Goal: Task Accomplishment & Management: Complete application form

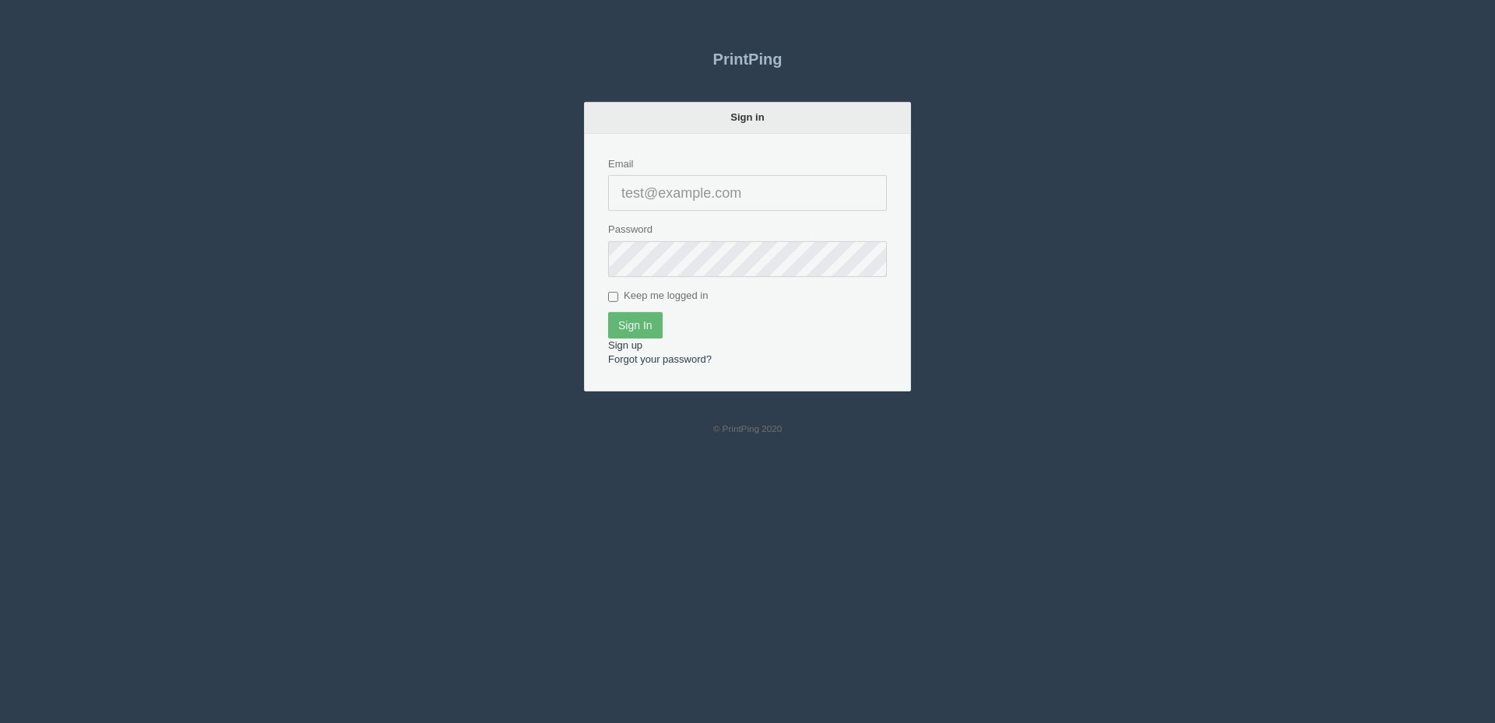
type input "[PERSON_NAME][EMAIL_ADDRESS][DOMAIN_NAME]"
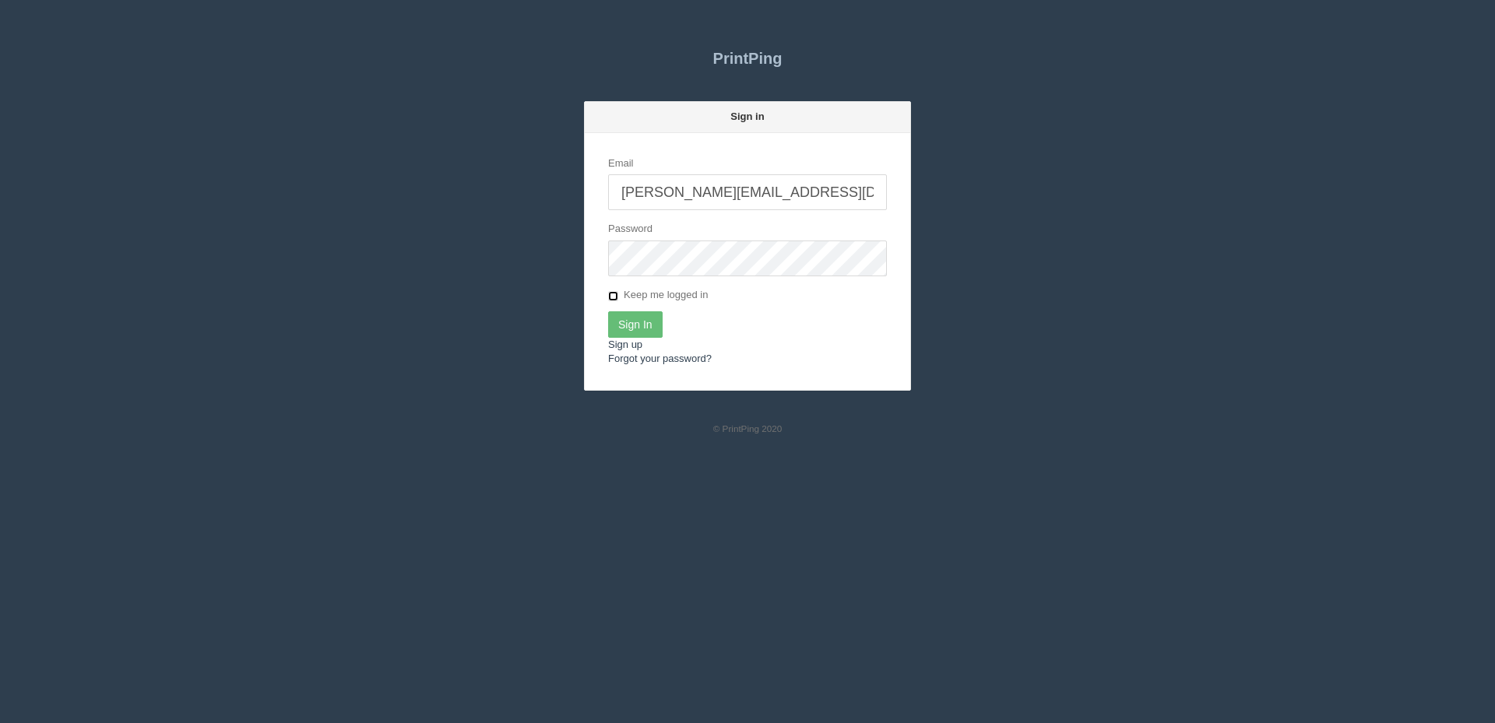
click at [617, 294] on input "Keep me logged in" at bounding box center [613, 296] width 10 height 10
checkbox input "true"
click at [631, 316] on input "Sign In" at bounding box center [635, 324] width 55 height 26
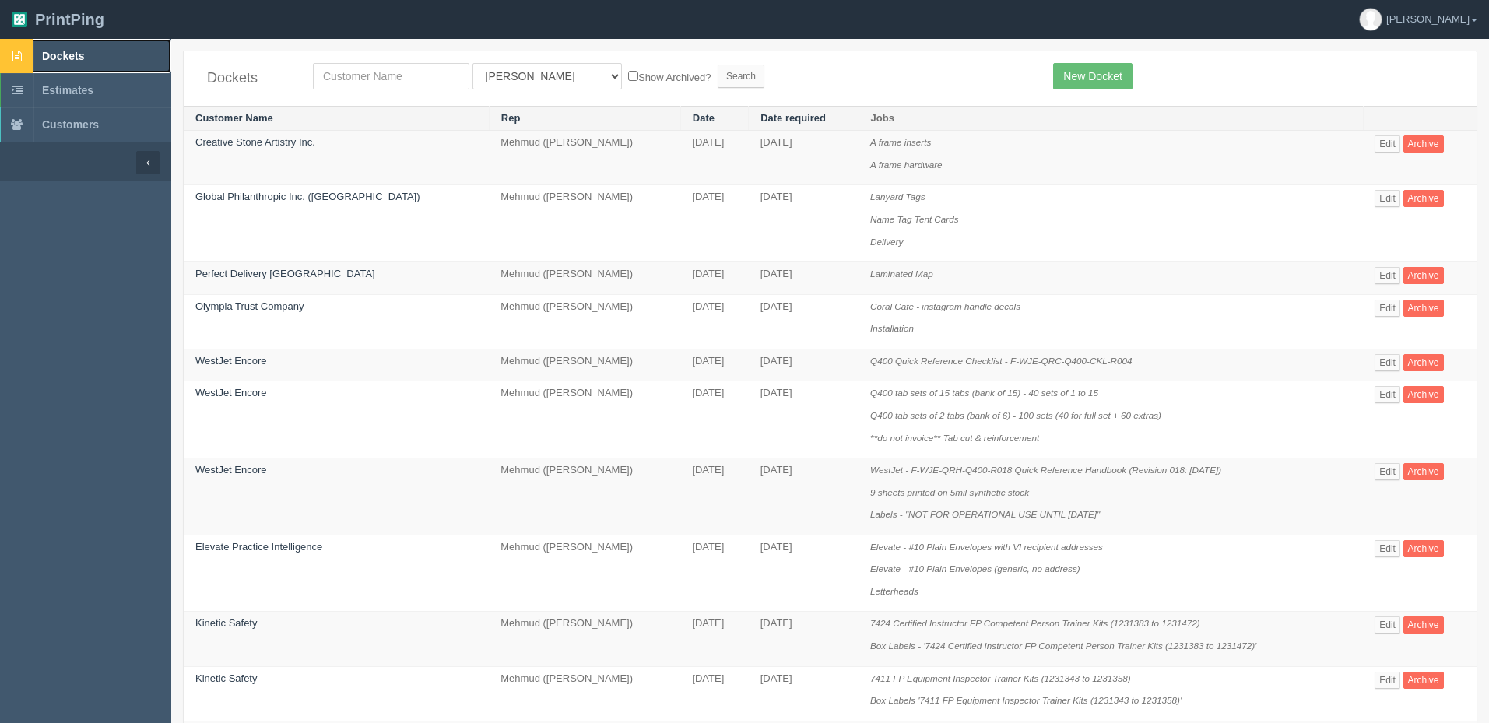
click at [68, 58] on span "Dockets" at bounding box center [63, 56] width 42 height 12
click at [1088, 82] on link "New Docket" at bounding box center [1092, 76] width 79 height 26
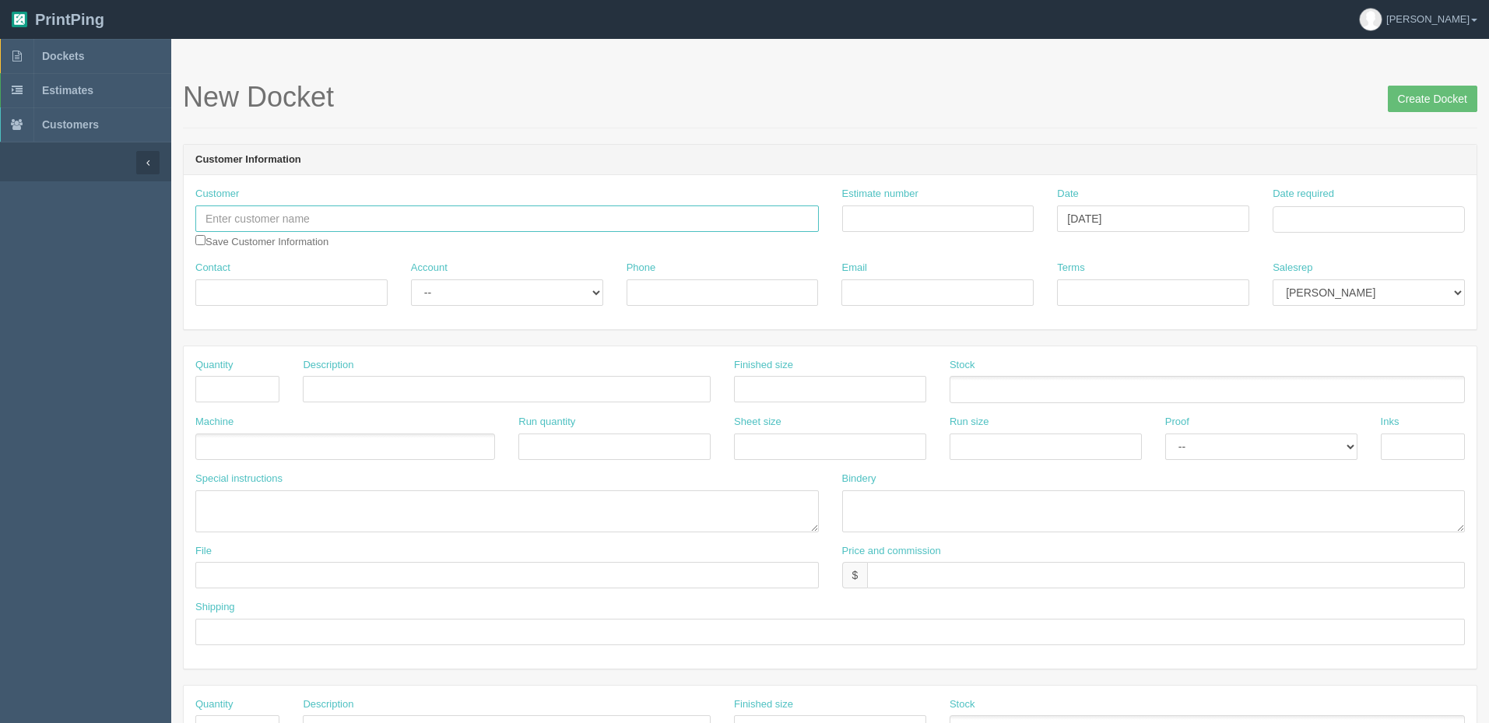
click at [241, 226] on input "text" at bounding box center [507, 219] width 624 height 26
paste input "CCR Contracting"
type input "CCR Contracting"
click at [248, 293] on input "Contact" at bounding box center [291, 293] width 192 height 26
paste input "Chantal C Rogers"
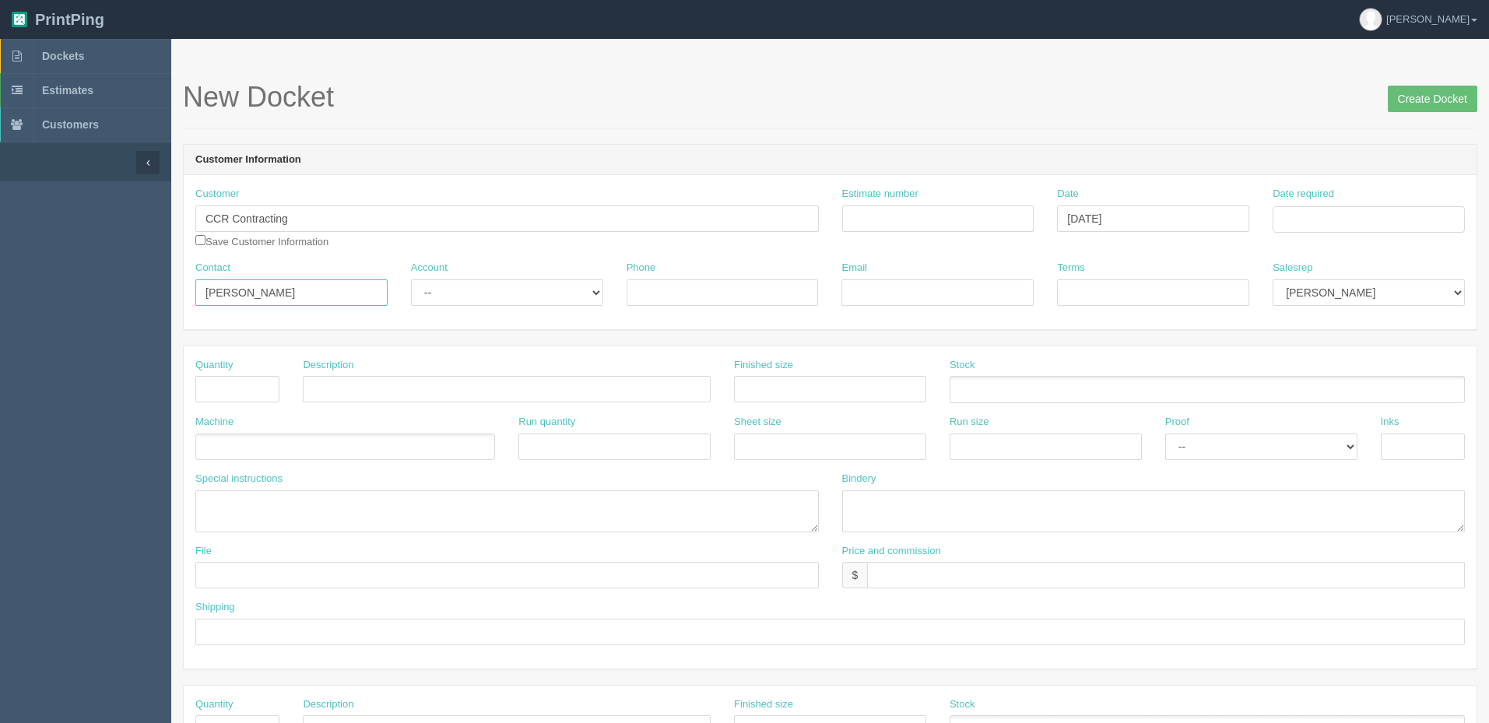
type input "Chantal C Rogers"
click at [438, 290] on select "-- Existing Client Allrush Client Rep Client" at bounding box center [507, 293] width 192 height 26
select select "Allrush Client"
click at [411, 280] on select "-- Existing Client Allrush Client Rep Client" at bounding box center [507, 293] width 192 height 26
click at [716, 294] on input "Phone" at bounding box center [723, 293] width 192 height 26
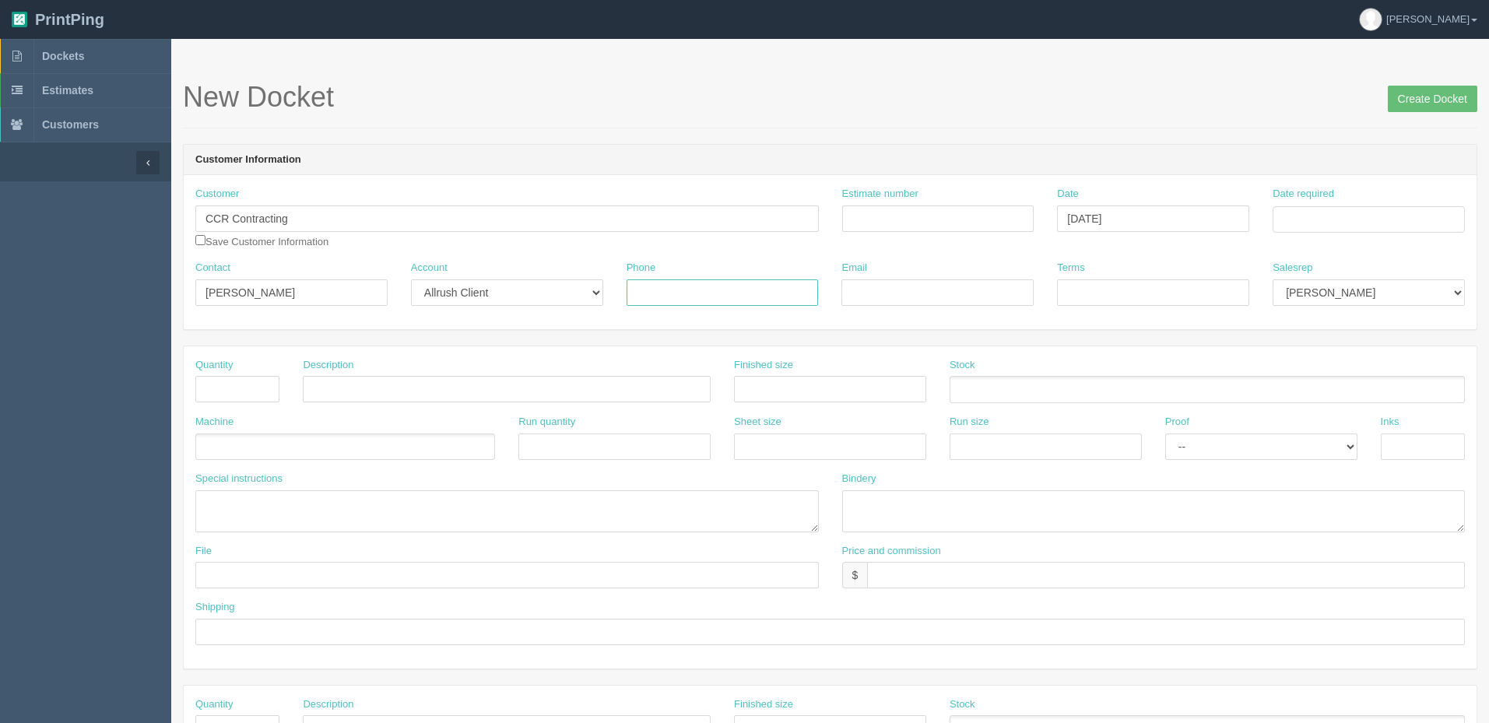
paste input "403-510-5852"
type input "403-510-5852"
click at [955, 290] on input "Email" at bounding box center [938, 293] width 192 height 26
paste input "ccrcontracting@outlook.com"
type input "ccrcontracting@outlook.com"
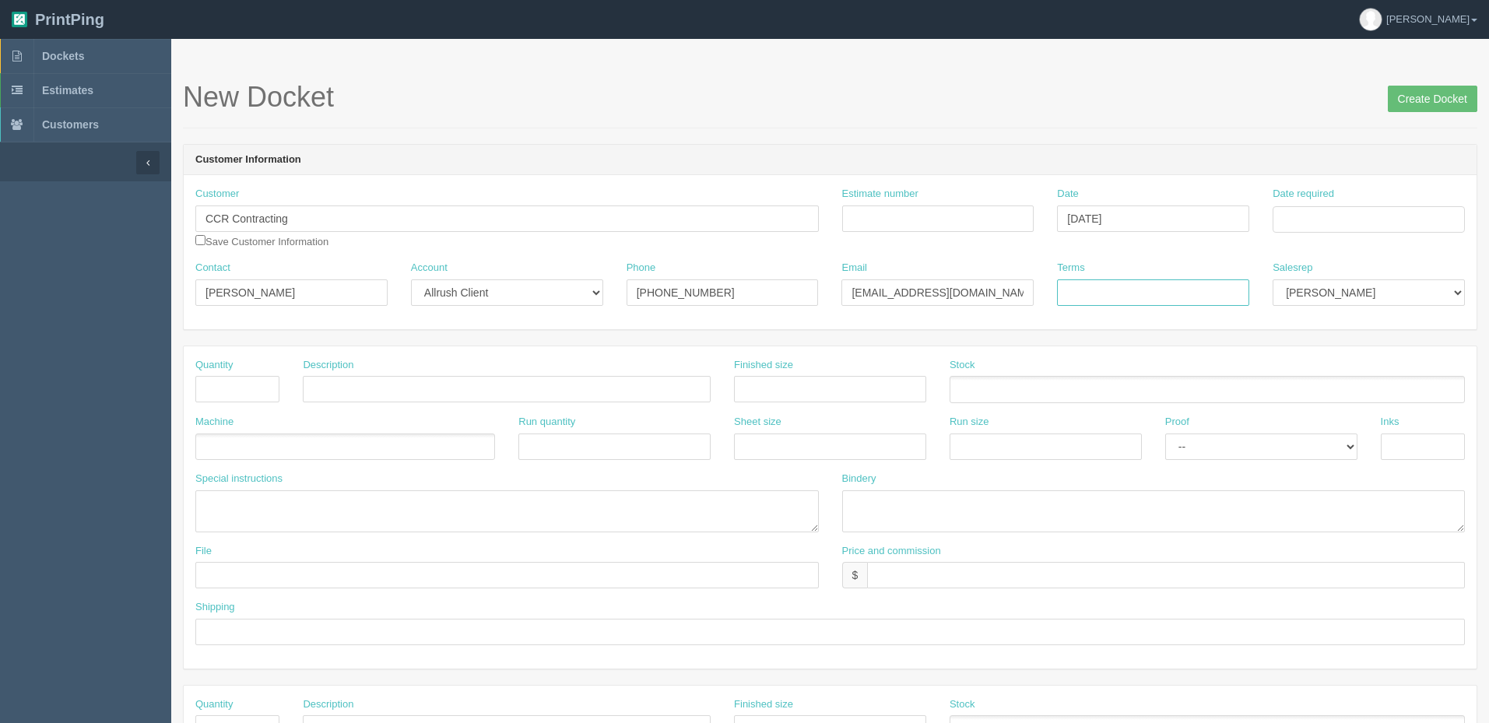
click at [1084, 296] on input "Terms" at bounding box center [1153, 293] width 192 height 26
type input "COD"
select select "8"
click at [890, 217] on input "Estimate number" at bounding box center [938, 219] width 192 height 26
click at [878, 219] on input "Estimate number" at bounding box center [938, 219] width 192 height 26
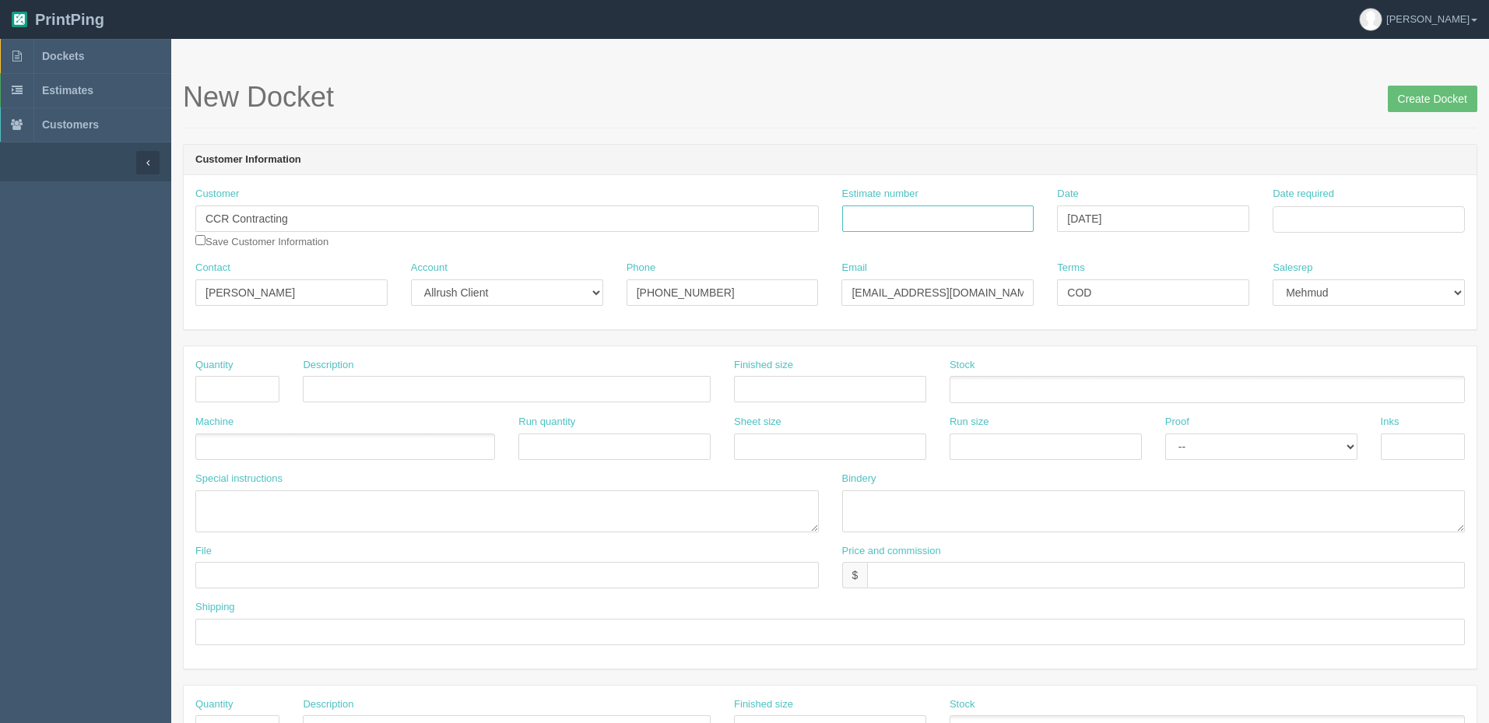
paste input "092507"
type input "092507"
click at [1326, 221] on input "Date required" at bounding box center [1369, 219] width 192 height 26
click at [1331, 349] on td "16" at bounding box center [1329, 346] width 19 height 23
click at [1398, 346] on td "19" at bounding box center [1392, 346] width 19 height 23
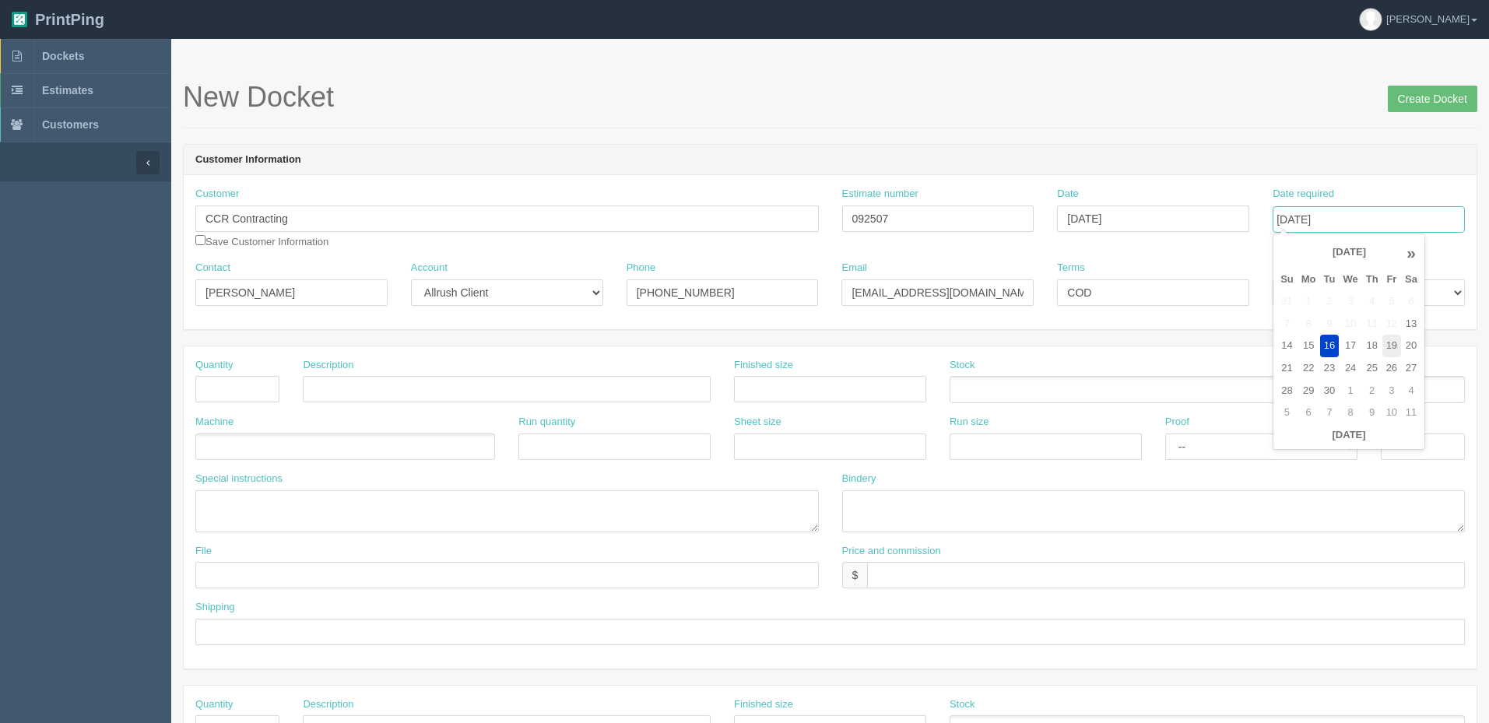
type input "September 19, 2025"
click at [255, 383] on input "text" at bounding box center [237, 389] width 84 height 26
type input "100"
type input "Flyers"
type input "8.5" x 11""
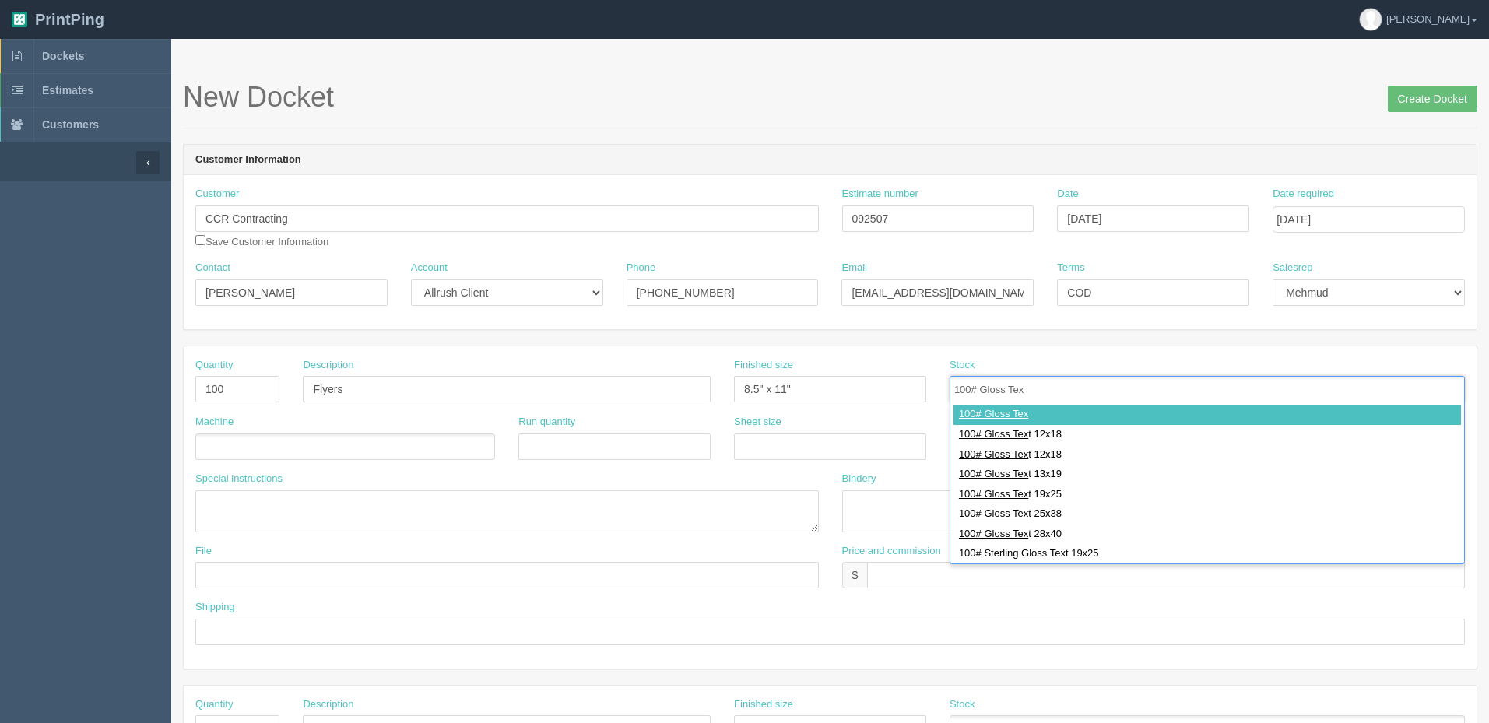
type input "100# Gloss Text"
type input "100# Gloss Text 12x18"
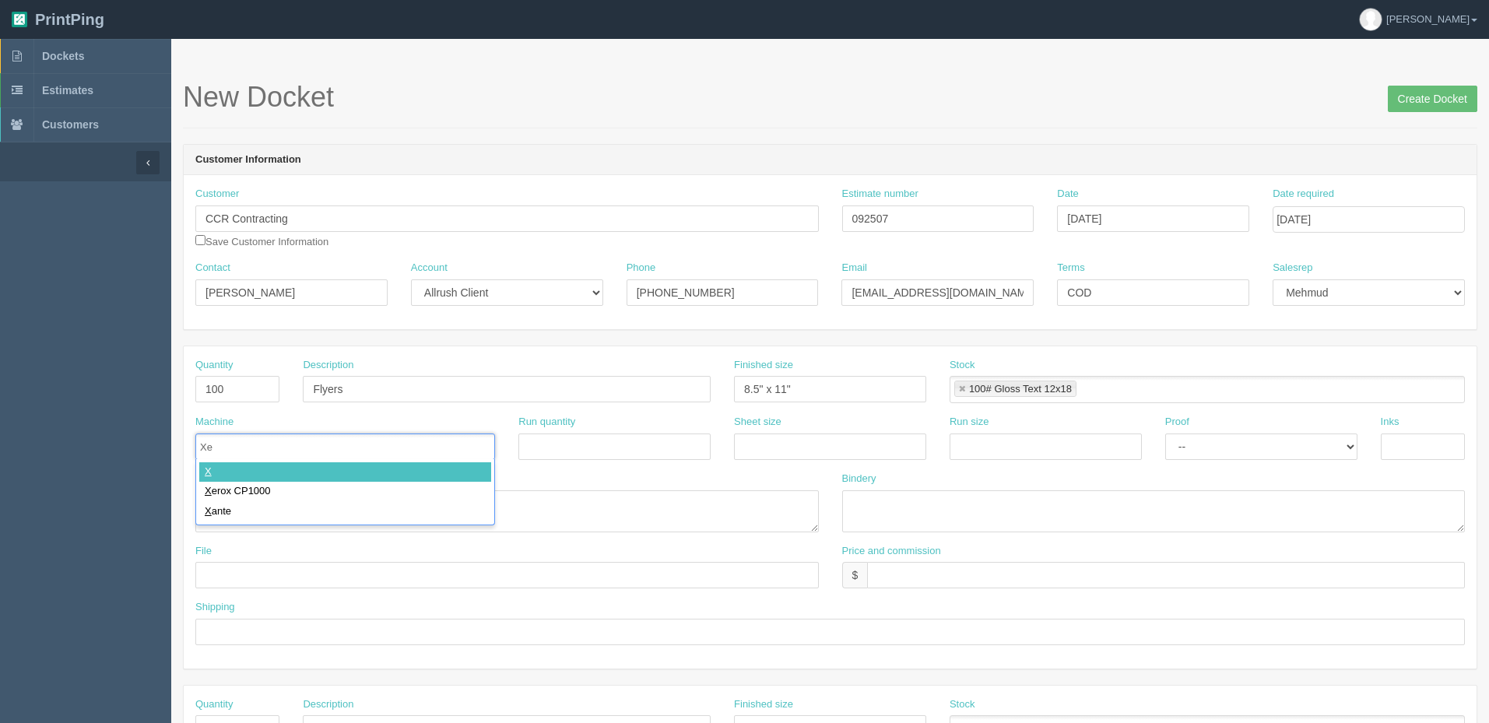
type input "Xer"
type input "Xerox CP1000"
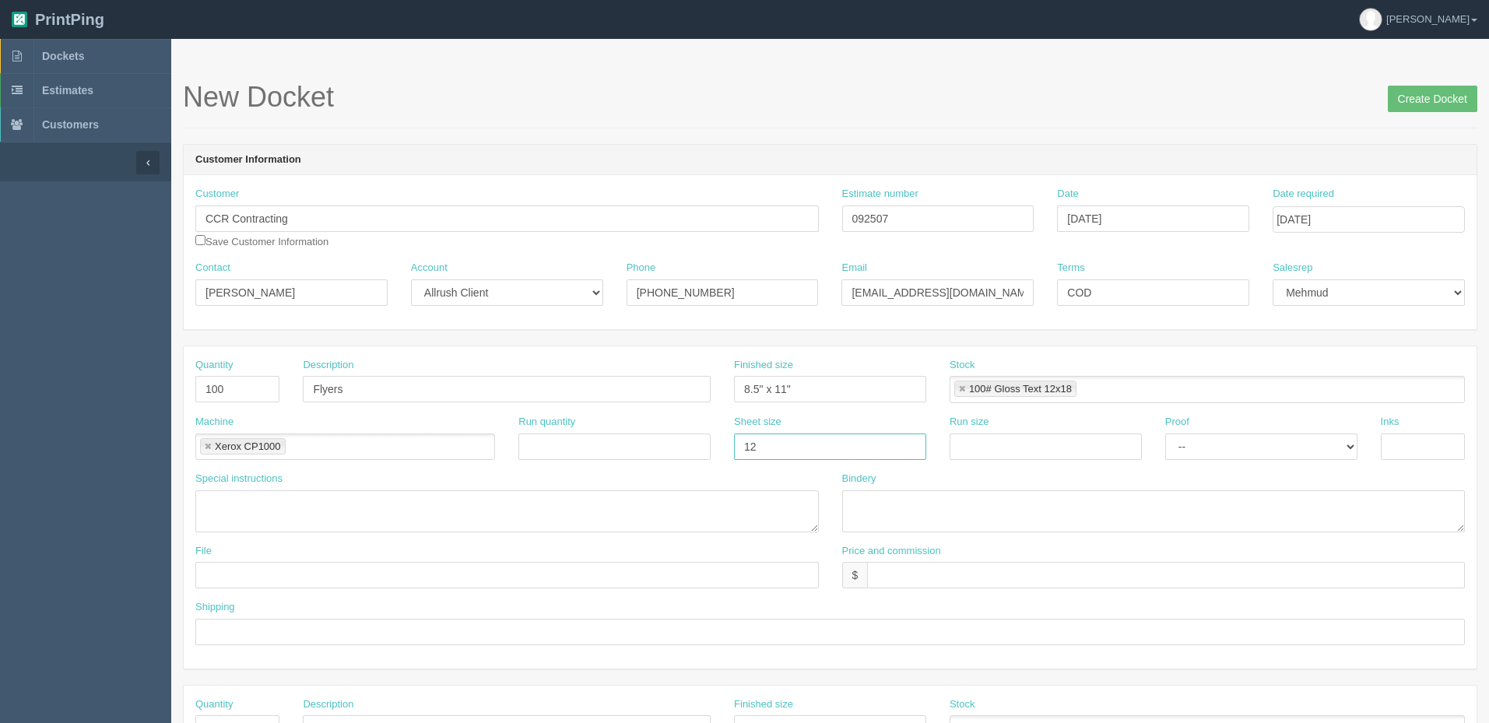
type input "12" x 18""
paste input "12" x 18""
type input "12" x 18""
select select "Hard Copy"
click at [1166, 434] on select "-- Email Hard Copy" at bounding box center [1262, 447] width 192 height 26
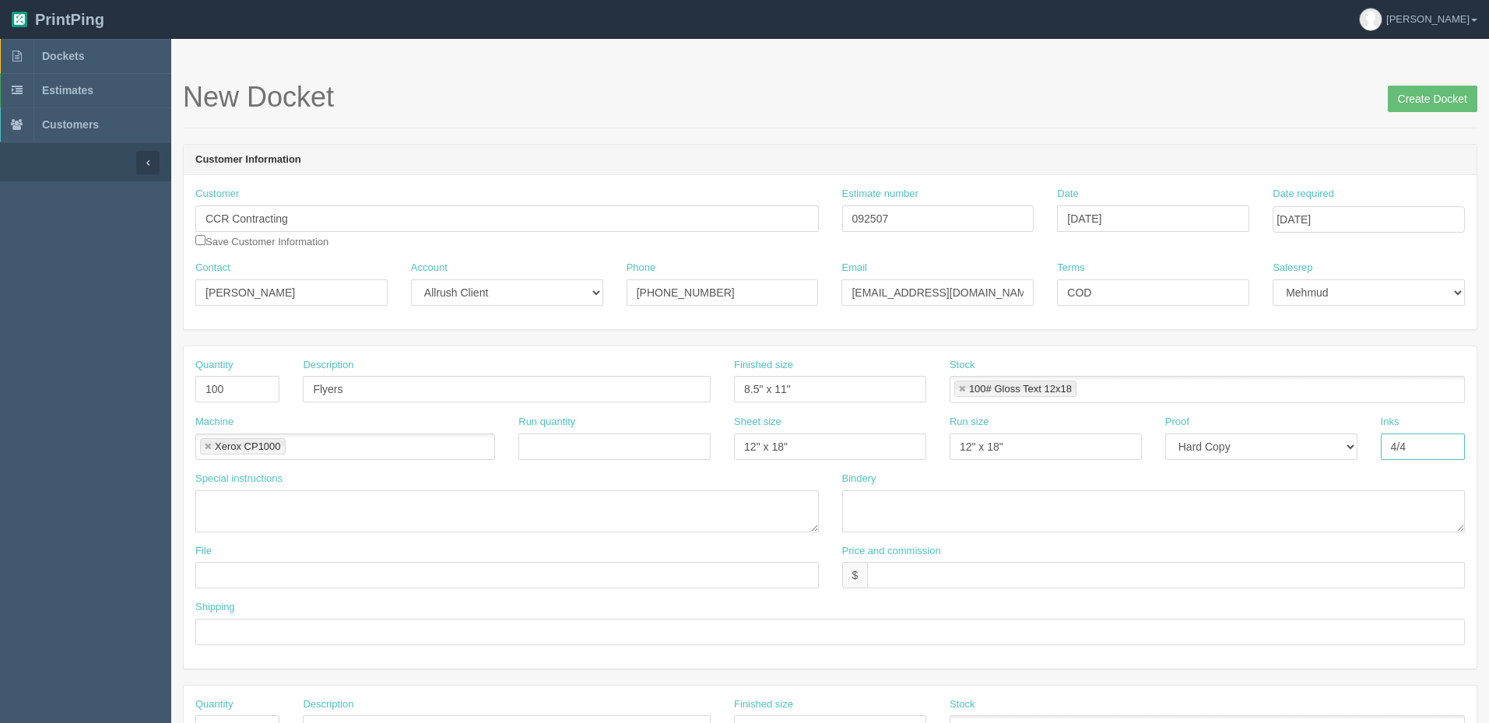
type input "4/4"
type textarea "double sided, add bleeds"
type textarea "trim to size"
drag, startPoint x: 329, startPoint y: 226, endPoint x: -195, endPoint y: 212, distance: 524.2
click at [0, 212] on html "PrintPing Zack Edit account ( zack@allrush.ca ) Logout Dockets Estimates" at bounding box center [744, 707] width 1489 height 1414
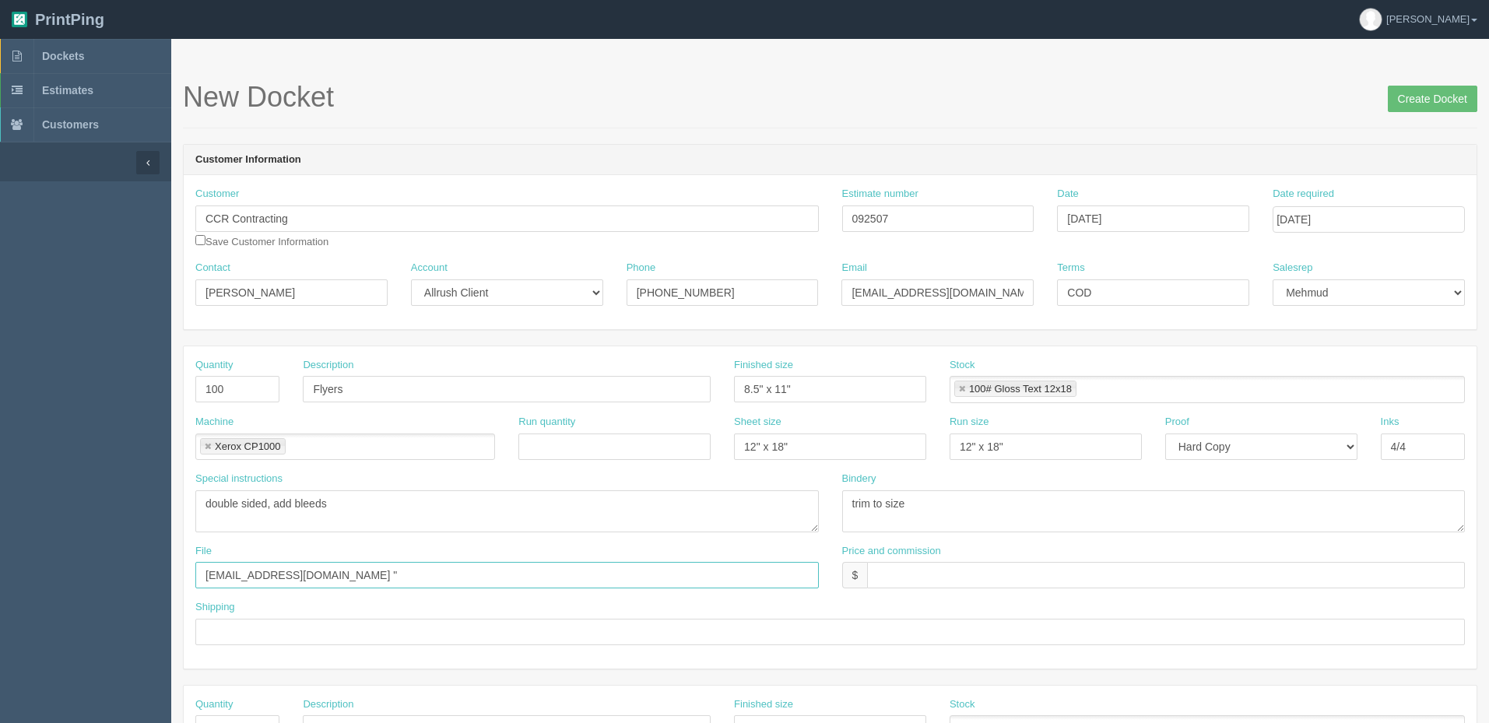
drag, startPoint x: 315, startPoint y: 575, endPoint x: 625, endPoint y: 649, distance: 318.6
click at [318, 575] on input "files@allrush.ca "" at bounding box center [507, 575] width 624 height 26
paste input "CCR Contracting"
type input "files@allrush.ca "CCR Contracting - Flyers and Rack Cards""
type input "$180.97 mj$ AR$"
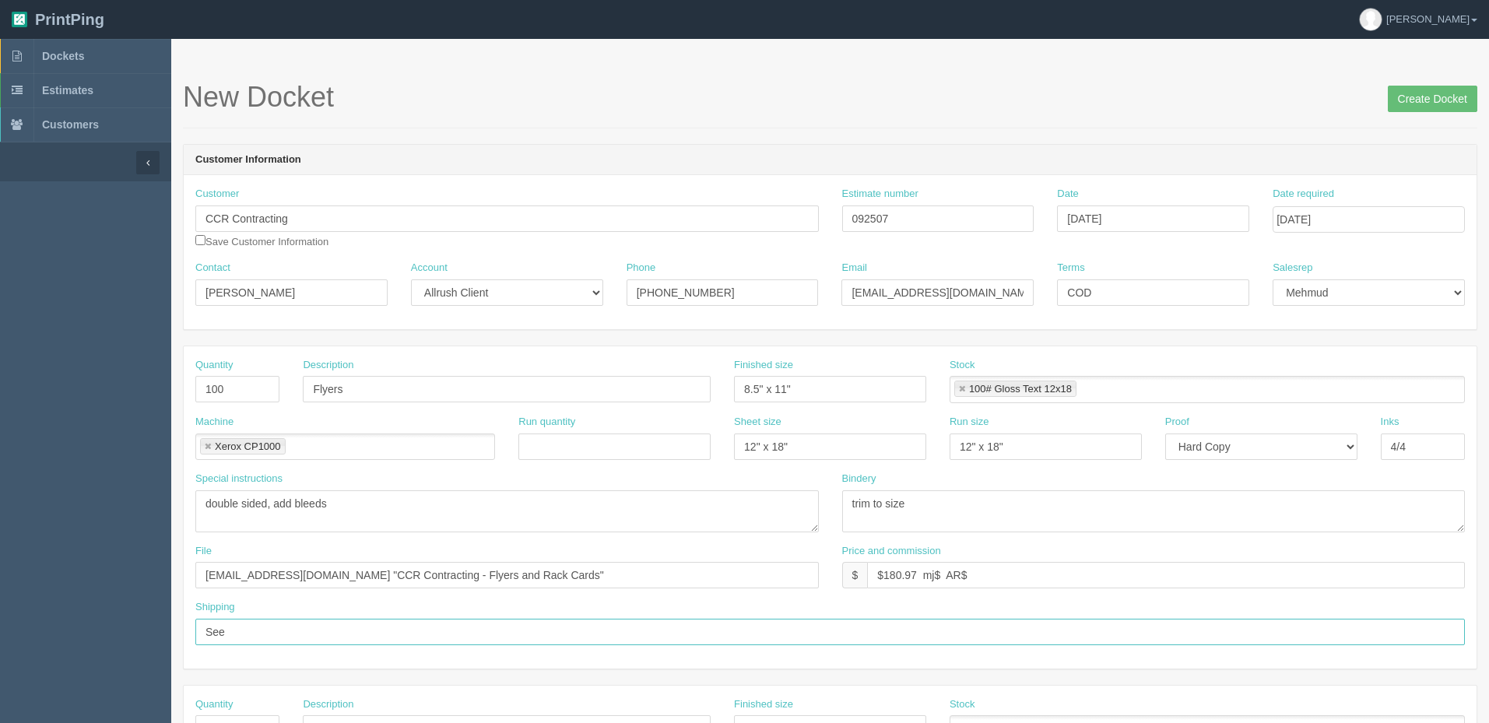
type input "See below"
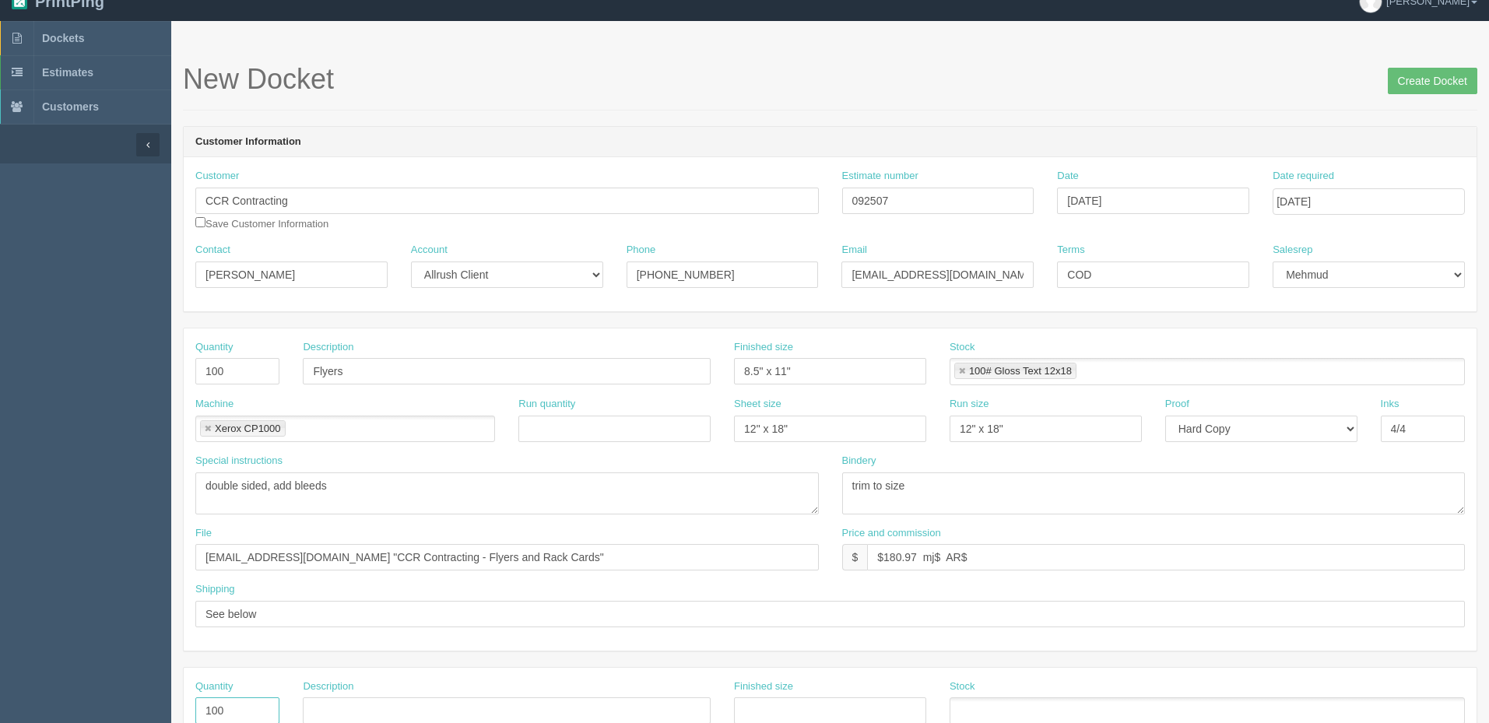
type input "100"
type input "Rack Cards"
type input "4" x 9""
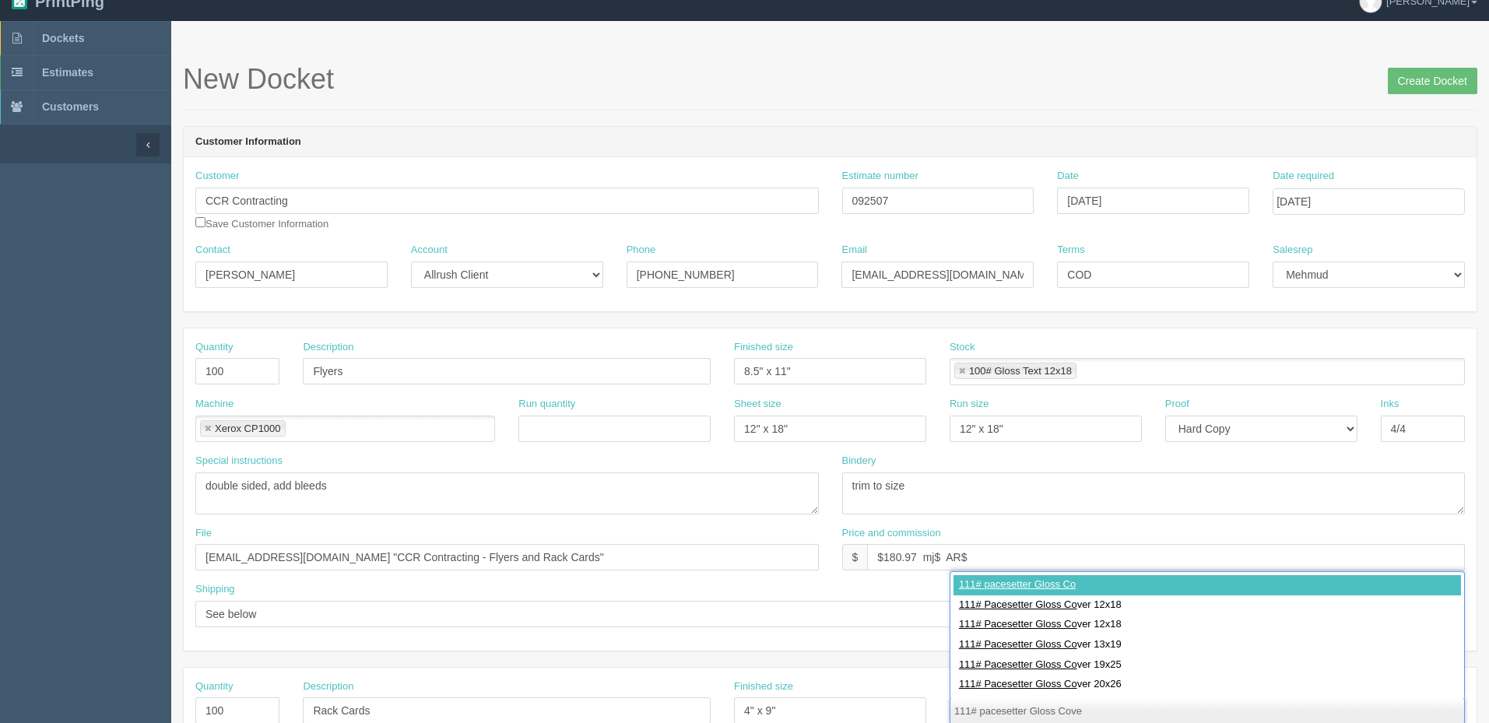
type input "111# pacesetter Gloss Cover"
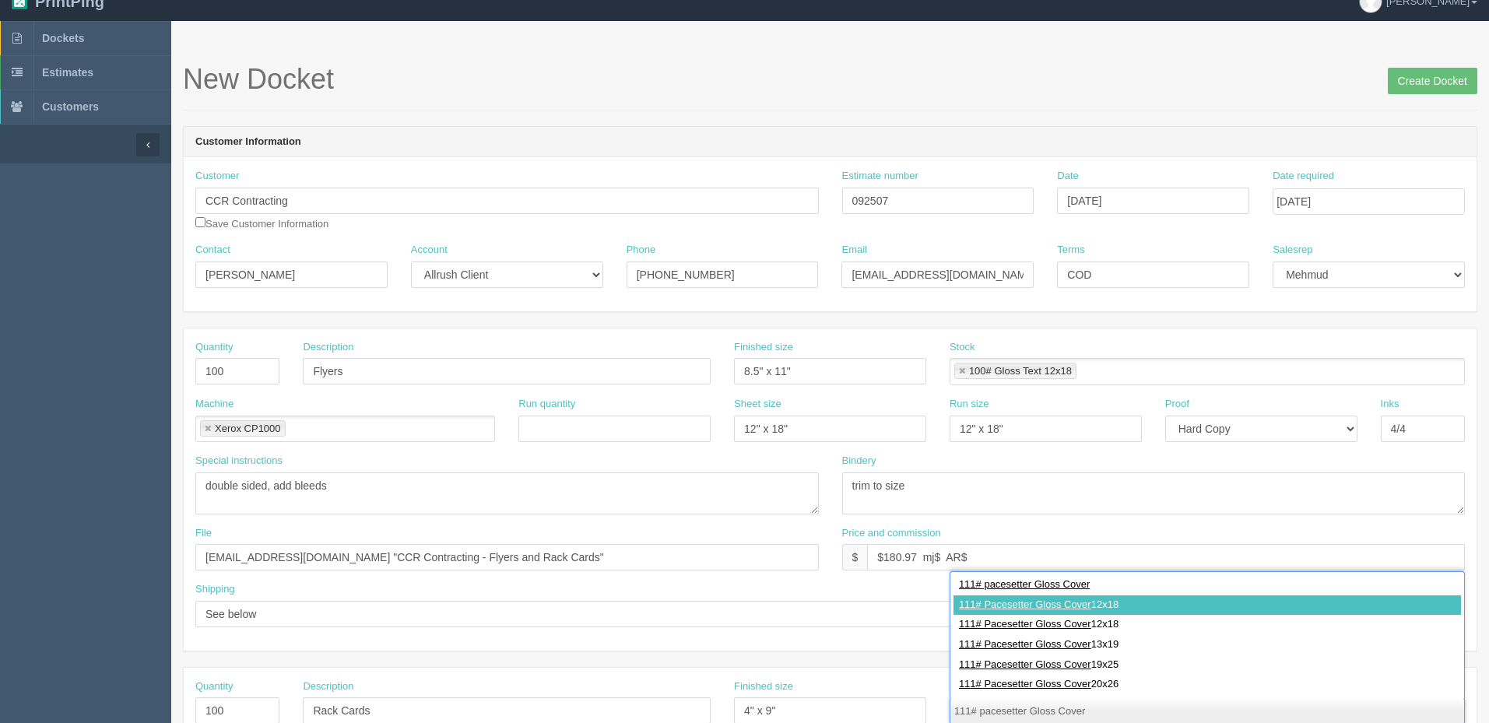
type input "111# Pacesetter Gloss Cover 12x18"
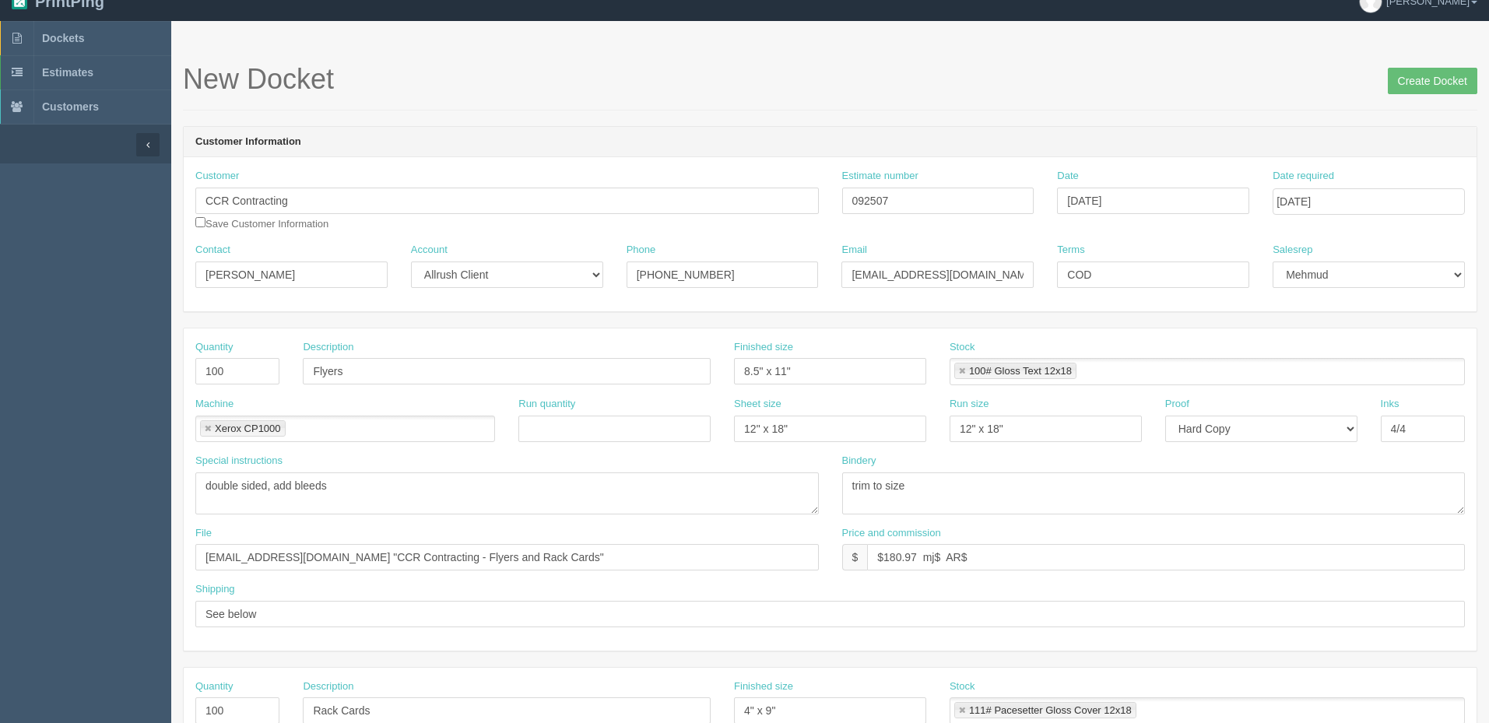
scroll to position [424, 0]
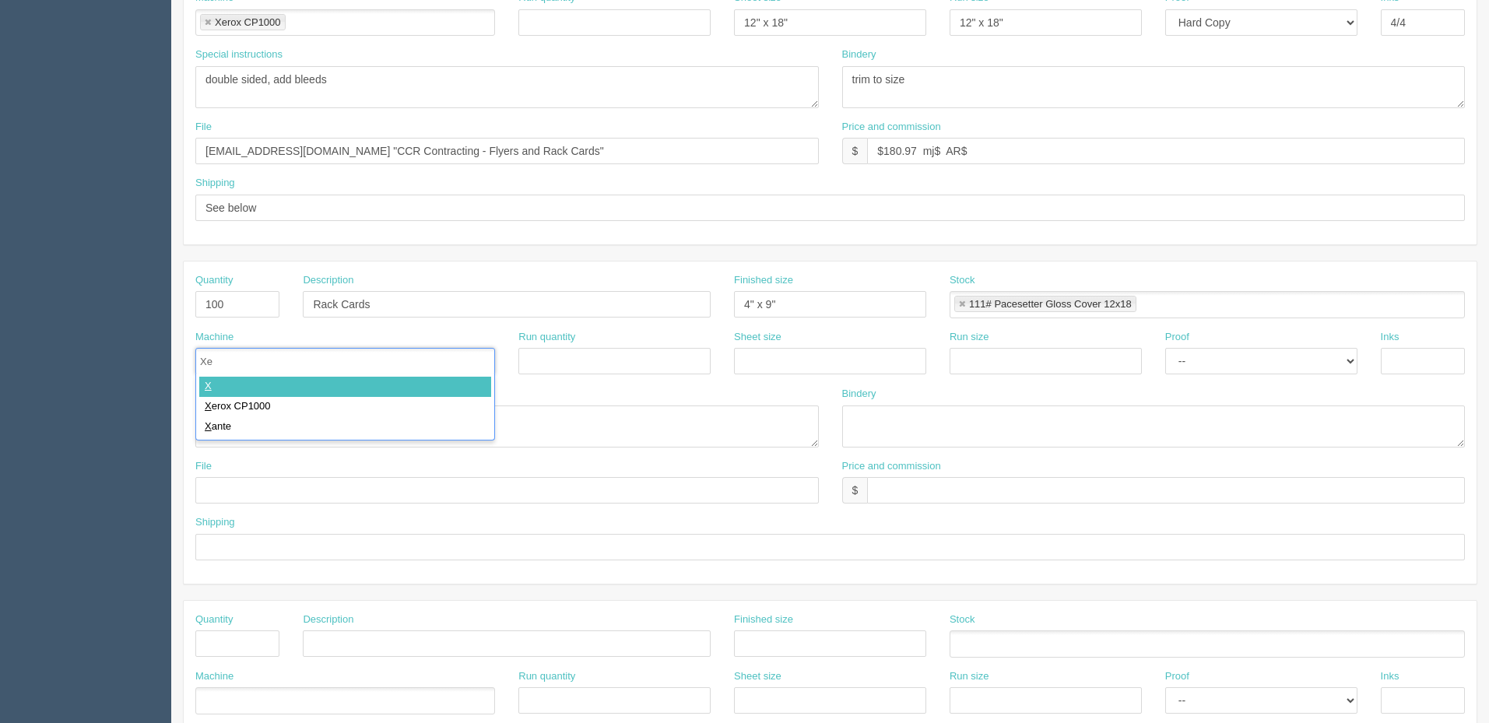
type input "Xer"
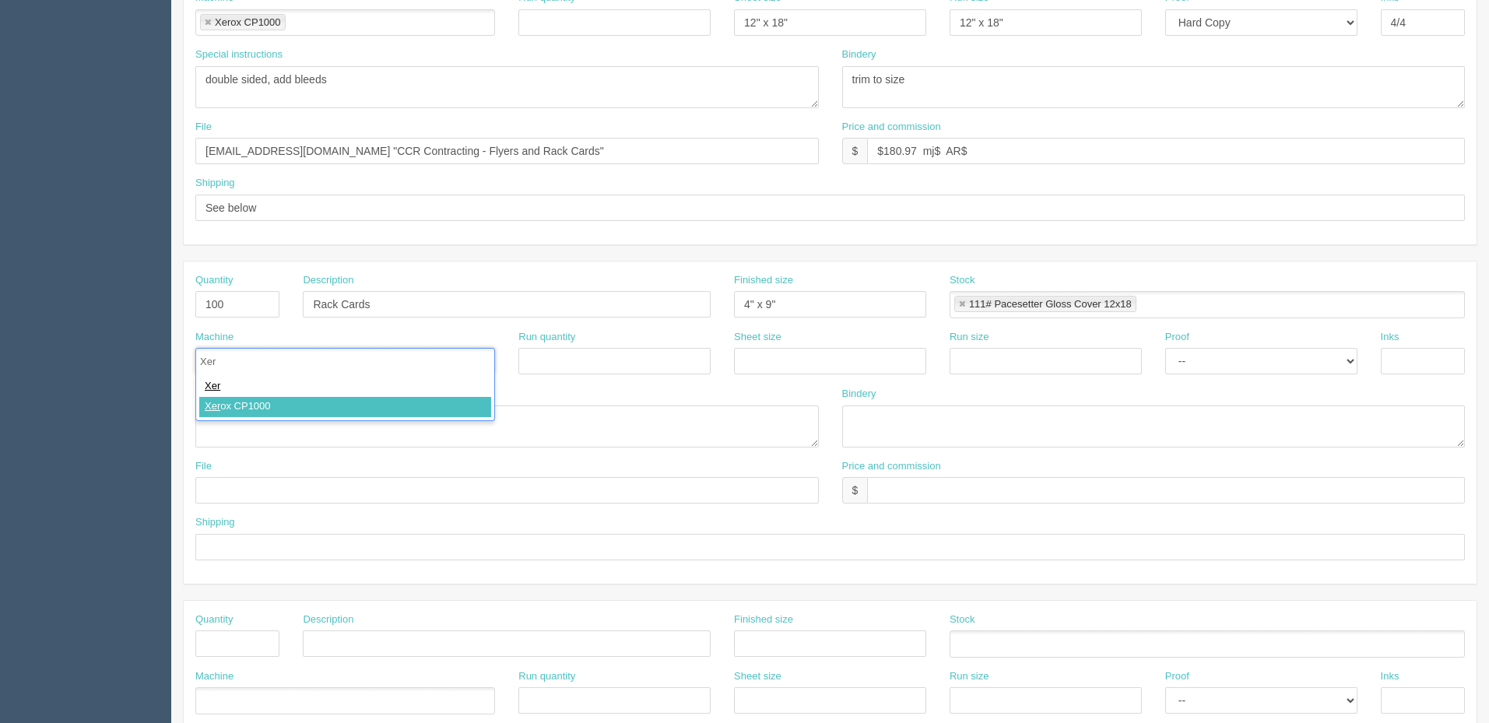
type input "Xerox CP1000"
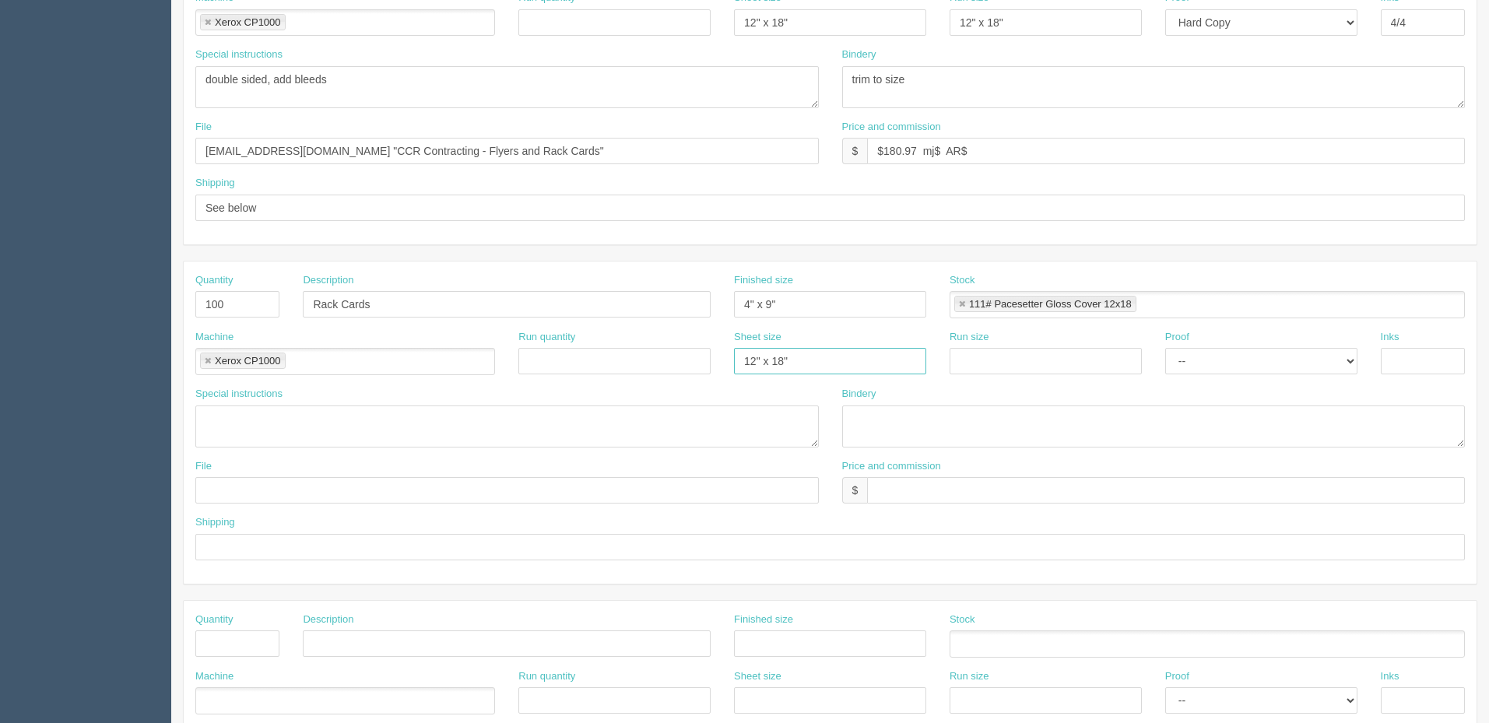
paste input "CCR Contracting"
type input "12" x 18""
paste input "12" x 18""
type input "12" x 18""
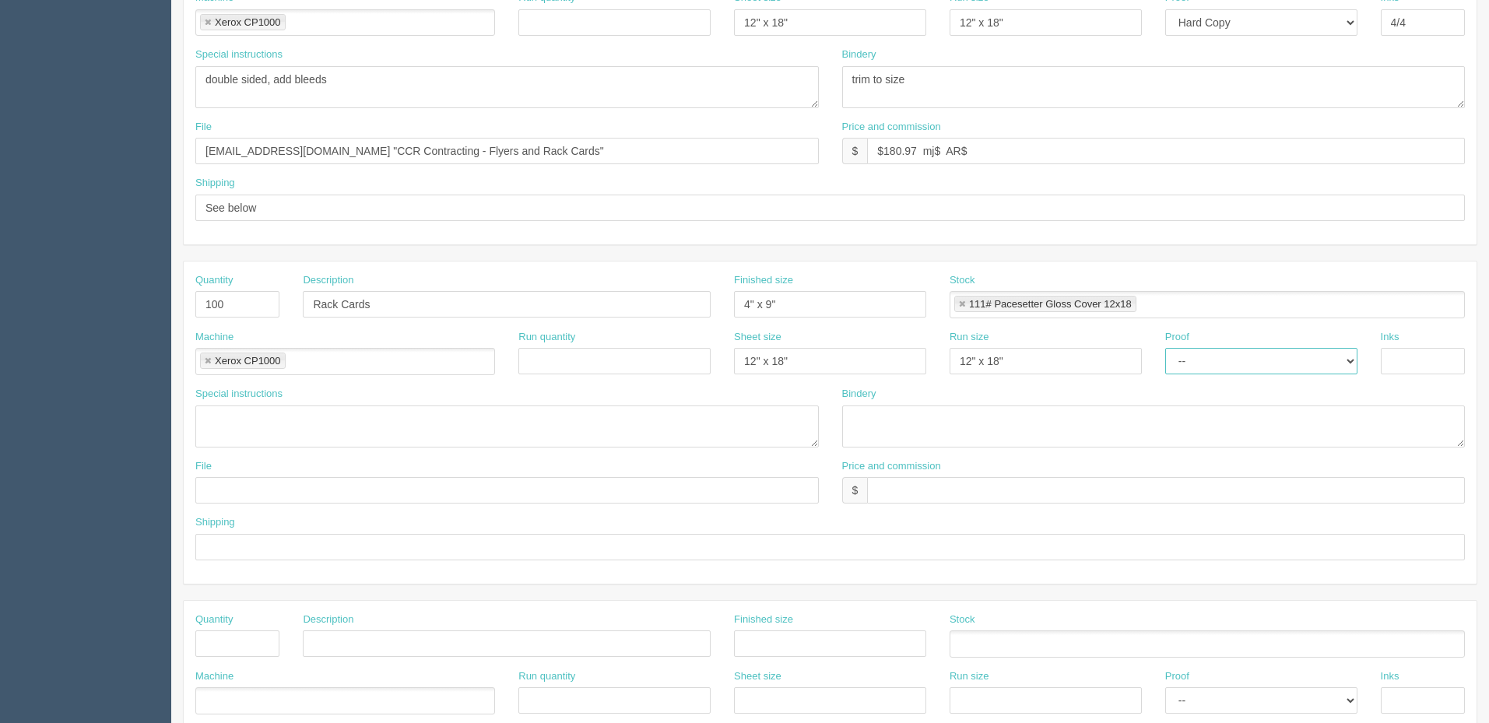
select select "Hard Copy"
click at [1166, 348] on select "-- Email Hard Copy" at bounding box center [1262, 361] width 192 height 26
type input "4/4"
type textarea "double sided ('for client' on one side, 'for investigators' on second side), ad…"
type textarea "trim to size"
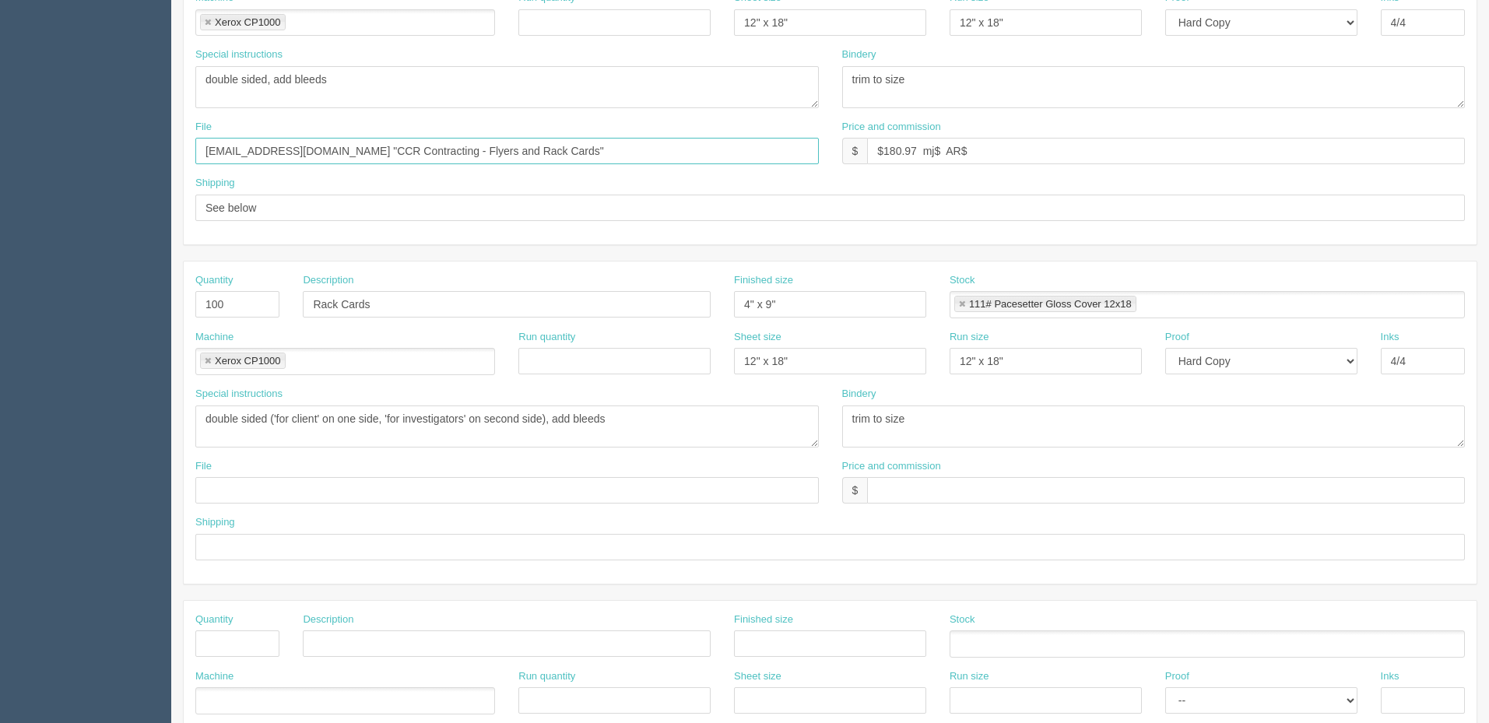
click at [585, 157] on input "files@allrush.ca "CCR Contracting - Flyers and Rack Cards"" at bounding box center [507, 151] width 624 height 26
click at [413, 487] on input "text" at bounding box center [507, 490] width 624 height 26
paste input "files@allrush.ca "CCR Contracting - Flyers and Rack Cards""
type input "files@allrush.ca "CCR Contracting - Flyers and Rack Cards""
click at [972, 491] on input "text" at bounding box center [1166, 490] width 598 height 26
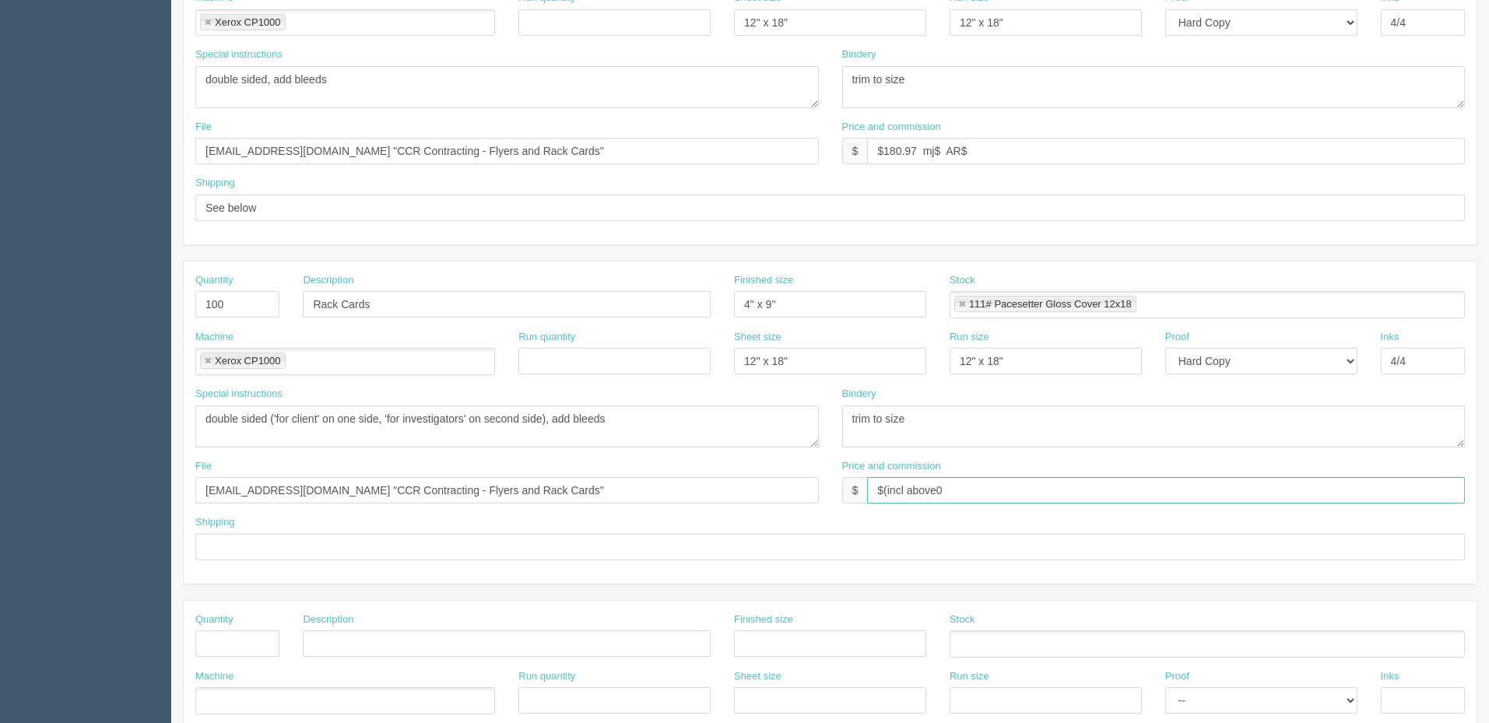
click at [971, 491] on input "$(incl above0" at bounding box center [1166, 490] width 598 height 26
type input "$(incl above)"
type input "See below"
type input "1"
type input "Delivery"
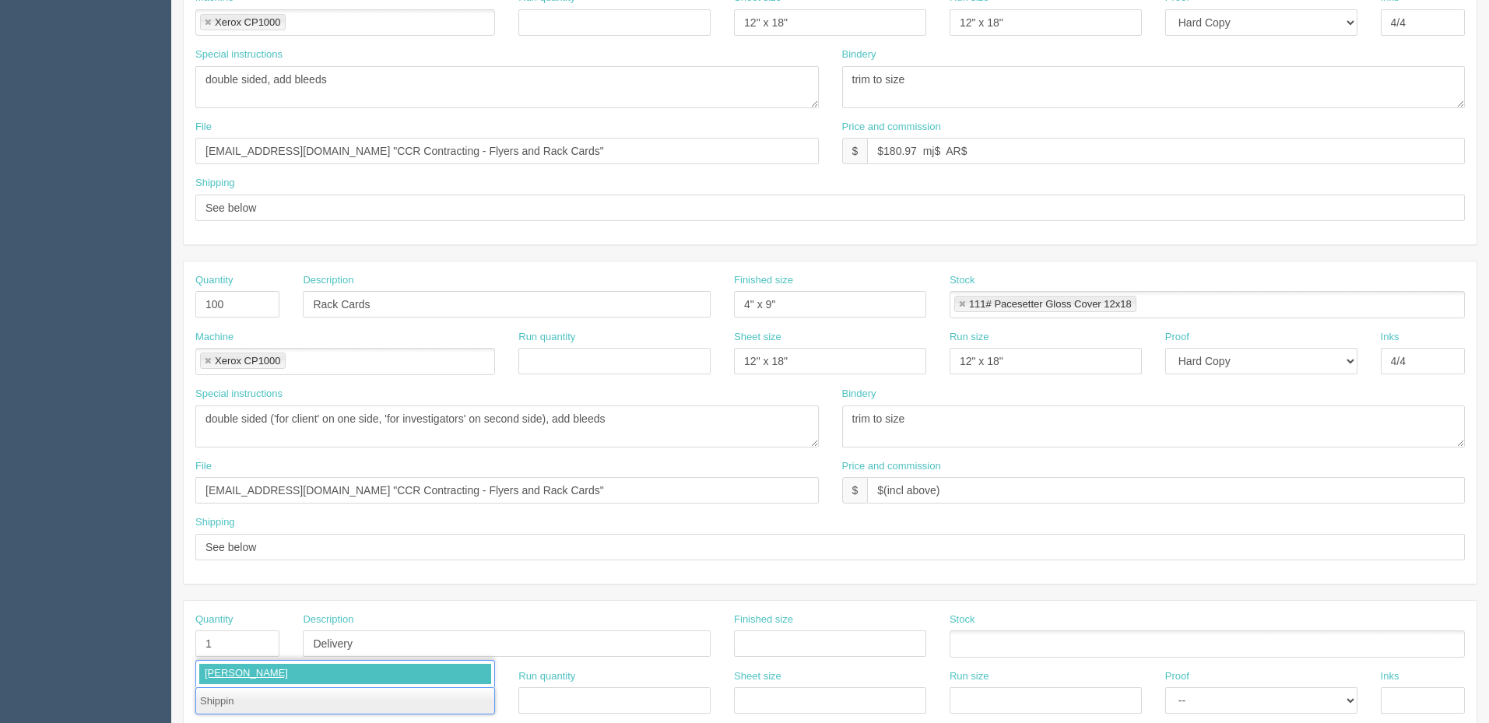
type input "Shipping"
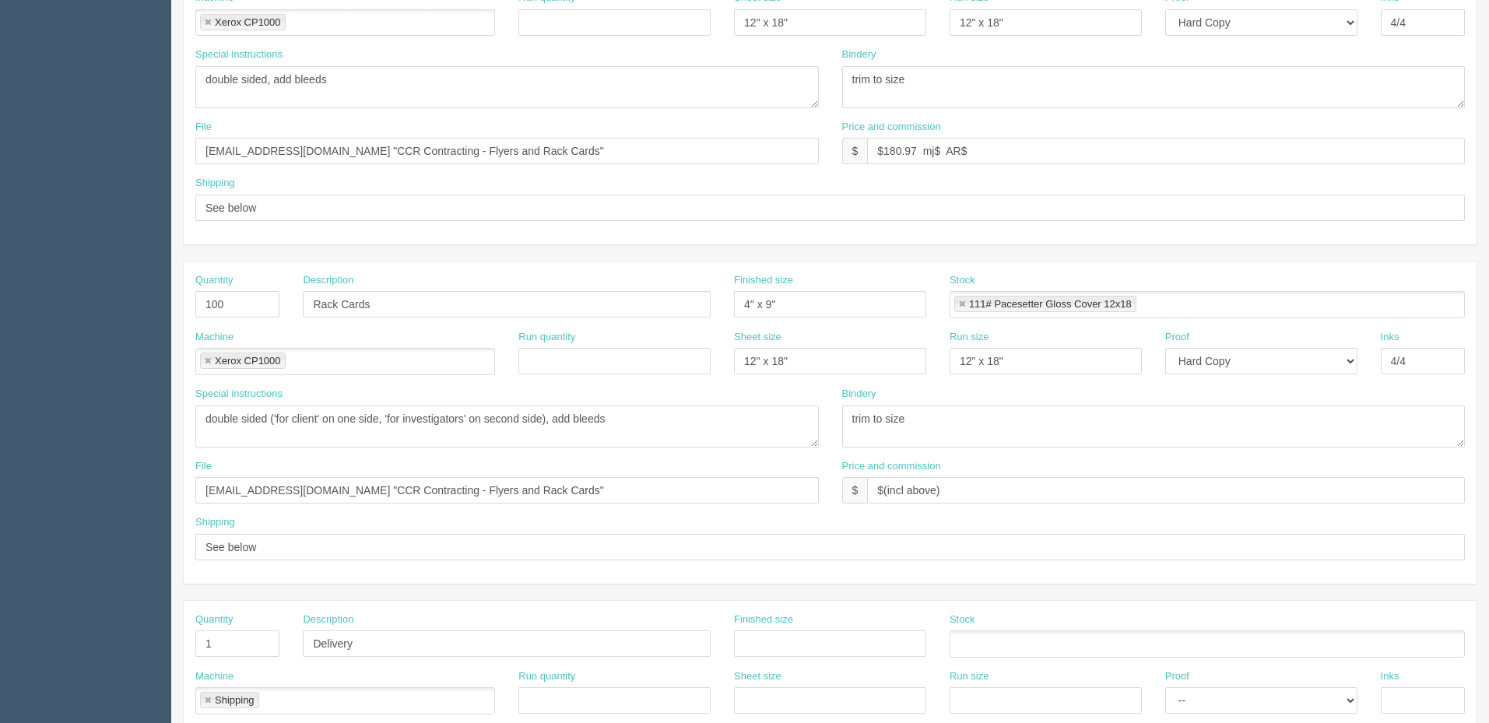
scroll to position [690, 0]
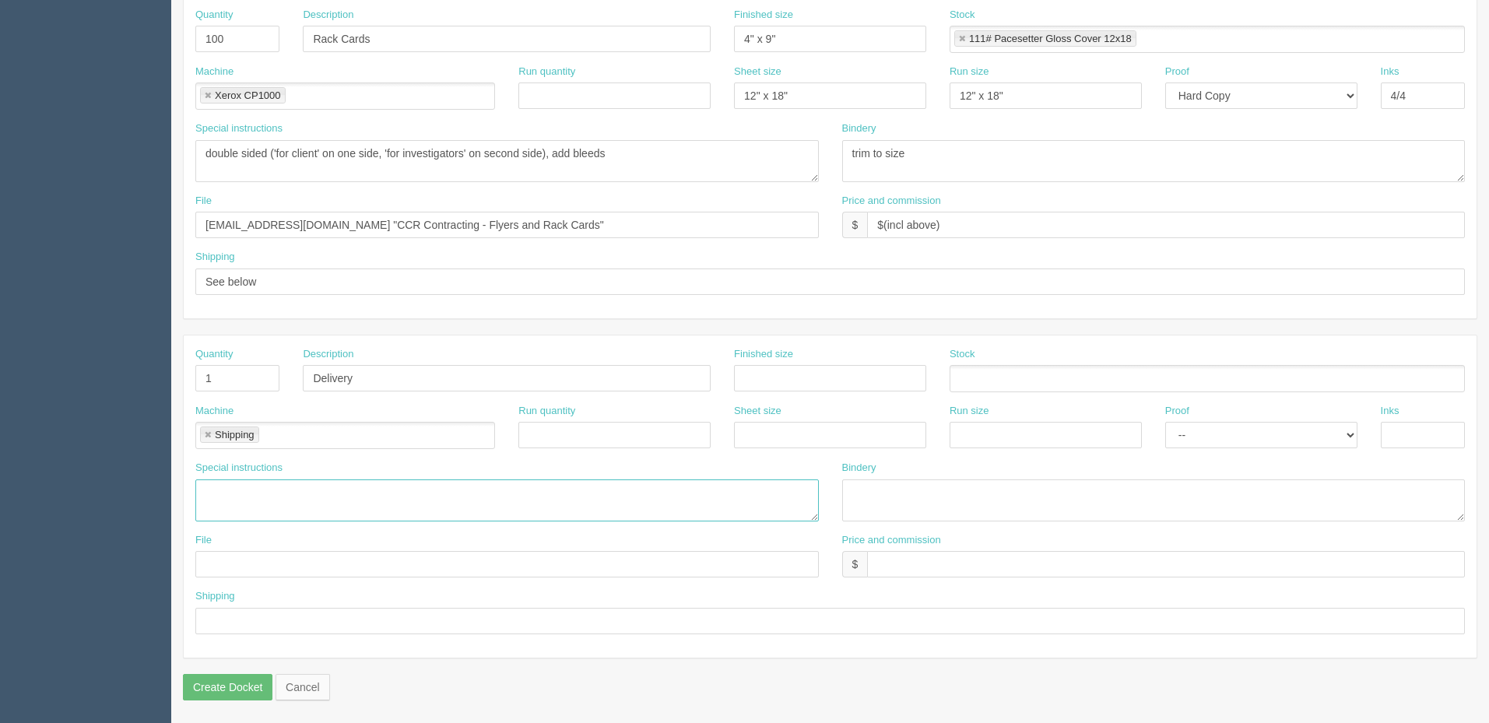
click at [265, 488] on textarea at bounding box center [507, 501] width 624 height 42
click at [557, 490] on textarea "Calgary SW - address to come, see Zack when ready to ship[" at bounding box center [507, 501] width 624 height 42
type textarea "Calgary SW - address to come, see Zack when ready to ship"
type input "$25 mj$0 AR$5"
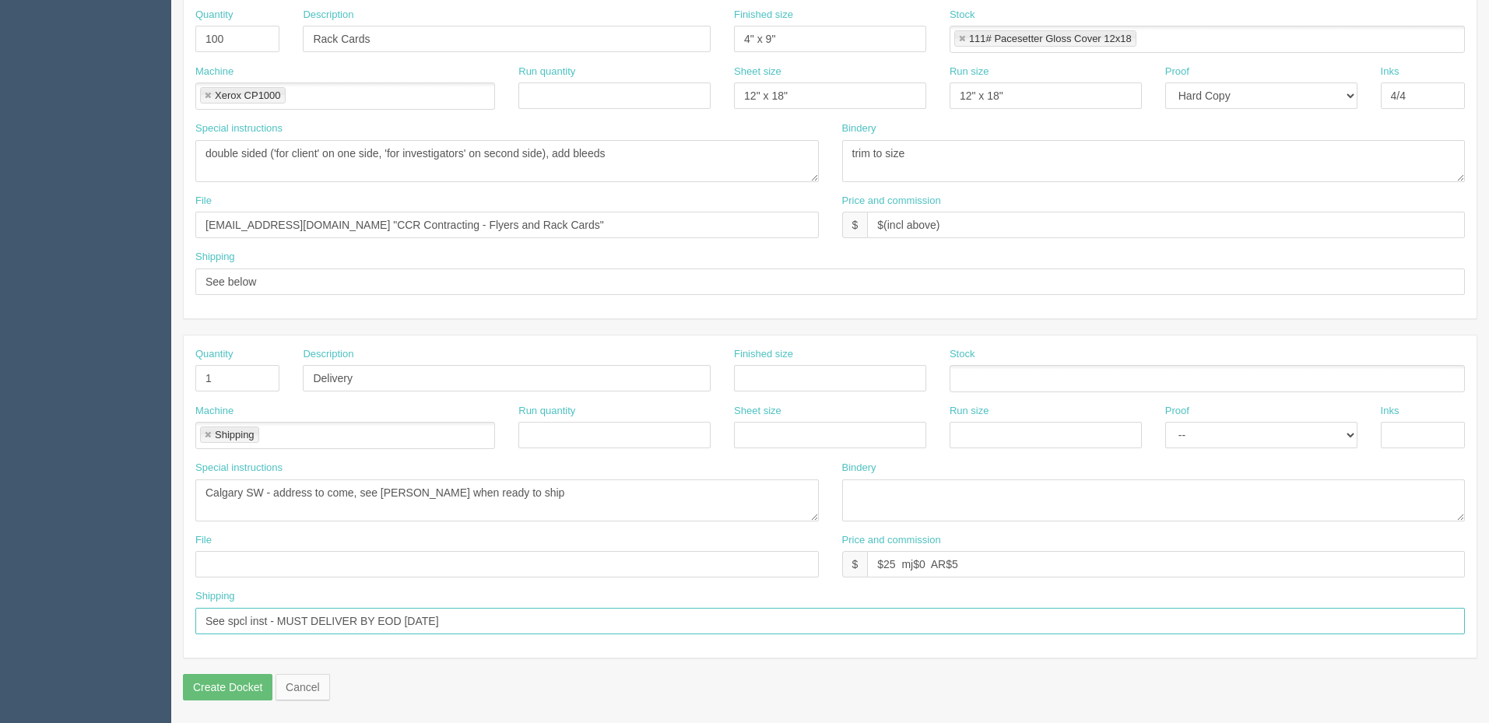
type input "See spcl inst - MUST DELIVER BY EOD FRIDAY"
click at [580, 503] on textarea "Calgary SW - address to come, see Zack when ready to ship" at bounding box center [507, 501] width 624 height 42
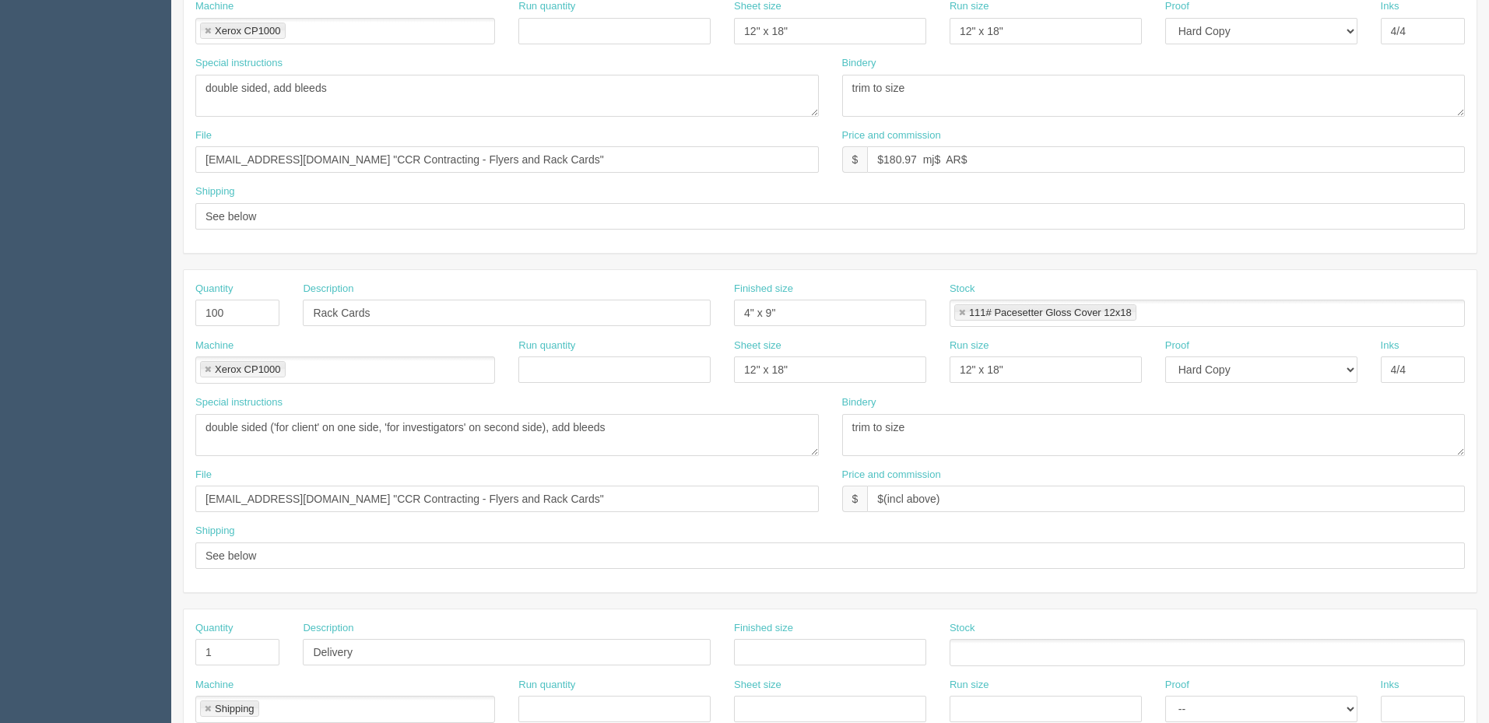
scroll to position [0, 0]
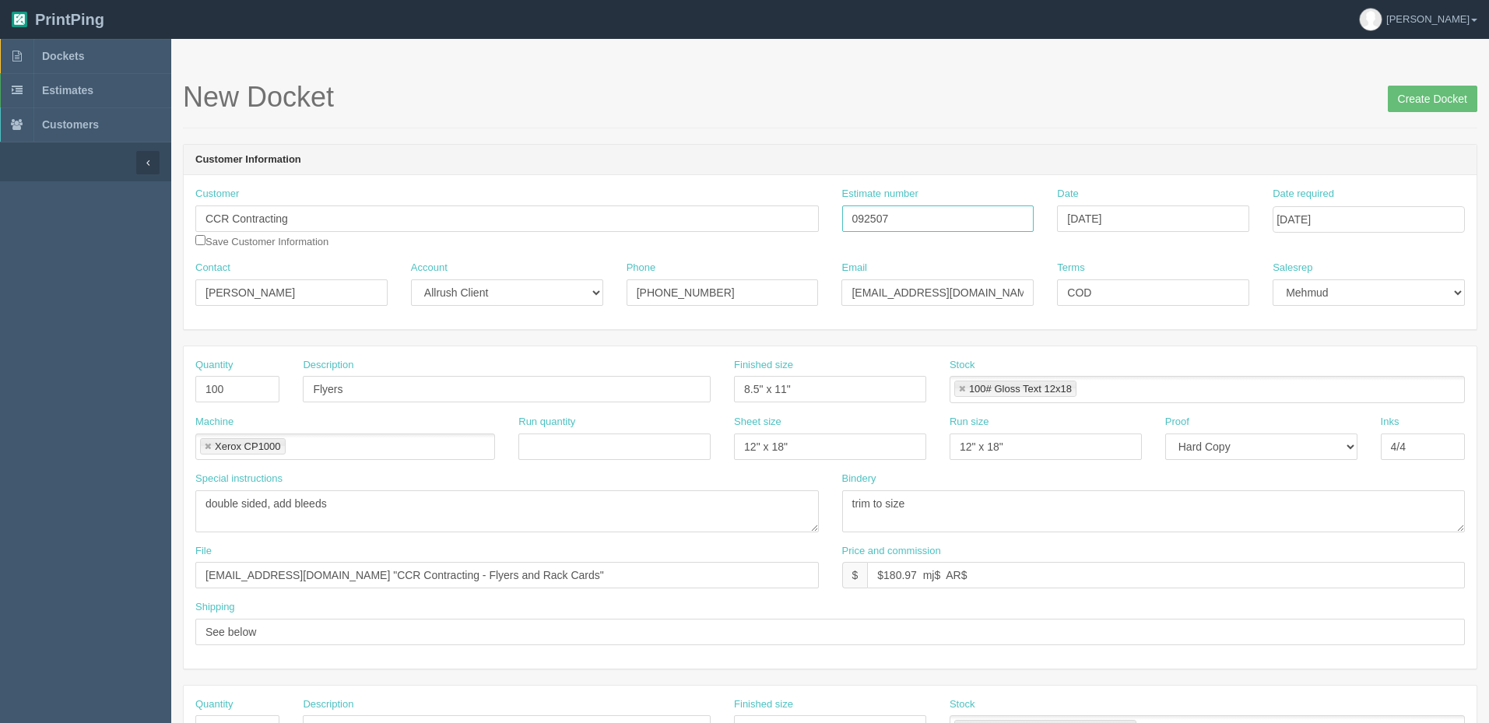
drag, startPoint x: 842, startPoint y: 223, endPoint x: 478, endPoint y: 327, distance: 379.0
click at [529, 282] on div "Customer CCR Contracting Save Customer Information Estimate number 092507 Date …" at bounding box center [830, 252] width 1293 height 154
click at [983, 576] on input "$180.97 mj$ AR$" at bounding box center [1166, 575] width 598 height 26
click at [940, 573] on input "$180.97 mj$ AR$" at bounding box center [1166, 575] width 598 height 26
type input "$180.97 mj$28.28 AR$39.58"
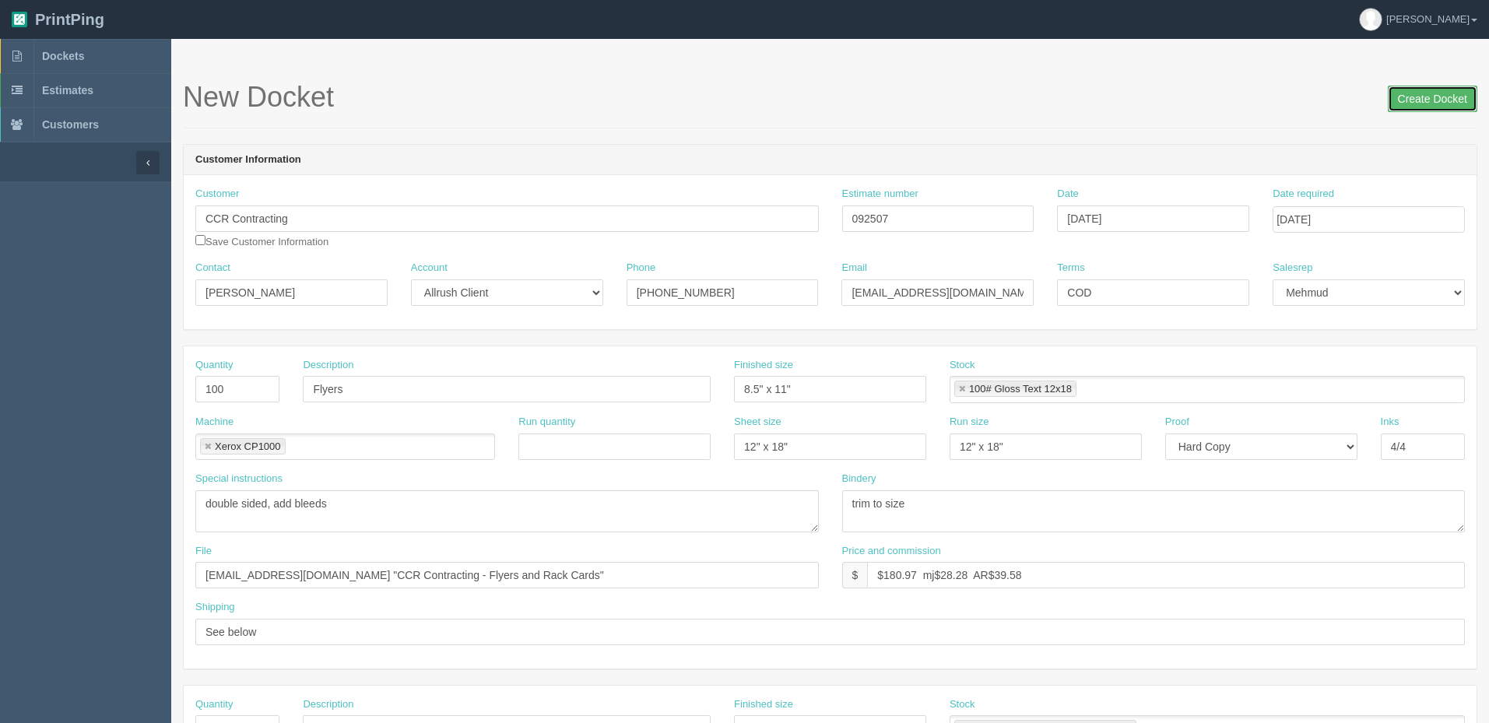
click at [1422, 96] on input "Create Docket" at bounding box center [1433, 99] width 90 height 26
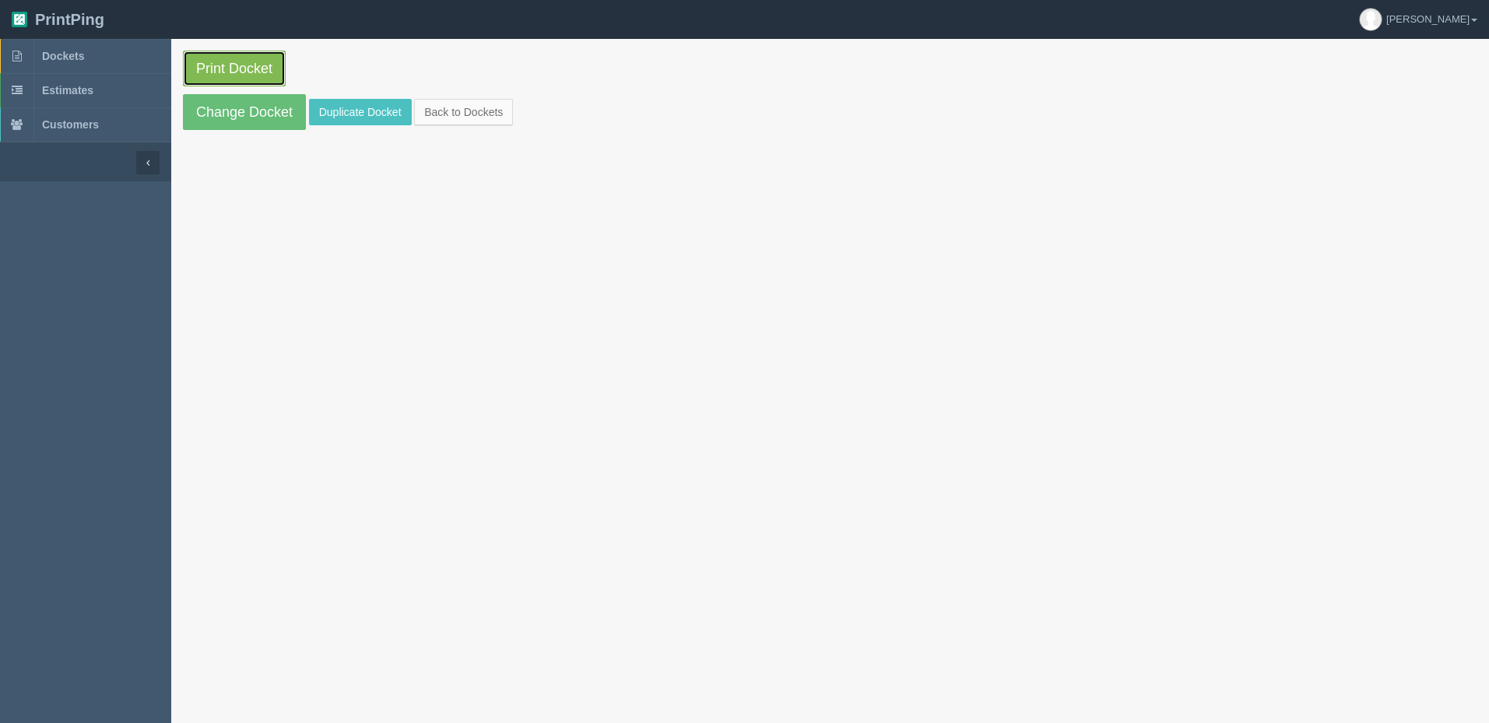
click at [234, 62] on link "Print Docket" at bounding box center [234, 69] width 103 height 36
click at [113, 57] on link "Dockets" at bounding box center [85, 56] width 171 height 34
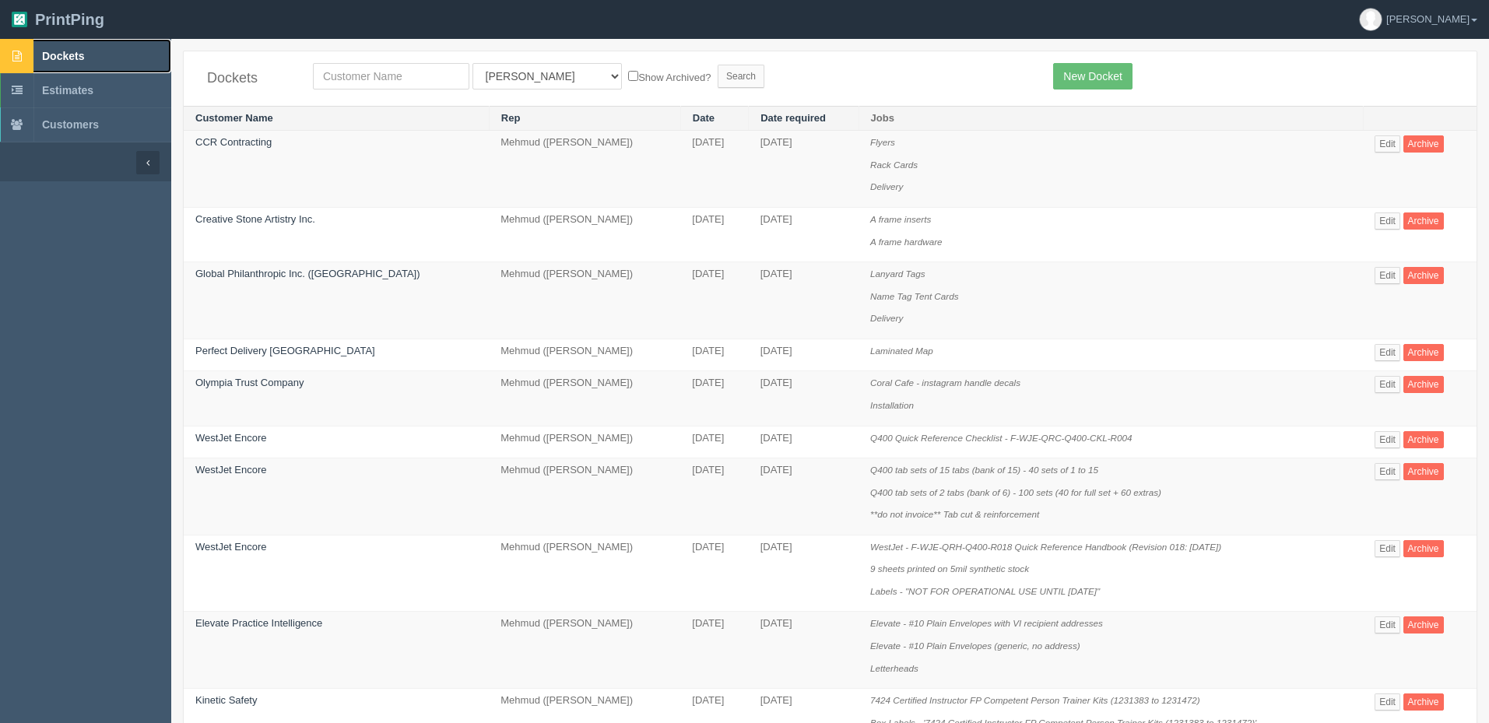
click at [104, 51] on link "Dockets" at bounding box center [85, 56] width 171 height 34
click at [434, 72] on input "text" at bounding box center [391, 76] width 156 height 26
type input "west"
click at [718, 65] on input "Search" at bounding box center [741, 76] width 47 height 23
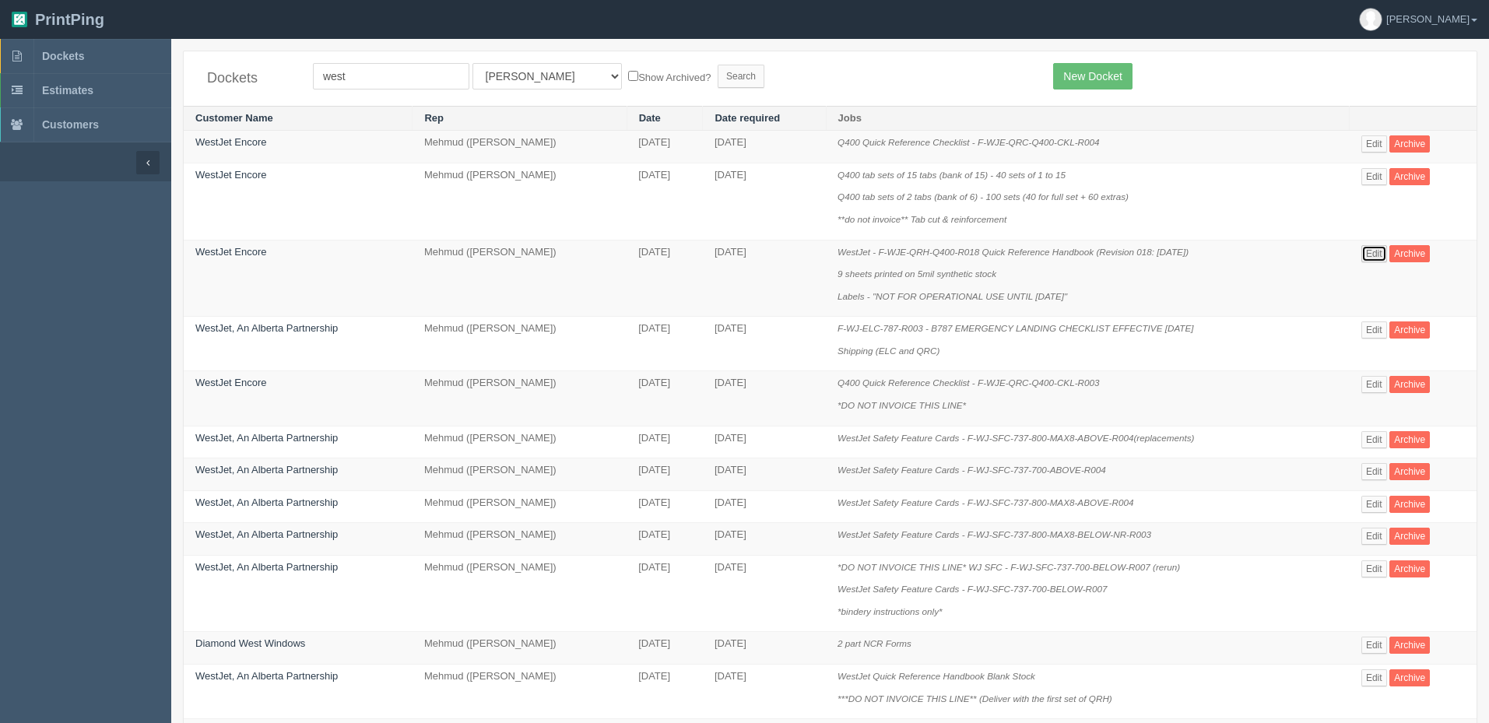
click at [1376, 252] on link "Edit" at bounding box center [1375, 253] width 26 height 17
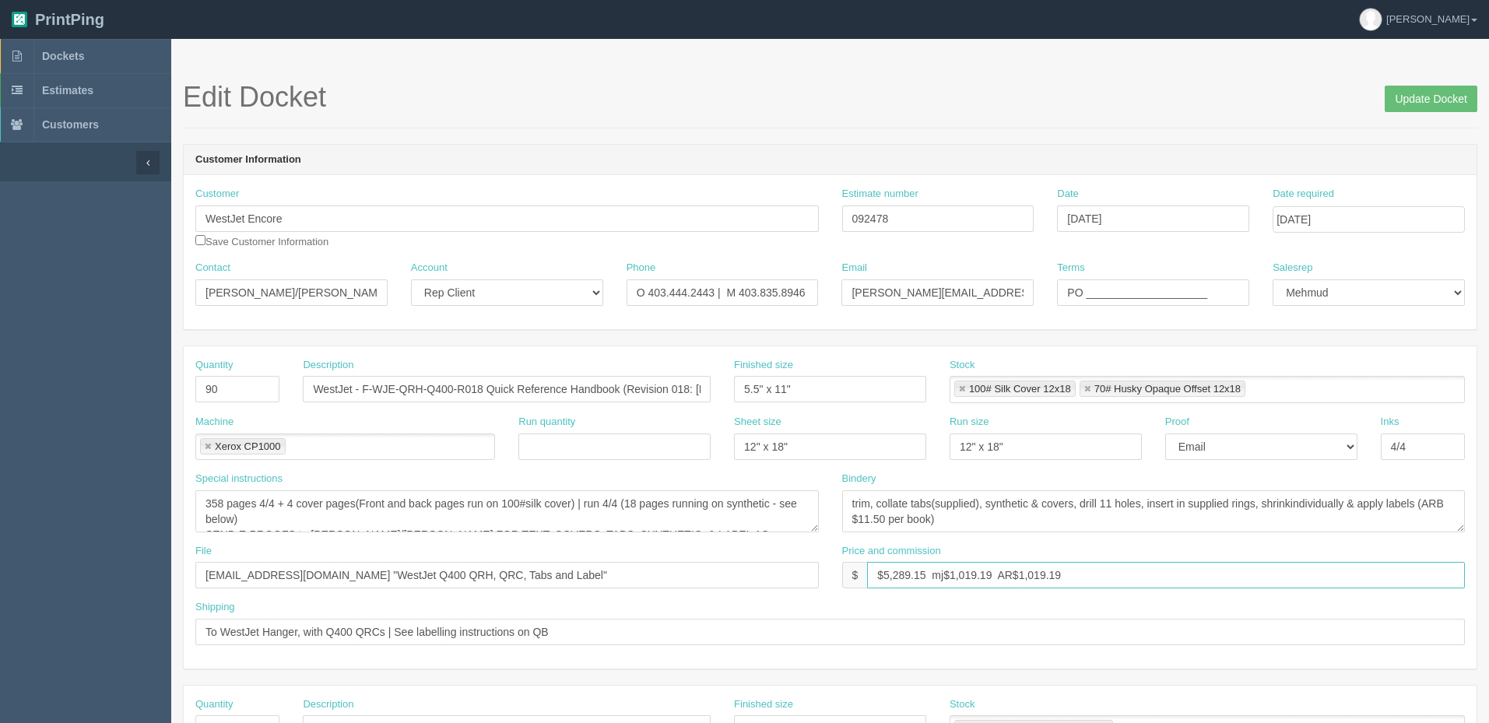
drag, startPoint x: 927, startPoint y: 569, endPoint x: 689, endPoint y: 572, distance: 238.3
click at [689, 572] on div "File files@allrush.ca "WestJet Q400 QRH, QRC, Tabs and Label" Price and commiss…" at bounding box center [830, 572] width 1293 height 57
click at [72, 57] on span "Dockets" at bounding box center [63, 56] width 42 height 12
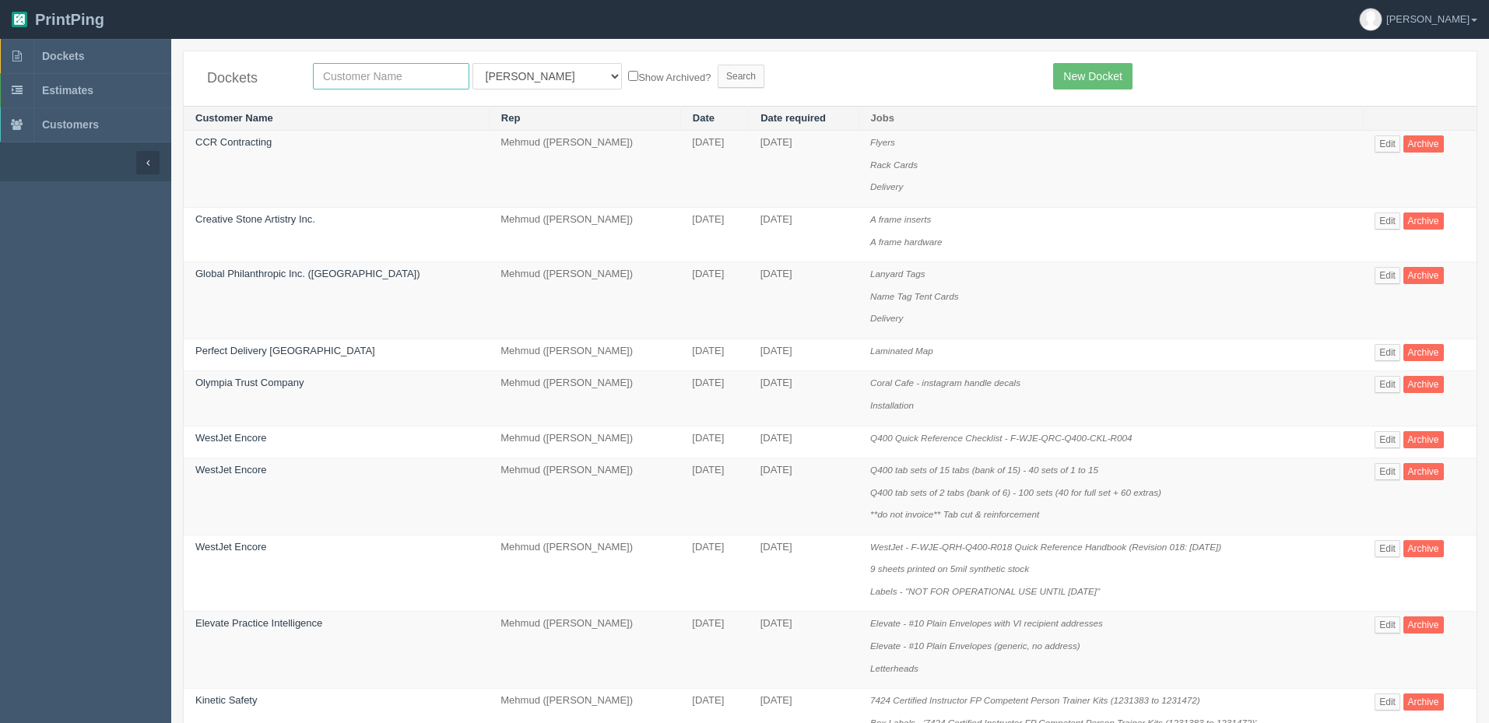
click at [371, 74] on input "text" at bounding box center [391, 76] width 156 height 26
type input "L"
type input "alberta views"
click at [718, 65] on input "Search" at bounding box center [741, 76] width 47 height 23
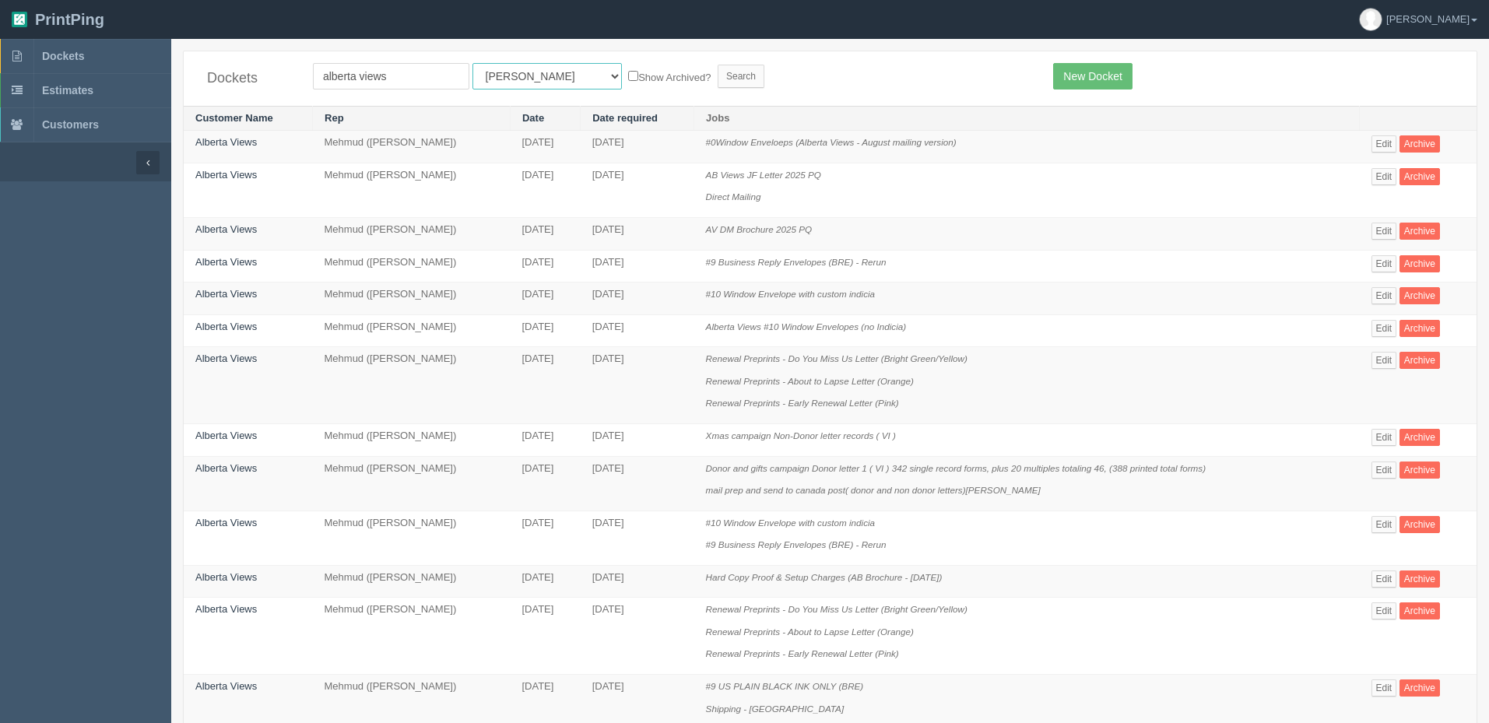
click at [507, 72] on select "All Users [PERSON_NAME] Test 1 [PERSON_NAME] [PERSON_NAME] [PERSON_NAME] France…" at bounding box center [547, 76] width 149 height 26
select select "8"
click at [473, 63] on select "All Users [PERSON_NAME] Test 1 [PERSON_NAME] [PERSON_NAME] [PERSON_NAME] France…" at bounding box center [547, 76] width 149 height 26
click at [718, 73] on input "Search" at bounding box center [741, 76] width 47 height 23
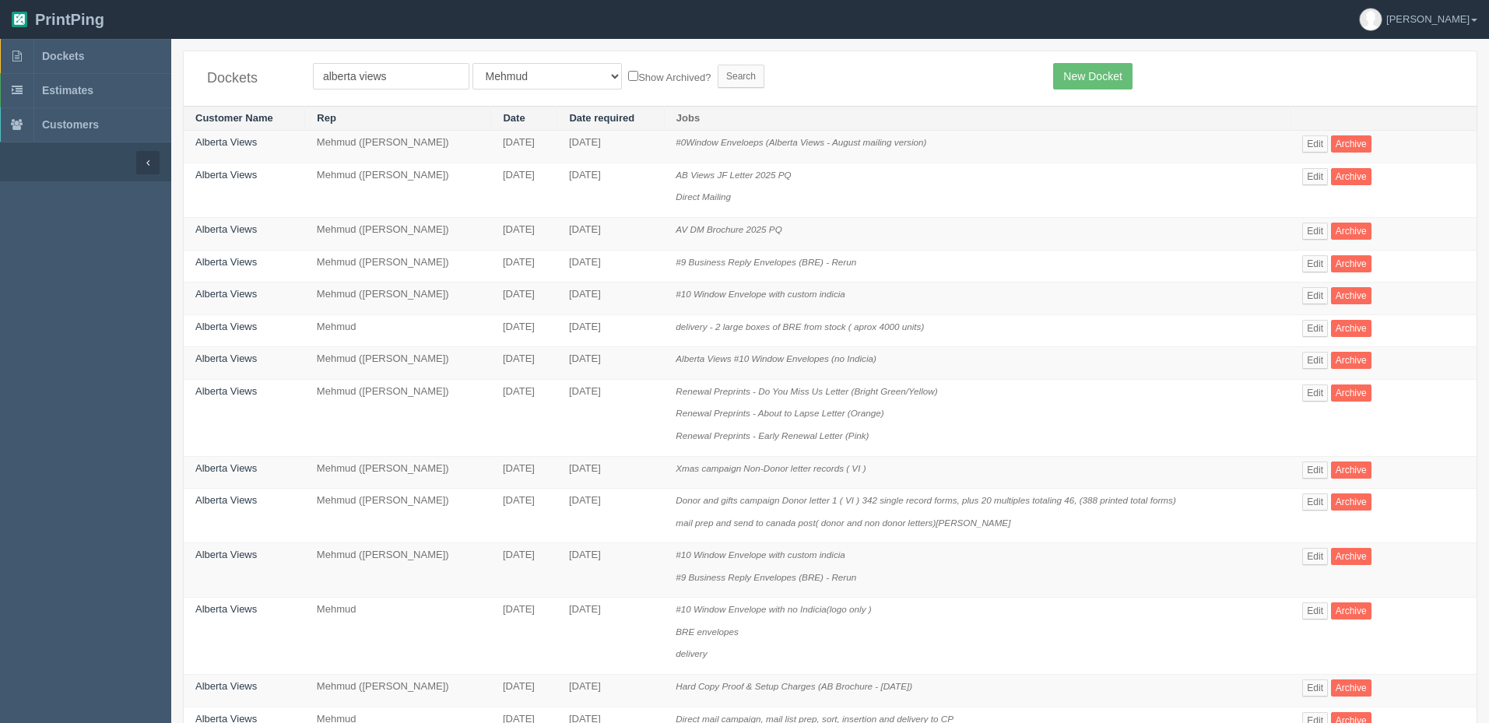
click at [724, 76] on form "alberta views All Users Ali Ali Test 1 Aly Amy Ankit Arif Brandon Dan France Gr…" at bounding box center [671, 76] width 717 height 26
click at [55, 58] on span "Dockets" at bounding box center [63, 56] width 42 height 12
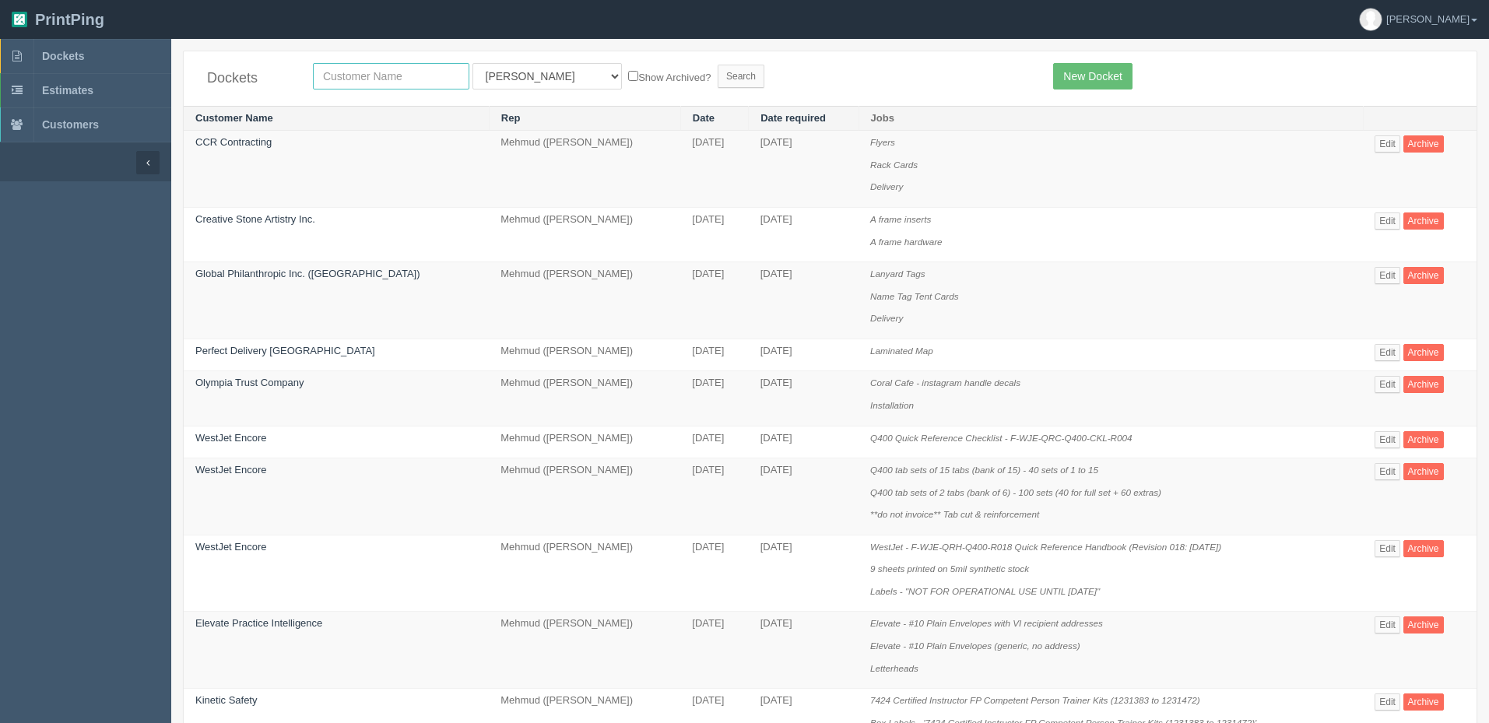
click at [395, 70] on input "text" at bounding box center [391, 76] width 156 height 26
type input "westj"
click at [718, 65] on input "Search" at bounding box center [741, 76] width 47 height 23
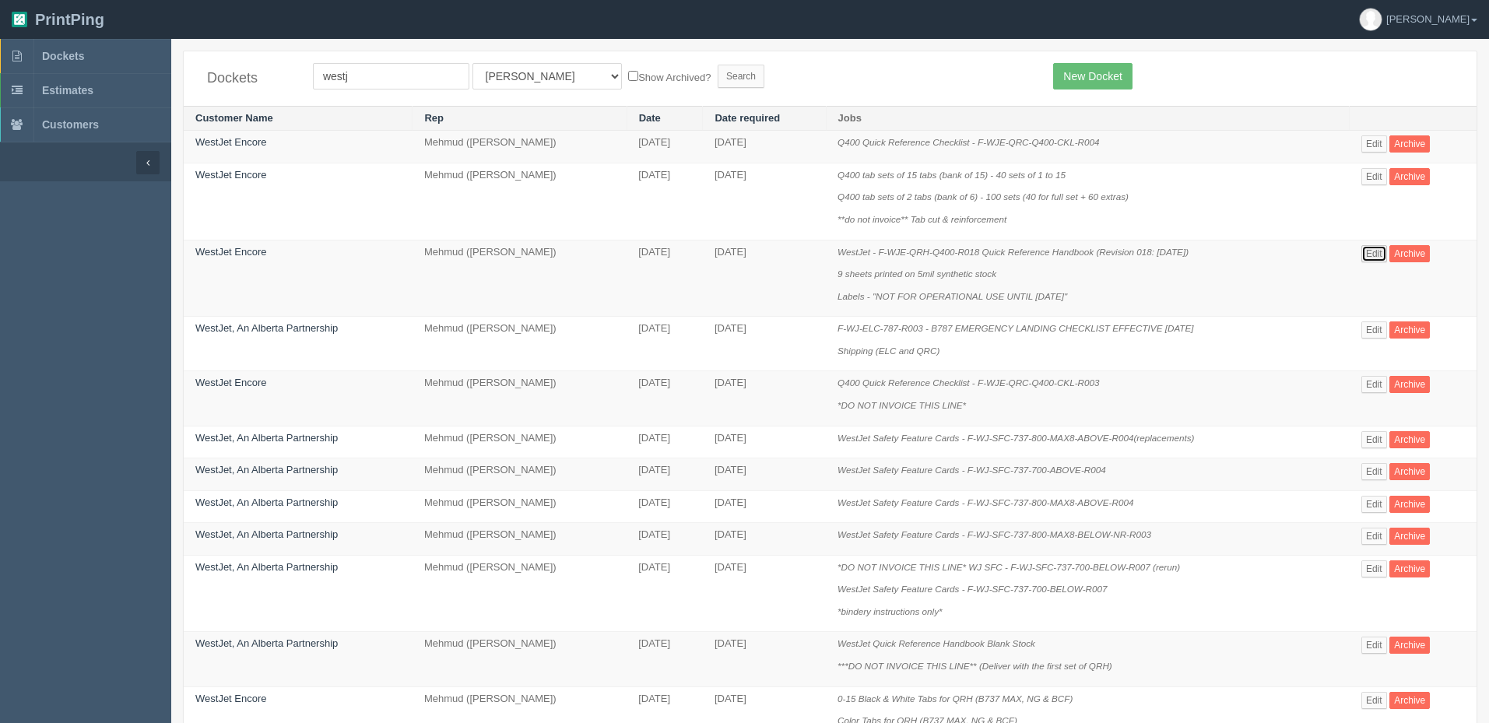
click at [1379, 257] on link "Edit" at bounding box center [1375, 253] width 26 height 17
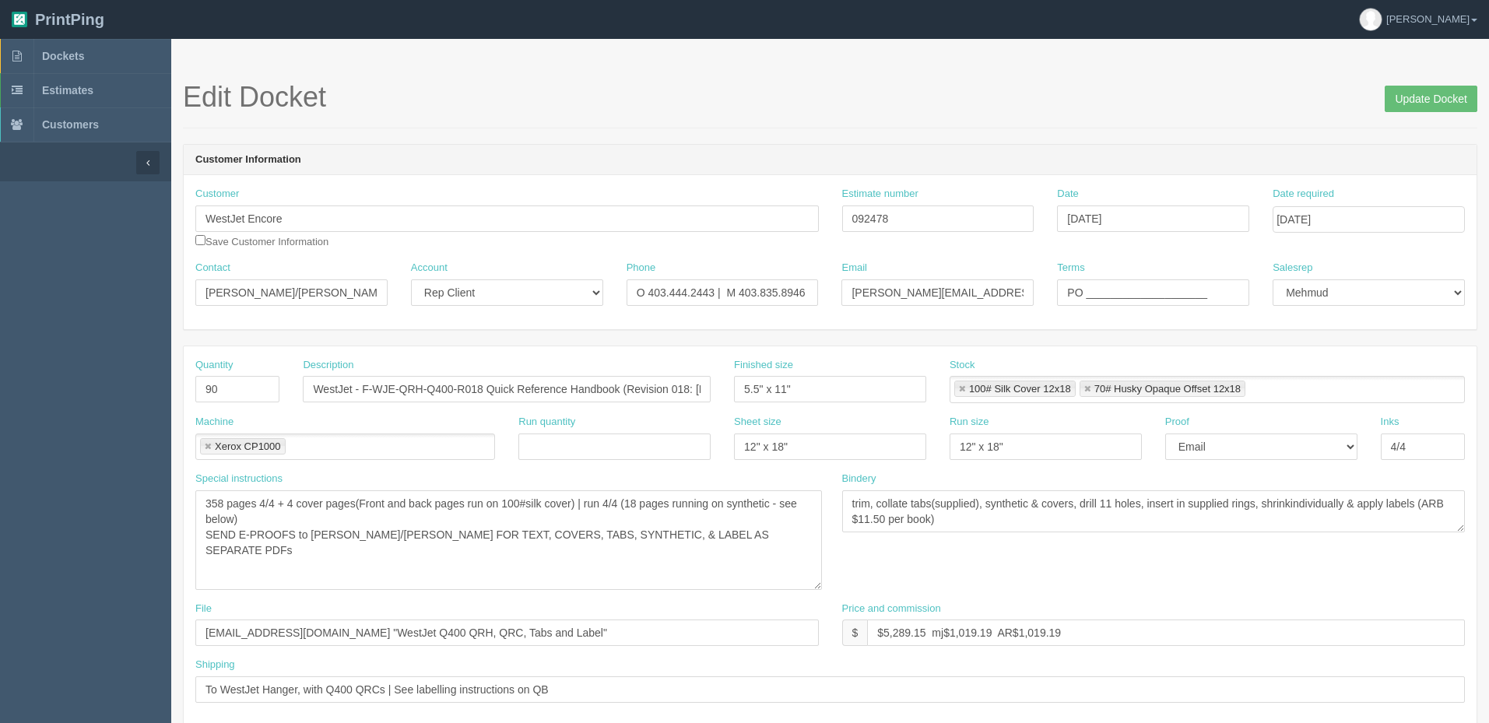
drag, startPoint x: 818, startPoint y: 527, endPoint x: 821, endPoint y: 585, distance: 57.7
click at [821, 585] on textarea "358 pages 4/4 + 4 cover pages(Front and back pages run on 100#silk cover) | run…" at bounding box center [508, 541] width 627 height 100
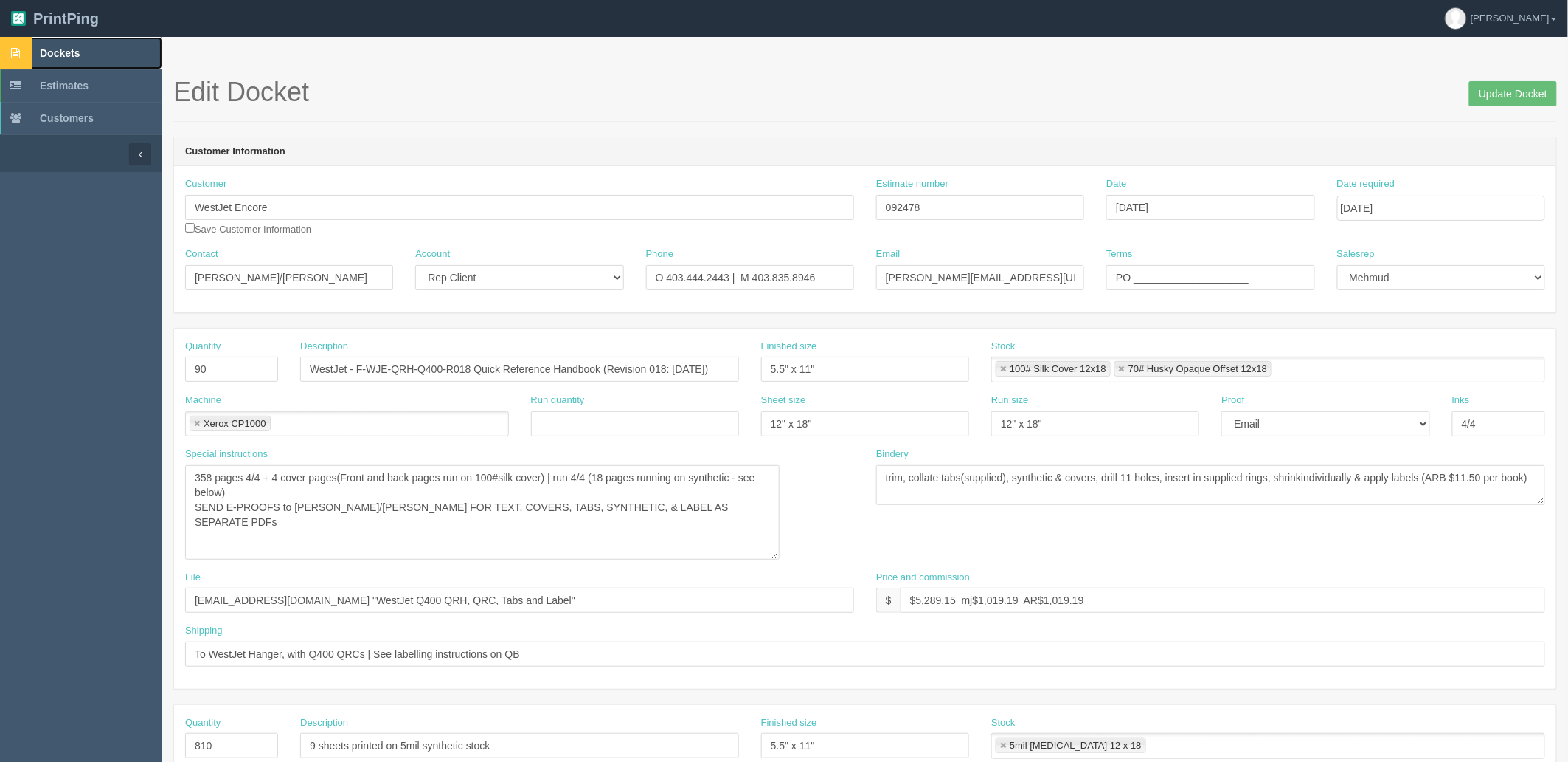
click at [47, 52] on span "Dockets" at bounding box center [60, 53] width 40 height 11
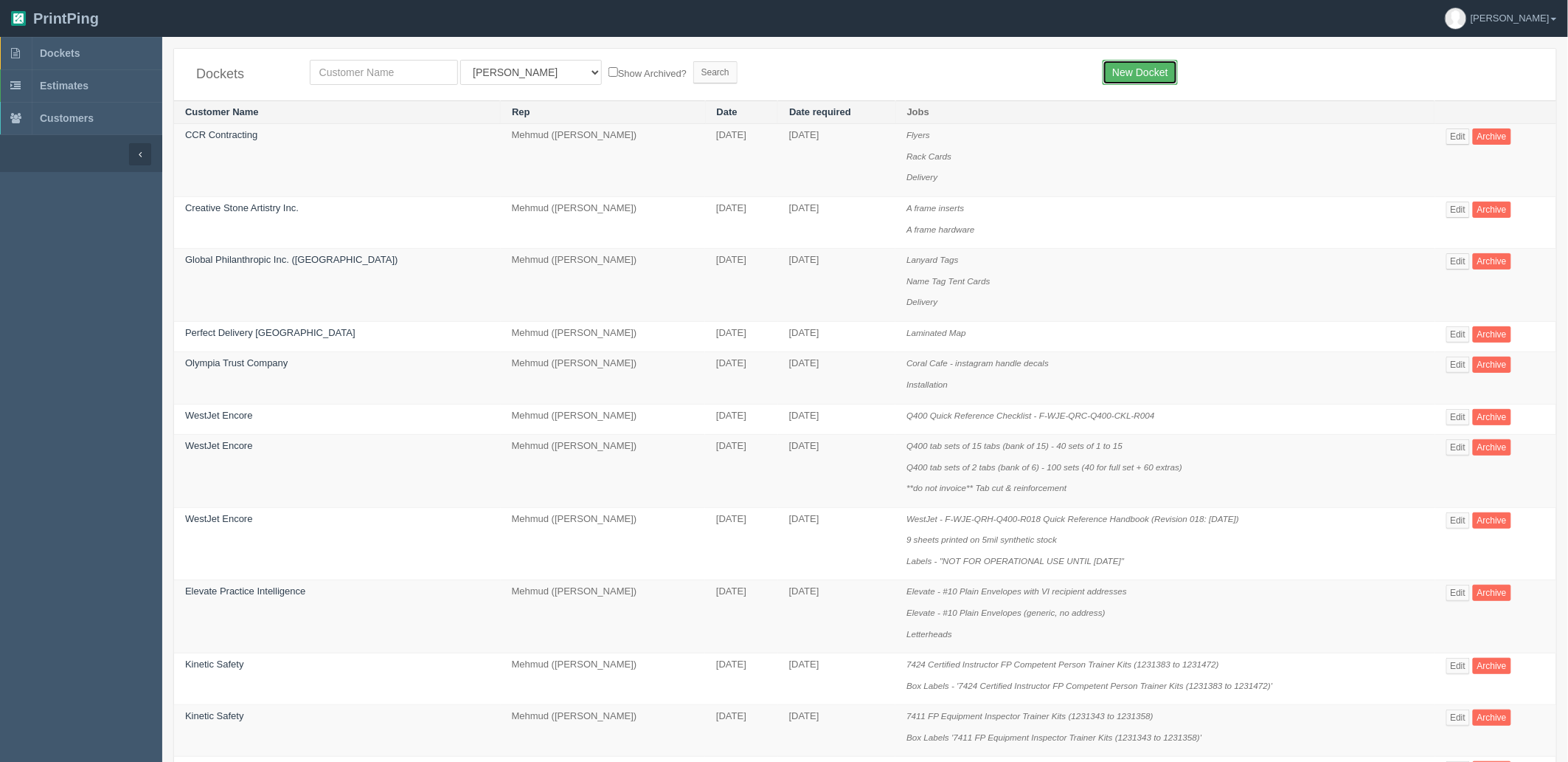
click at [1140, 72] on link "New Docket" at bounding box center [1140, 72] width 75 height 25
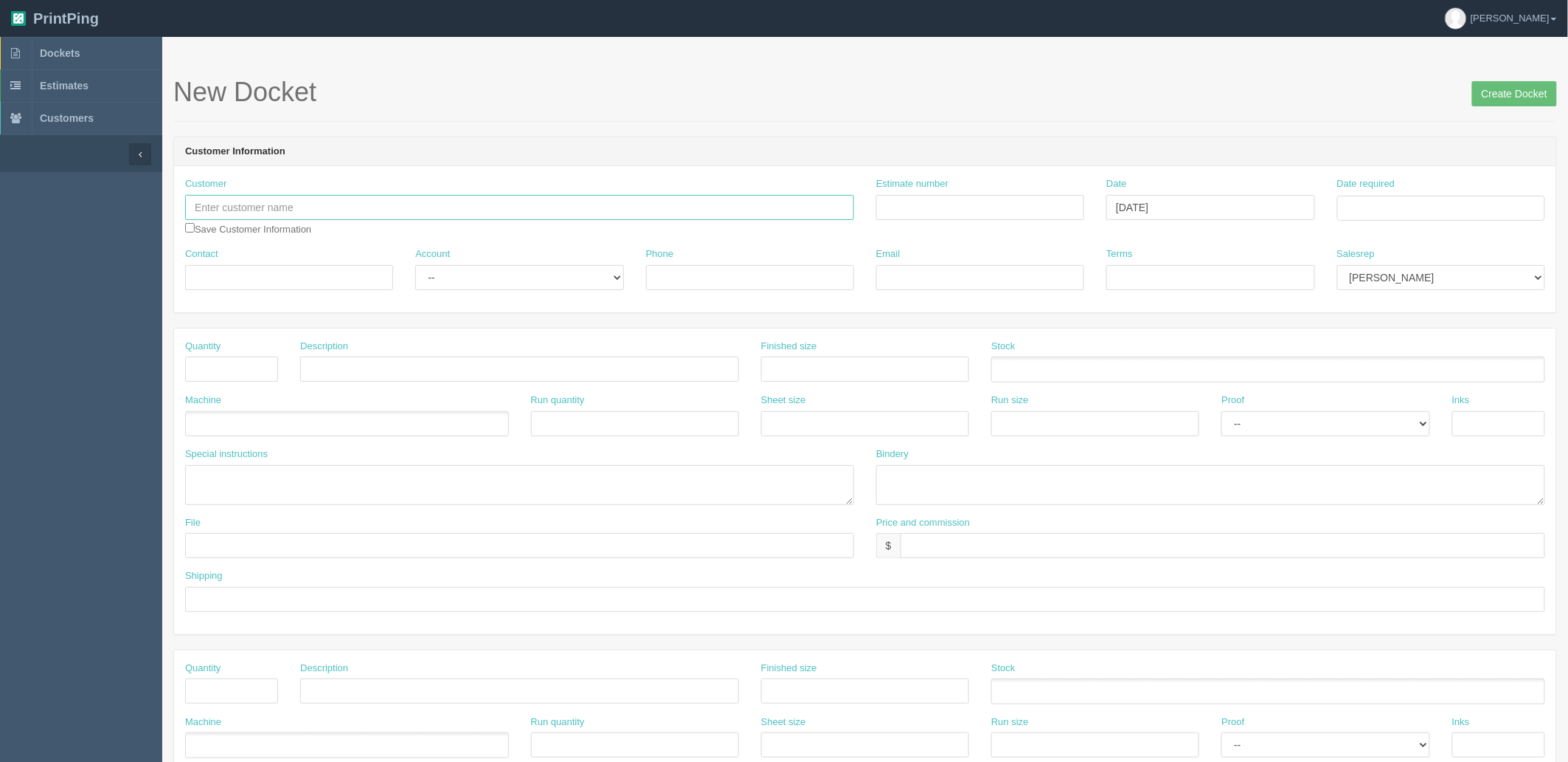
click at [694, 202] on input "text" at bounding box center [519, 208] width 669 height 25
paste input "Roman Catholic Diocese of Calgary"
type input "Roman Catholic Diocese of Calgary"
drag, startPoint x: 281, startPoint y: 276, endPoint x: 382, endPoint y: 281, distance: 101.1
click at [281, 276] on input "Contact" at bounding box center [289, 278] width 208 height 25
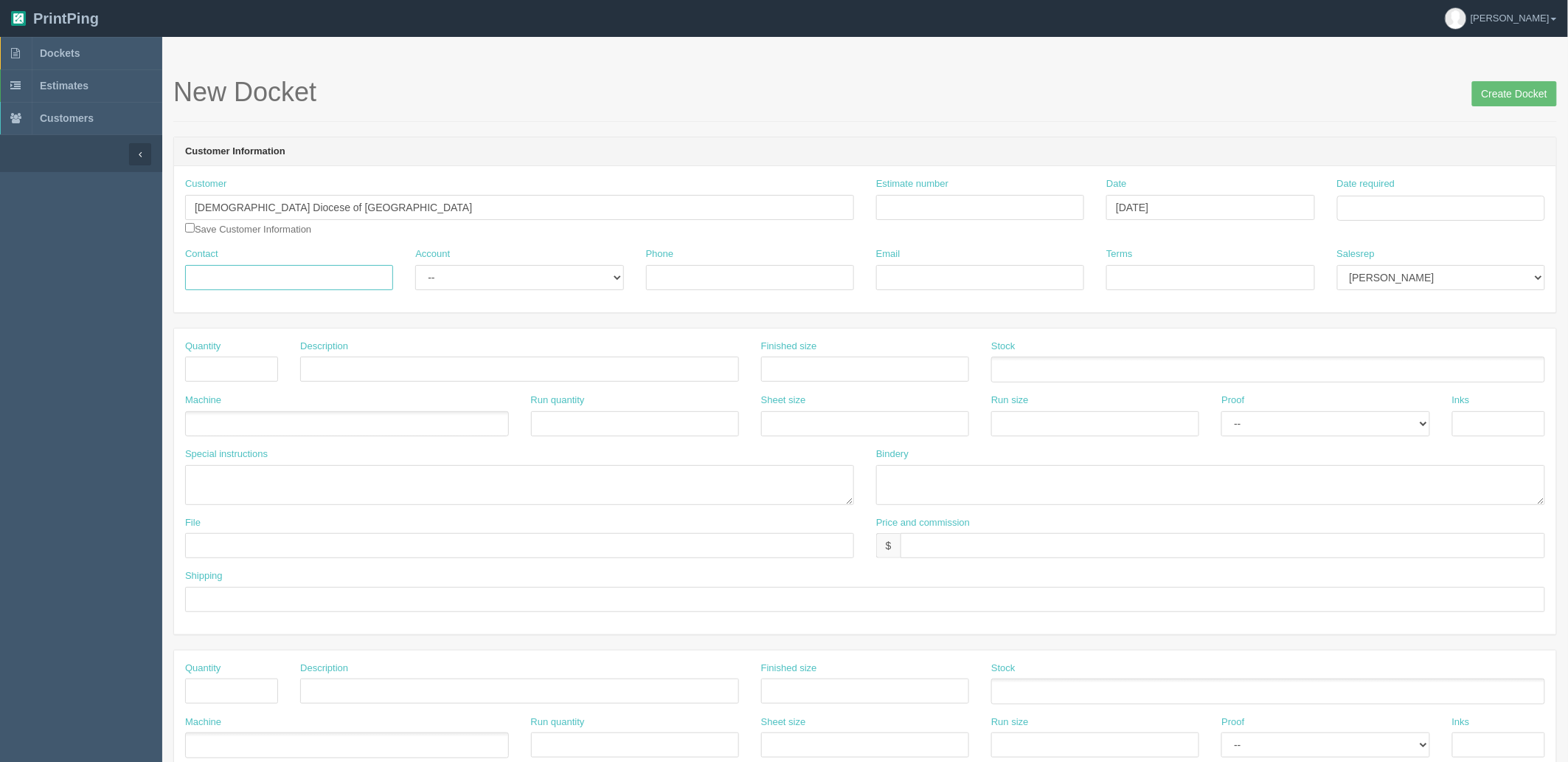
paste input "Jennifer Pashula"
type input "Jennifer Pashula"
click at [556, 281] on select "-- Existing Client Allrush Client Rep Client" at bounding box center [519, 278] width 208 height 25
select select "Allrush Client"
click at [415, 265] on select "-- Existing Client Allrush Client Rep Client" at bounding box center [519, 278] width 208 height 25
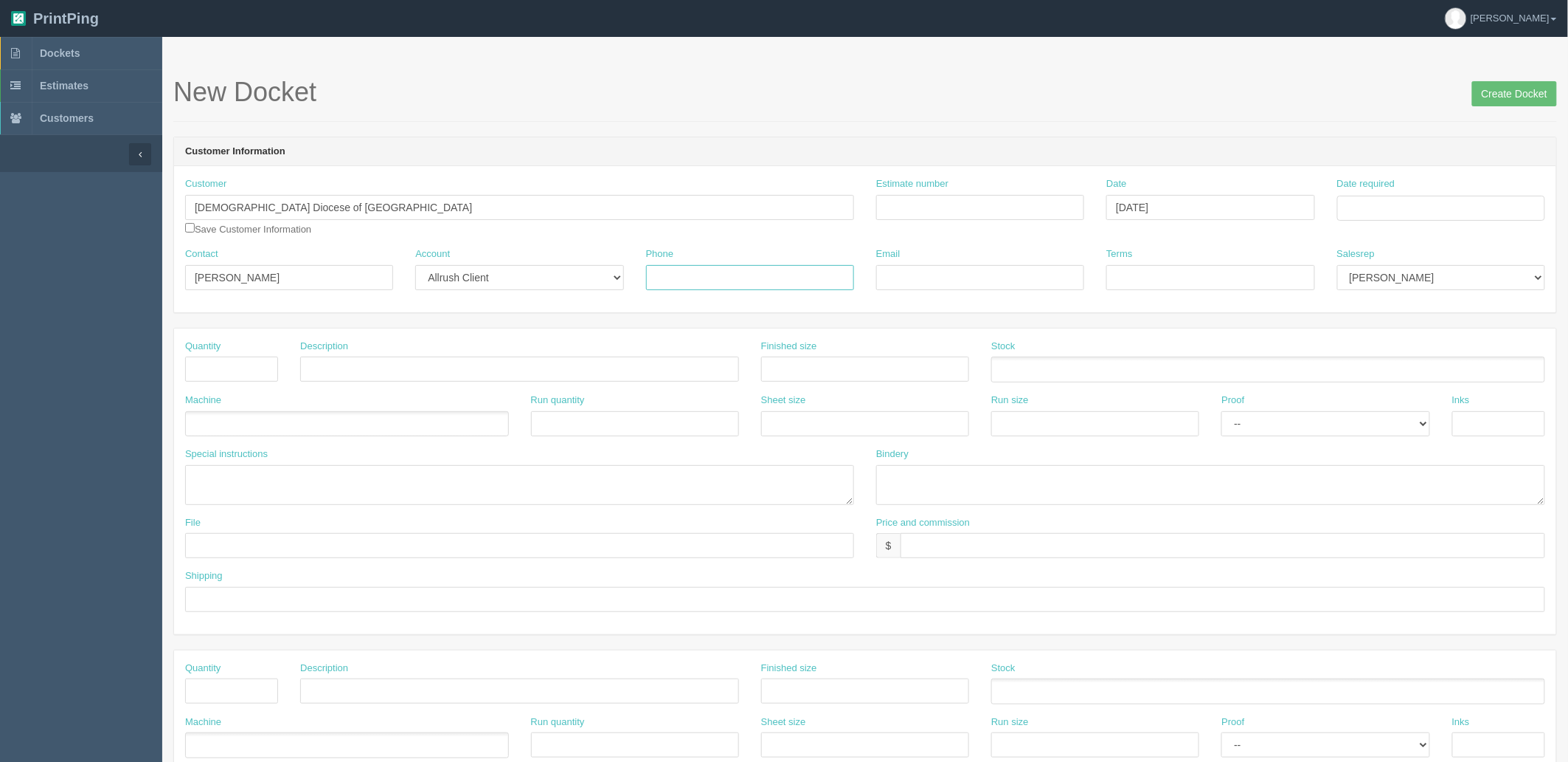
drag, startPoint x: 777, startPoint y: 281, endPoint x: 1181, endPoint y: 293, distance: 404.2
click at [777, 281] on input "Phone" at bounding box center [750, 278] width 208 height 25
paste input "403-903-8103"
type input "403-903-8103"
click at [919, 275] on input "Email" at bounding box center [981, 278] width 208 height 25
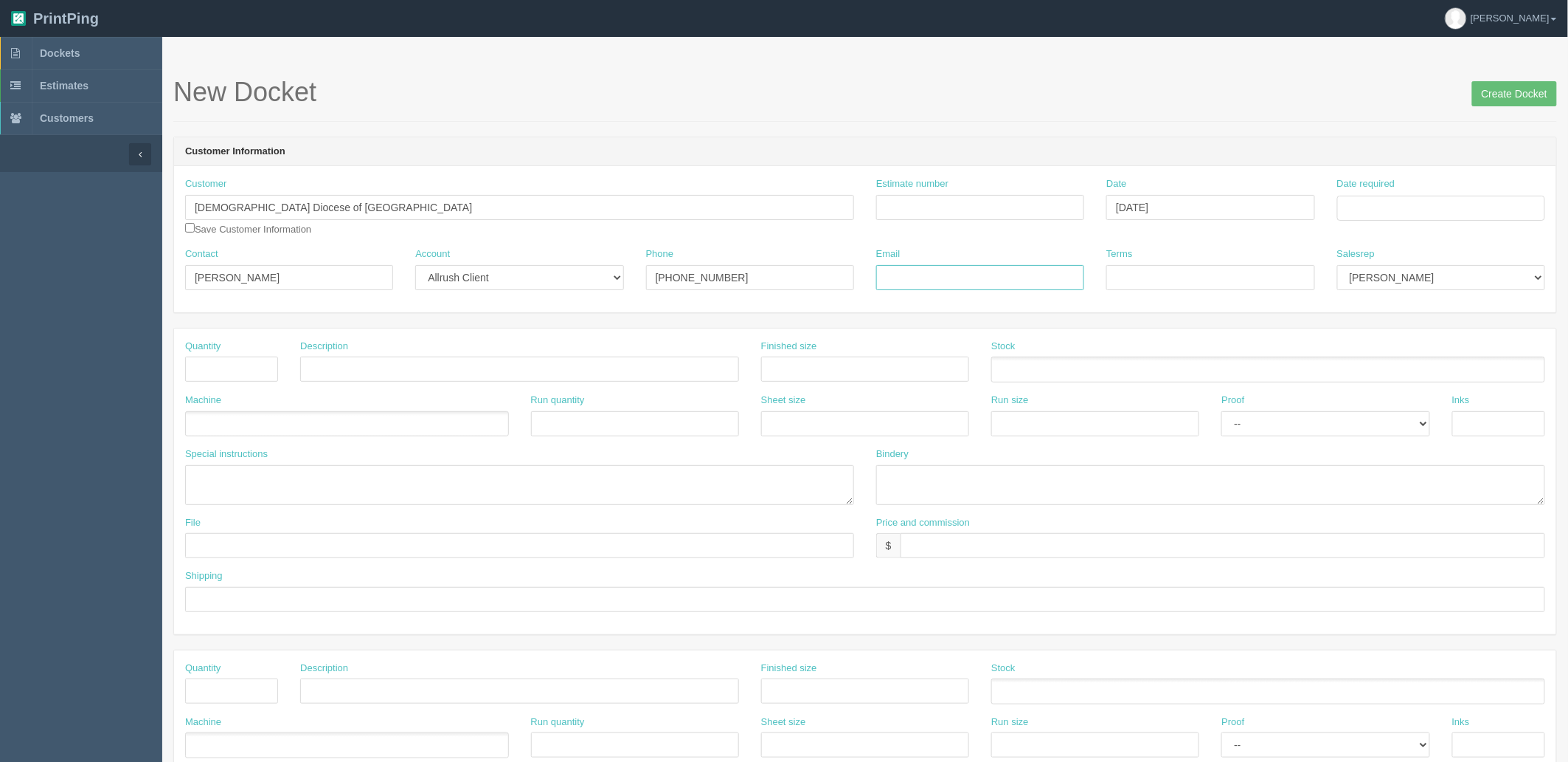
paste input "jennifer.pashula@calgarydiocese.ca"
type input "jennifer.pashula@calgarydiocese.ca"
click at [972, 204] on input "Estimate number" at bounding box center [981, 208] width 208 height 25
type input "092509"
click at [1411, 329] on td "19" at bounding box center [1450, 329] width 18 height 22
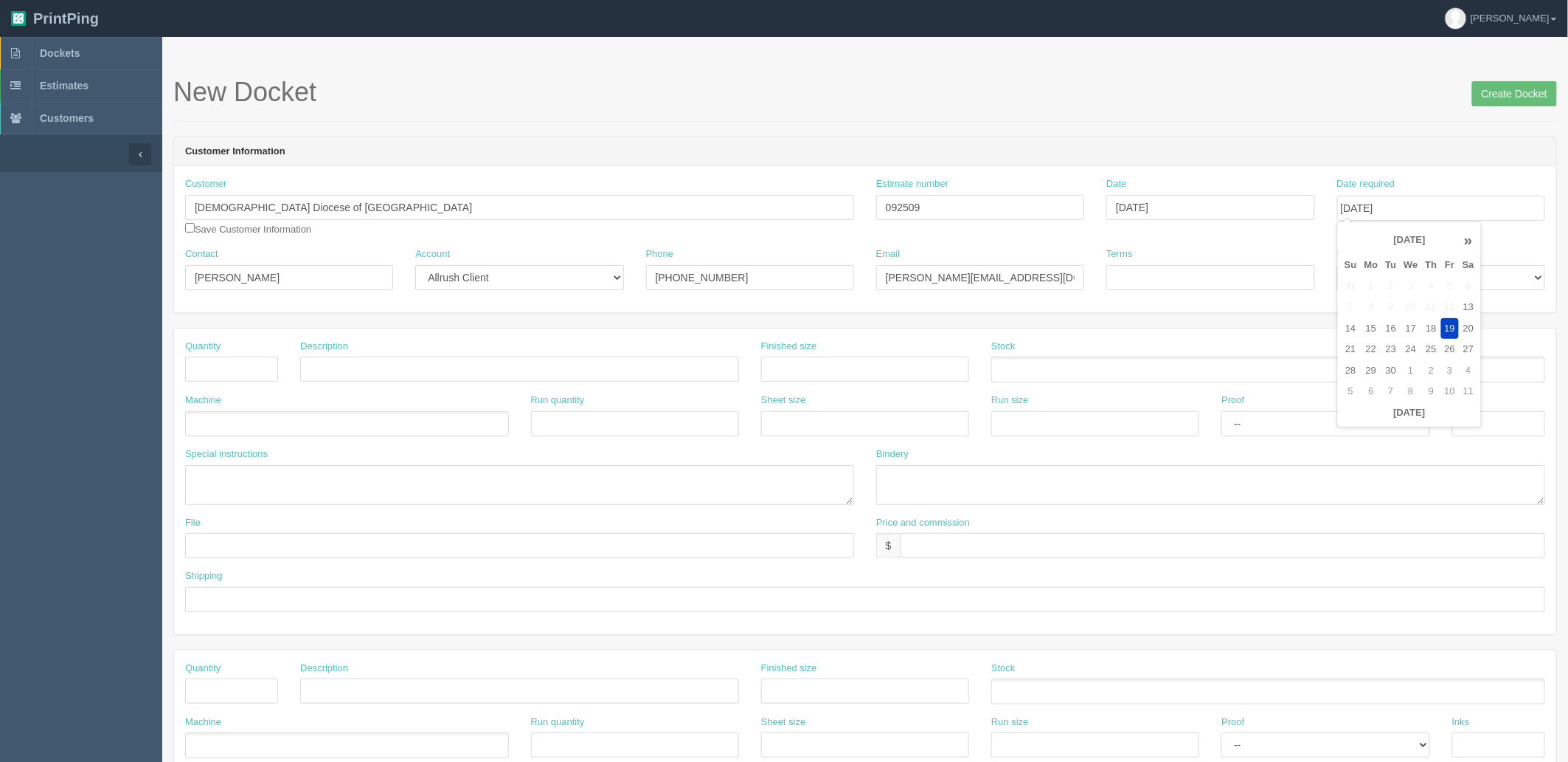
click at [1348, 162] on header "Customer Information" at bounding box center [865, 152] width 1382 height 29
click at [1411, 207] on input "September 19, 2025" at bounding box center [1442, 208] width 208 height 25
click at [1371, 349] on td "22" at bounding box center [1371, 349] width 22 height 22
type input "September 22, 2025"
click at [1351, 168] on div "Customer Roman Catholic Diocese of Calgary Save Customer Information Estimate n…" at bounding box center [865, 239] width 1382 height 146
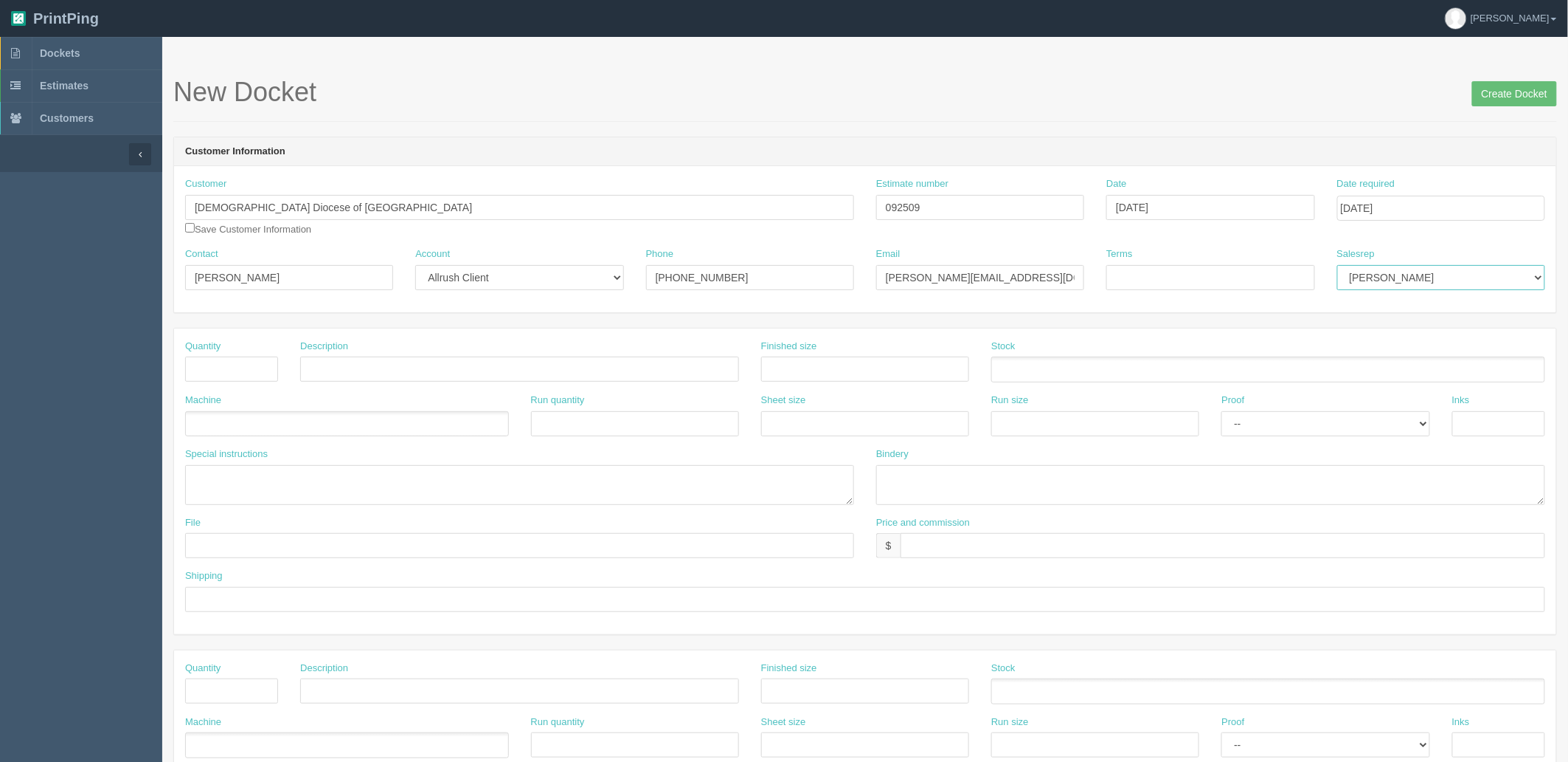
click at [1396, 273] on select "Mark Mikayla Aly Mehmud Stacy Rebecca Matthew Viki Phil Greg Jim Sam Brandon Za…" at bounding box center [1442, 278] width 208 height 25
select select "8"
click at [1338, 265] on select "Mark Mikayla Aly Mehmud Stacy Rebecca Matthew Viki Phil Greg Jim Sam Brandon Za…" at bounding box center [1442, 278] width 208 height 25
click at [1192, 274] on input "Terms" at bounding box center [1211, 278] width 208 height 25
type input "COD"
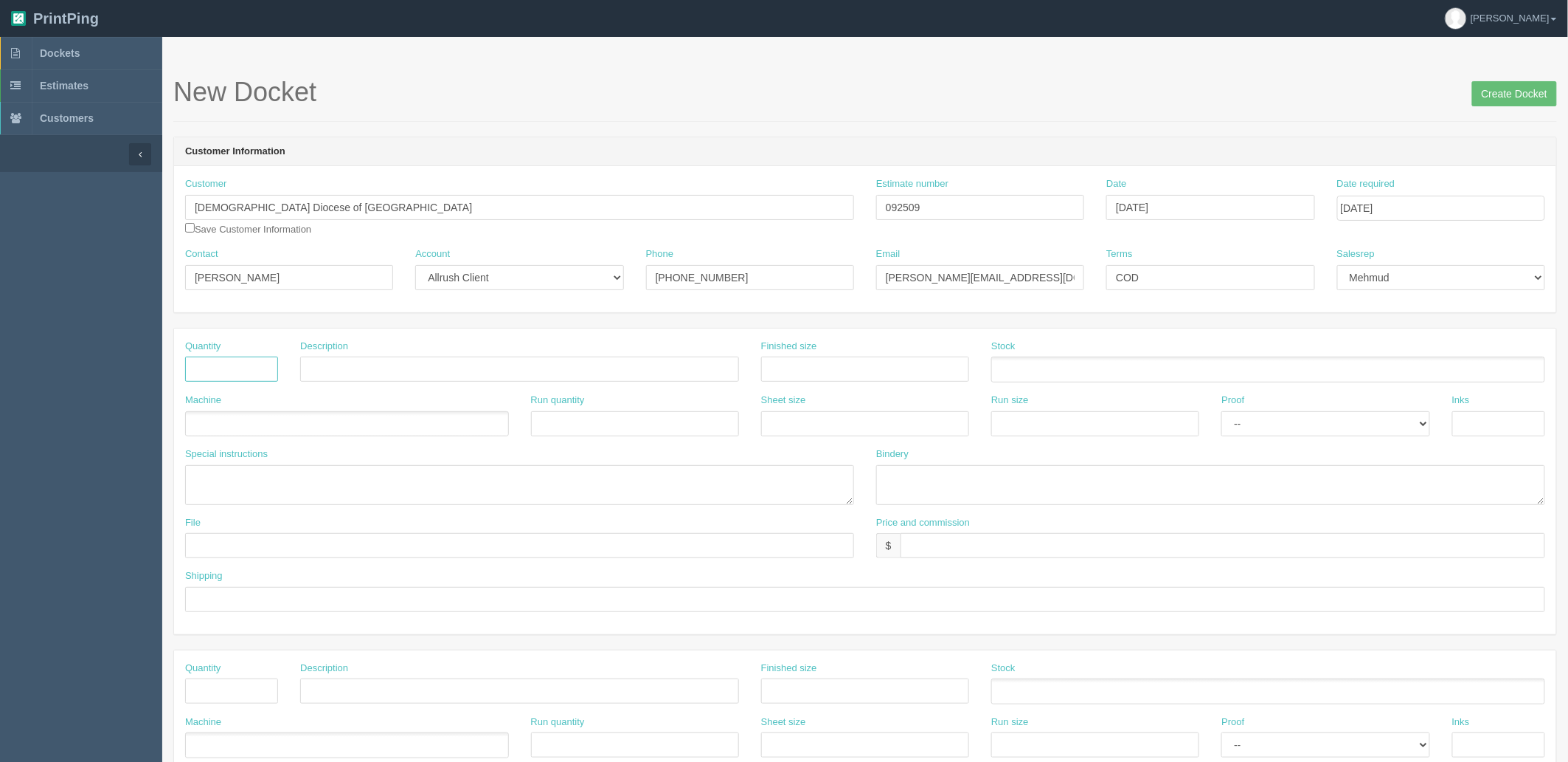
click at [231, 362] on input "text" at bounding box center [231, 369] width 93 height 25
type input "600"
type input "Laminated Song sheets (300 x 2 versions)"
type input "0"
type input "11" x 8.5""
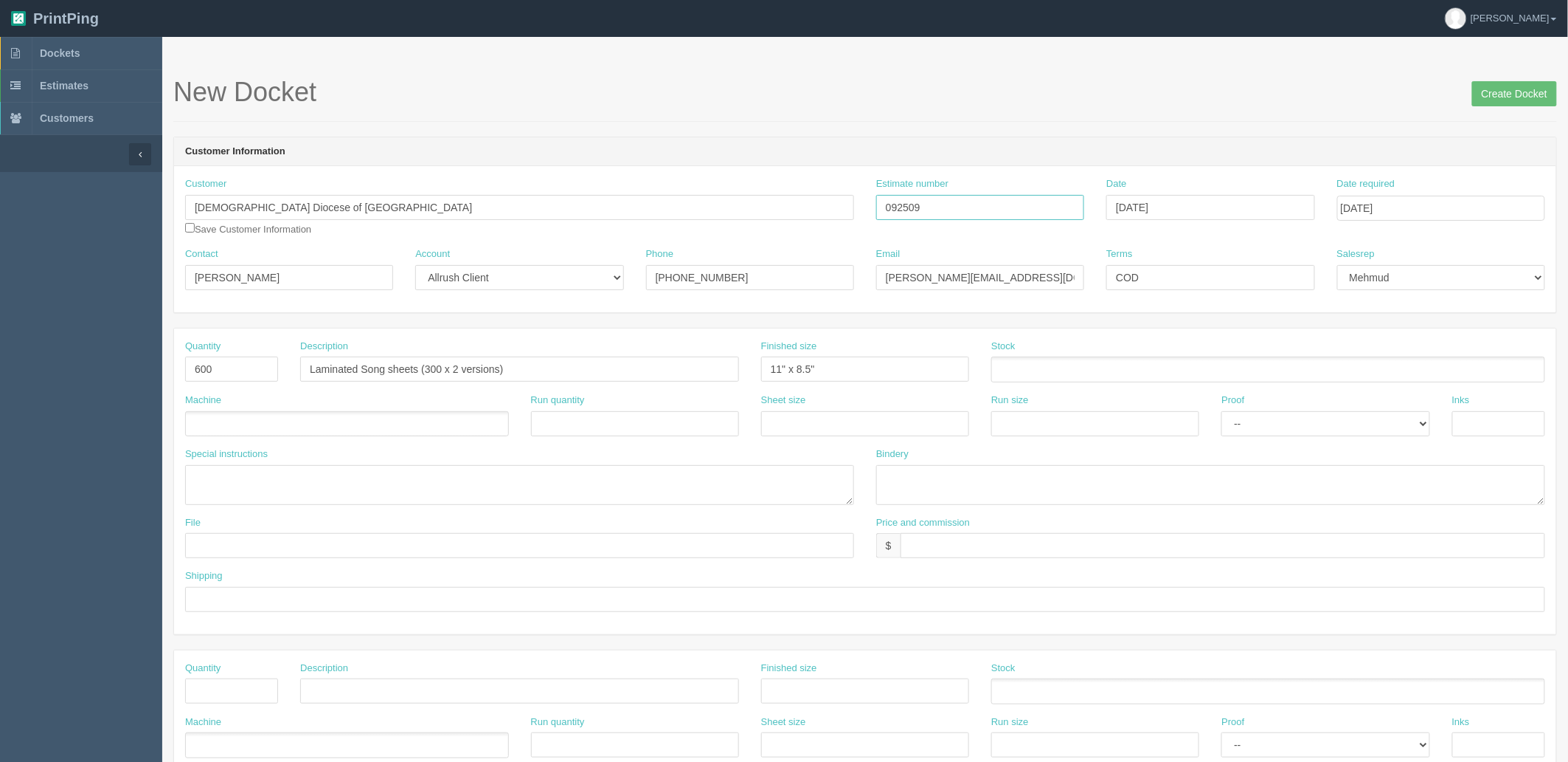
drag, startPoint x: 975, startPoint y: 202, endPoint x: 442, endPoint y: 198, distance: 533.0
click at [442, 198] on div "Customer Roman Catholic Diocese of Calgary Save Customer Information Estimate n…" at bounding box center [865, 212] width 1382 height 70
click at [1018, 356] on ul at bounding box center [1268, 369] width 554 height 26
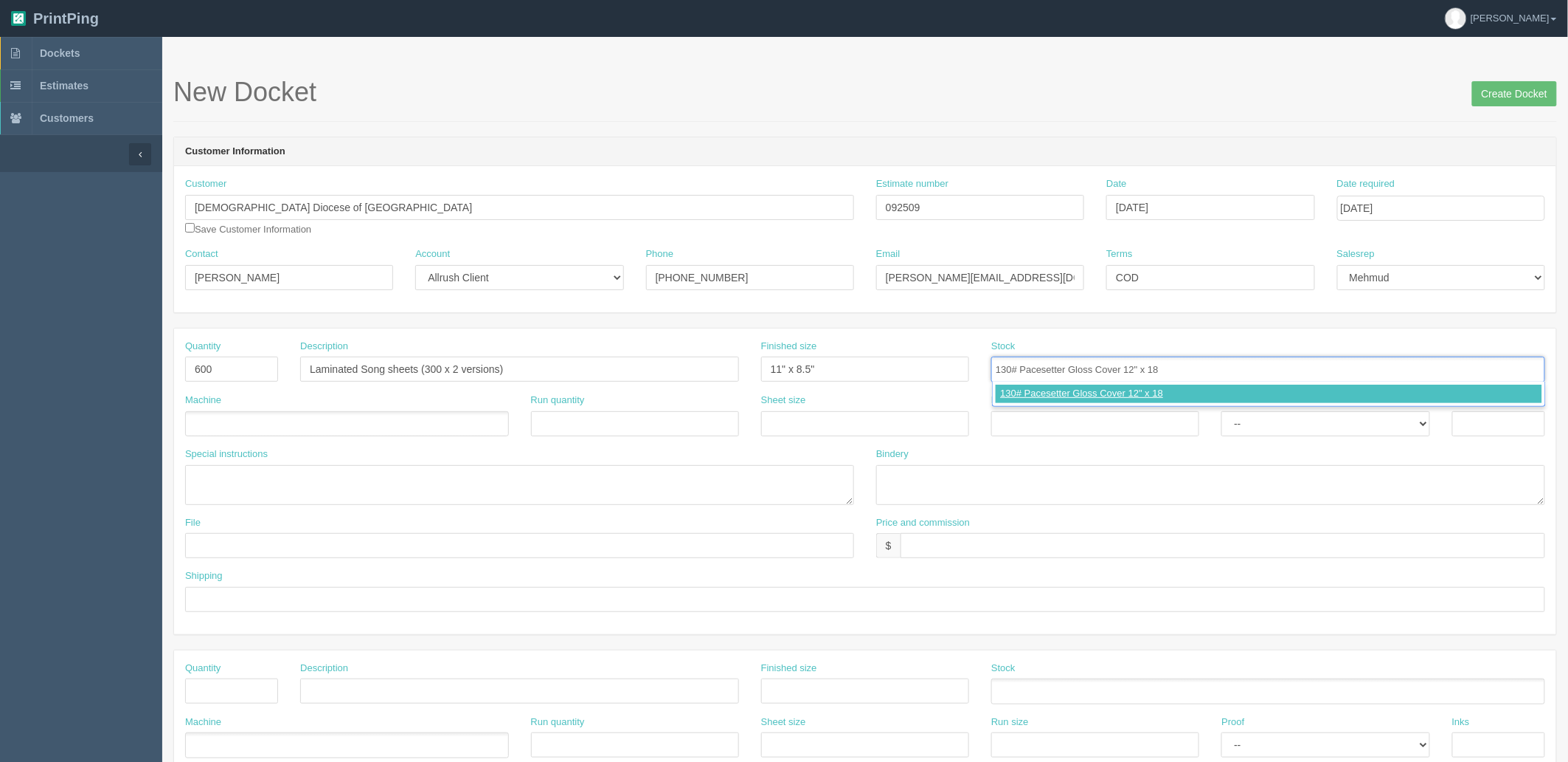
type input "130# Pacesetter Gloss Cover 12" x 18""
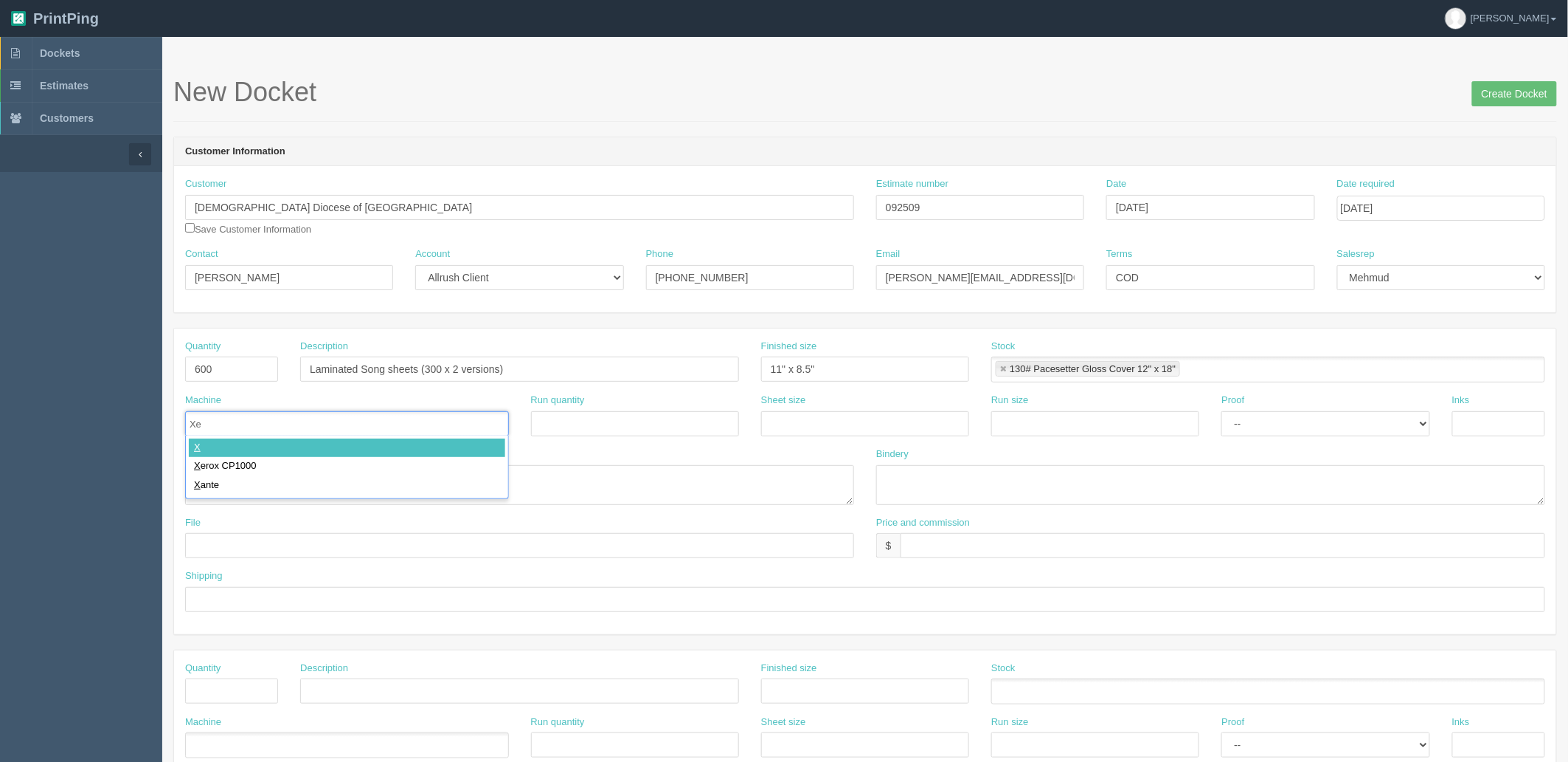
type input "Xer"
type input "Xerox CP1000"
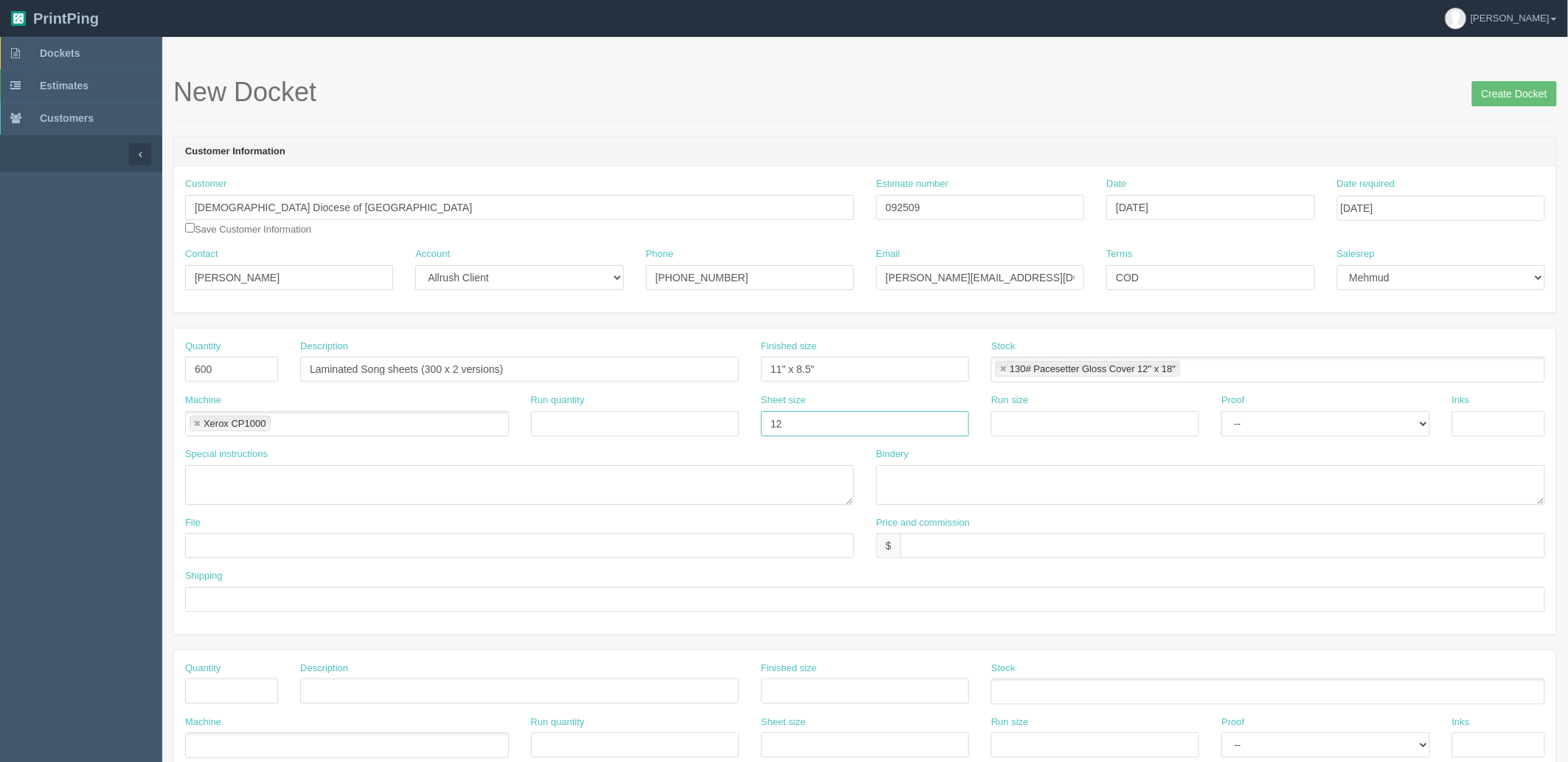
type input "12" x 18""
paste input "12" x 18""
type input "12" x 18""
select select "Hard Copy"
click at [1221, 411] on select "-- Email Hard Copy" at bounding box center [1325, 424] width 208 height 25
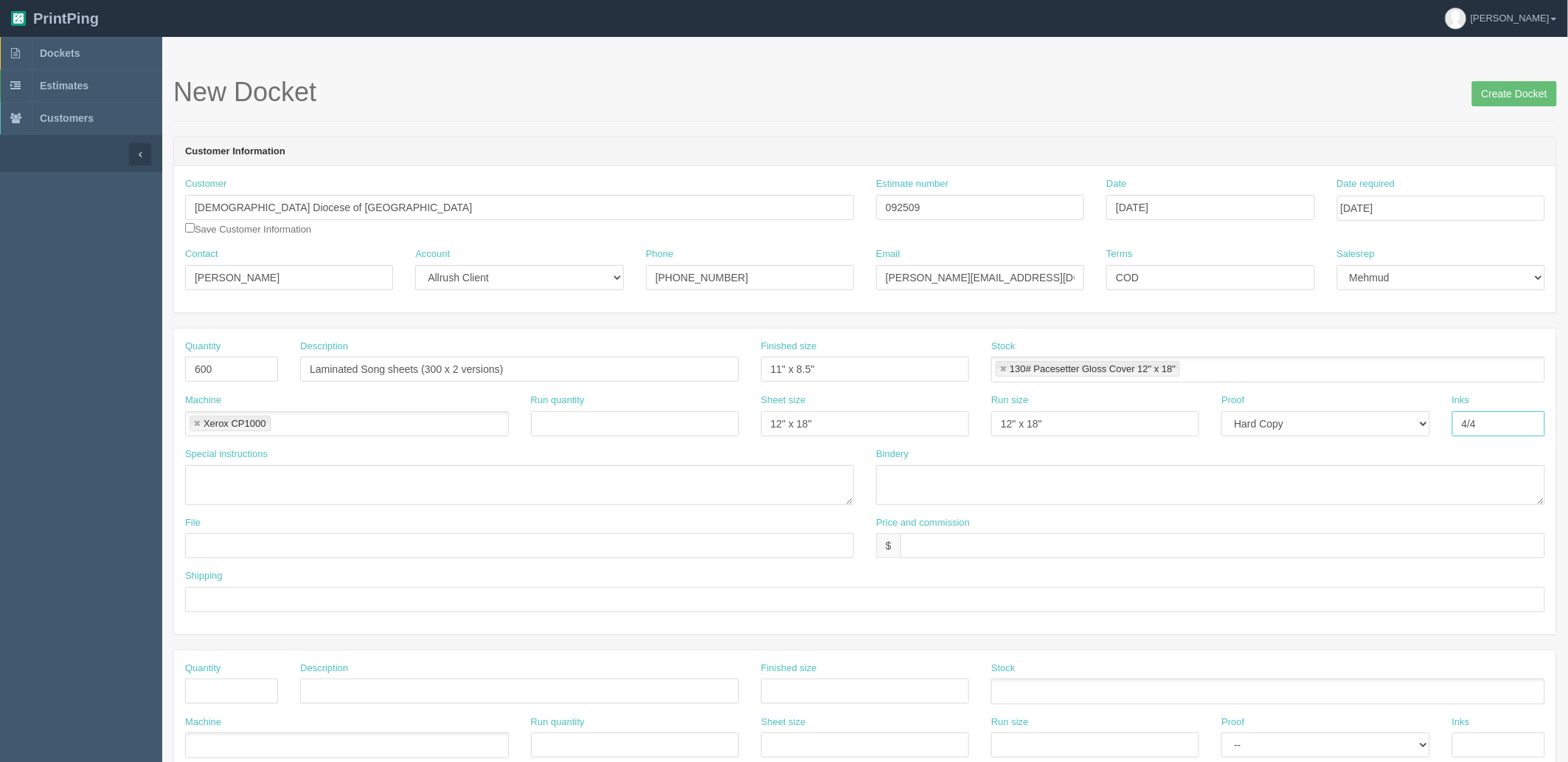
type input "4/4"
type textarea "2 versions, print qty 300 of each"
type textarea "1.7mil gloss lam, trim to size"
click at [958, 548] on input "text" at bounding box center [1223, 545] width 644 height 25
click at [969, 549] on input "$671.14 mj$ AR$" at bounding box center [1223, 545] width 644 height 25
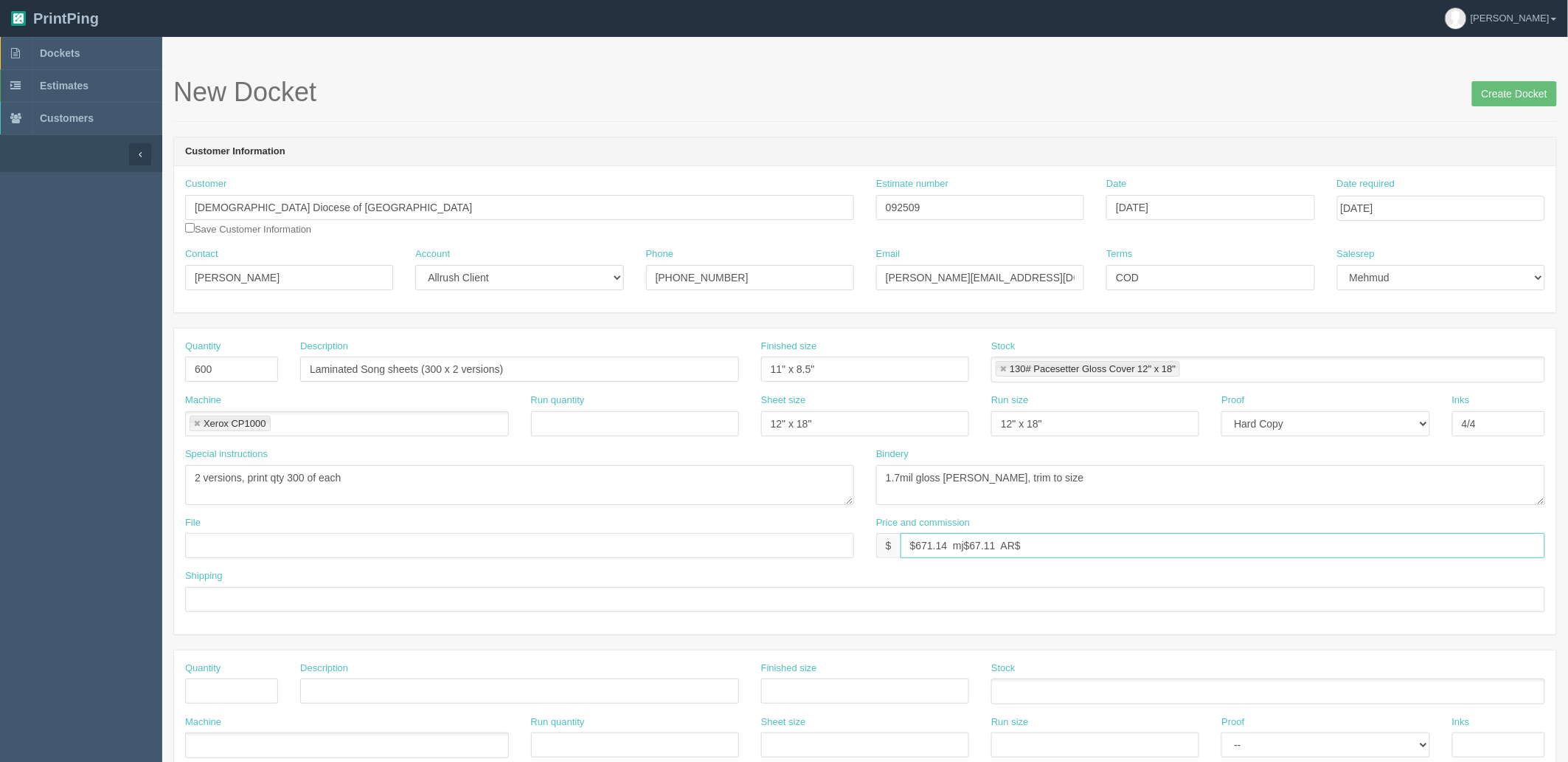
click at [1074, 535] on input "$671.14 mj$67.11 AR$" at bounding box center [1223, 545] width 644 height 25
type input "$671.14 mj$67.11 AR$156.59"
type input "Call for pickup when ready"
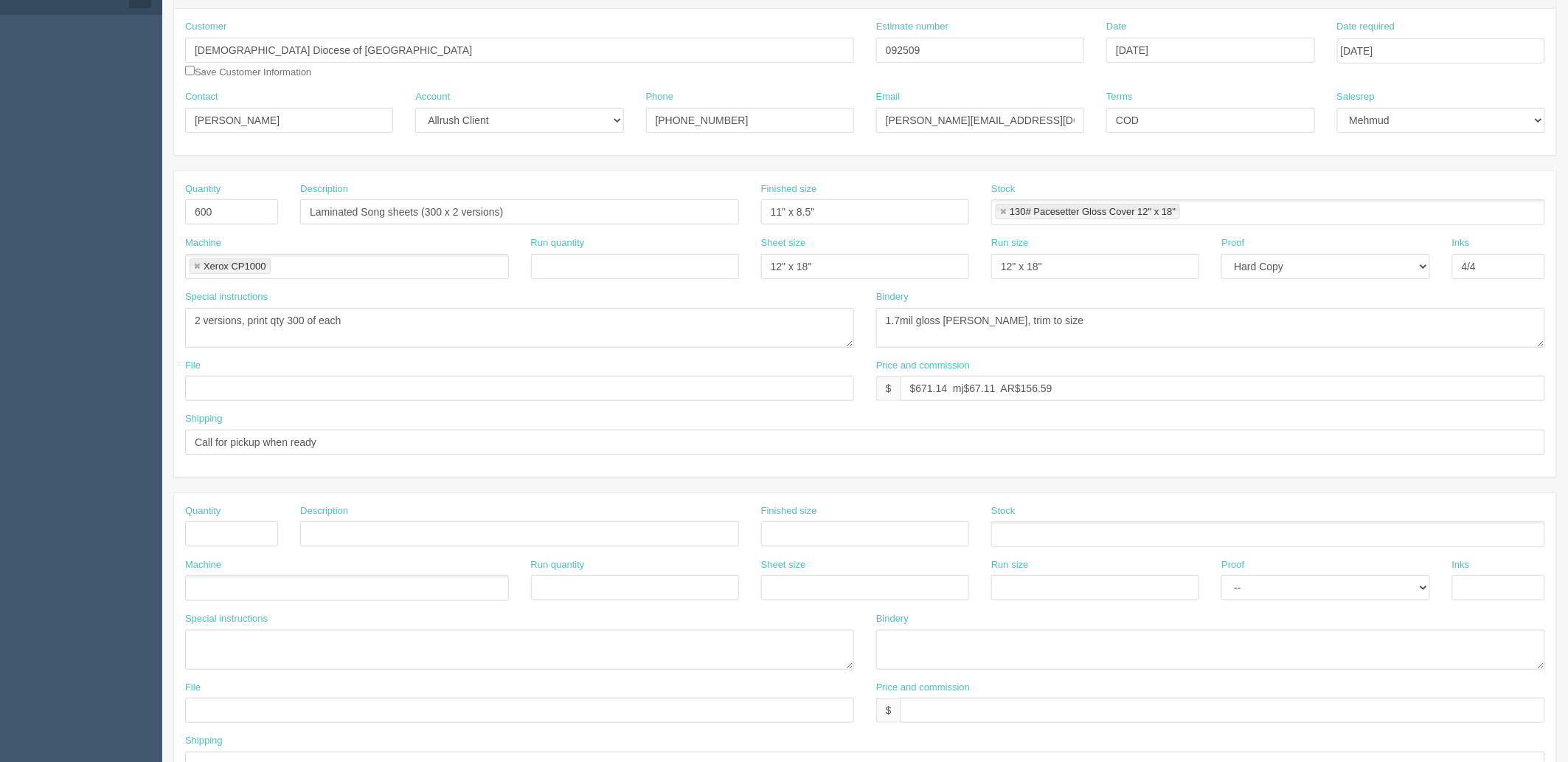
scroll to position [164, 0]
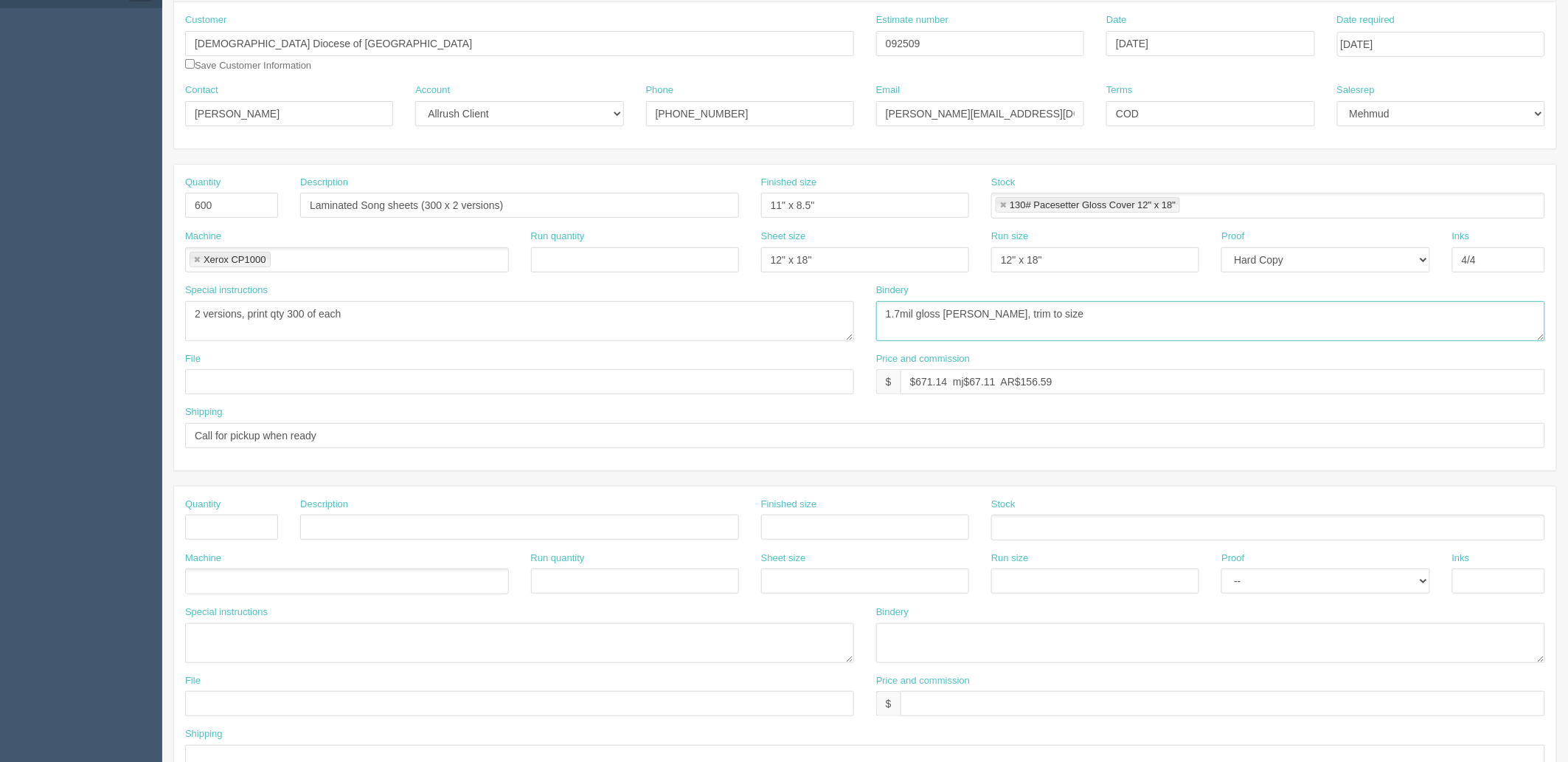
drag, startPoint x: 945, startPoint y: 307, endPoint x: 955, endPoint y: 320, distance: 16.4
click at [945, 307] on textarea "1.7mil gloss lam, trim to size" at bounding box center [1211, 321] width 669 height 40
click at [979, 312] on textarea "1.7mil DS gloss lam, trim to size" at bounding box center [1211, 321] width 669 height 40
type textarea "1.7mil DS gloss lam $268, trim to size"
click at [343, 382] on input "text" at bounding box center [519, 381] width 669 height 25
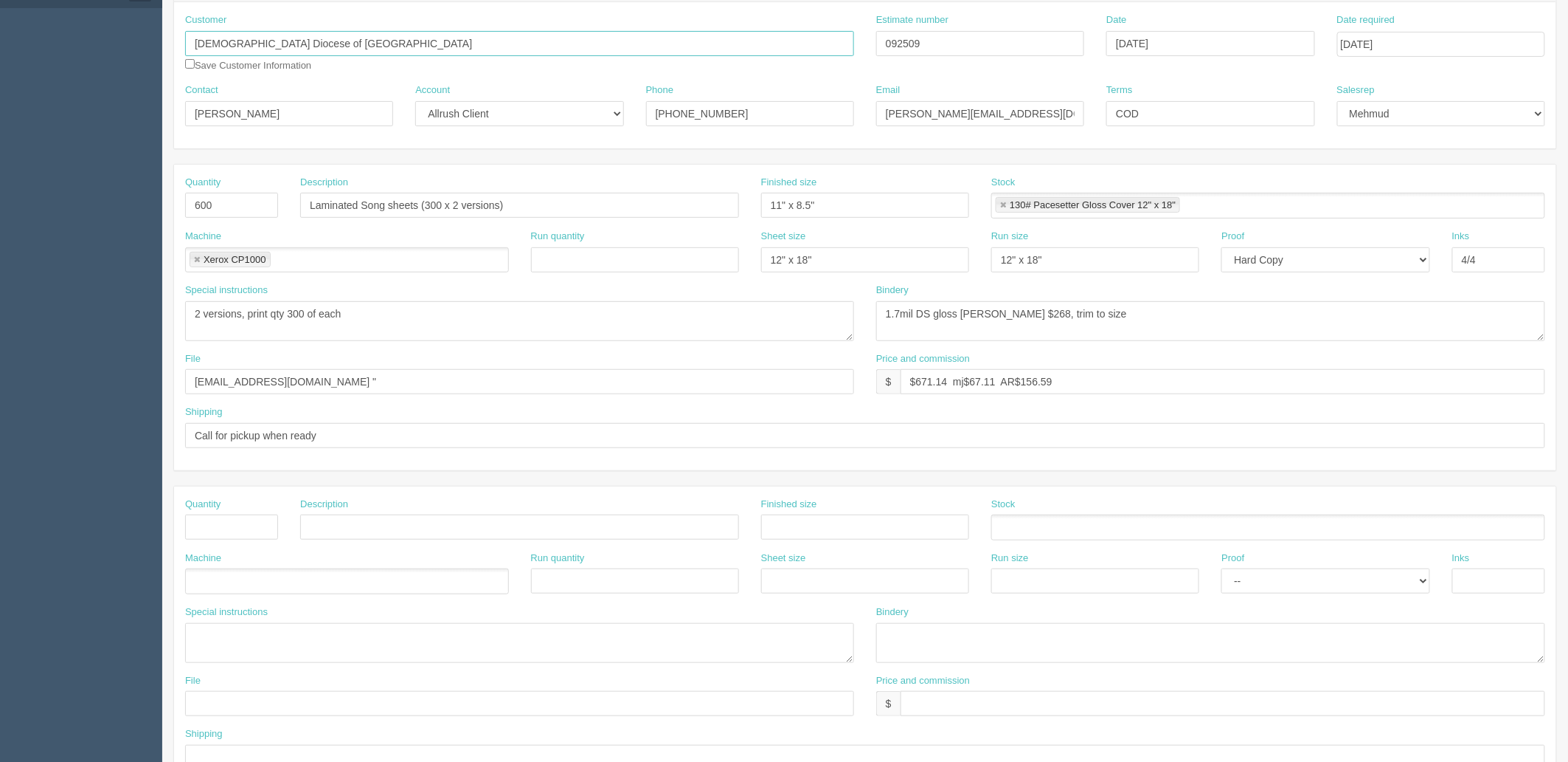
drag, startPoint x: 385, startPoint y: 40, endPoint x: 0, endPoint y: 31, distance: 385.1
click at [0, 31] on section "Dockets Estimates Customers" at bounding box center [784, 524] width 1568 height 1303
drag, startPoint x: 304, startPoint y: 385, endPoint x: 481, endPoint y: 352, distance: 180.0
click at [315, 379] on input "files@allrush.ca "" at bounding box center [519, 381] width 669 height 25
paste input "Roman Catholic Diocese of Calgary"
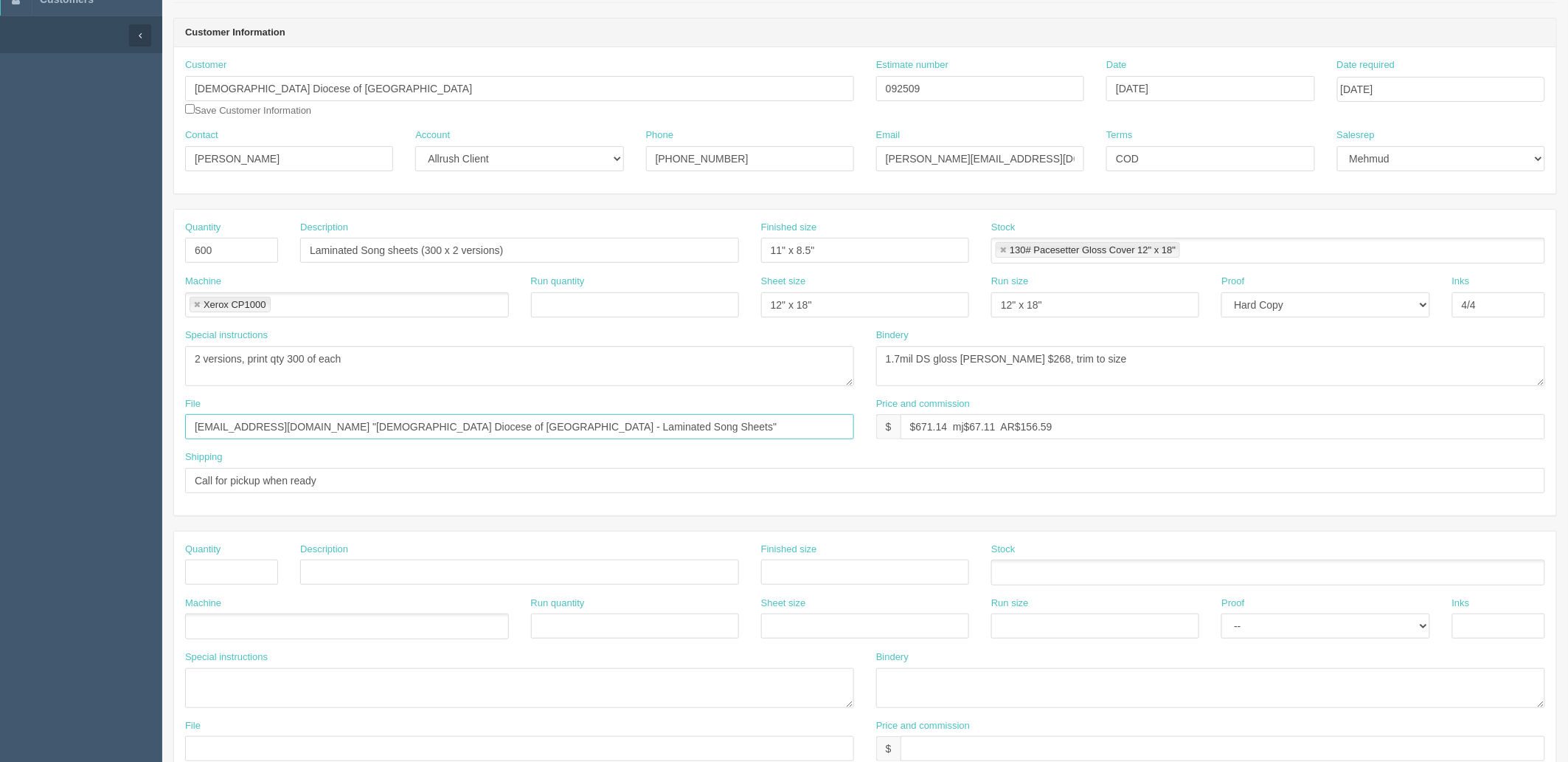
scroll to position [245, 0]
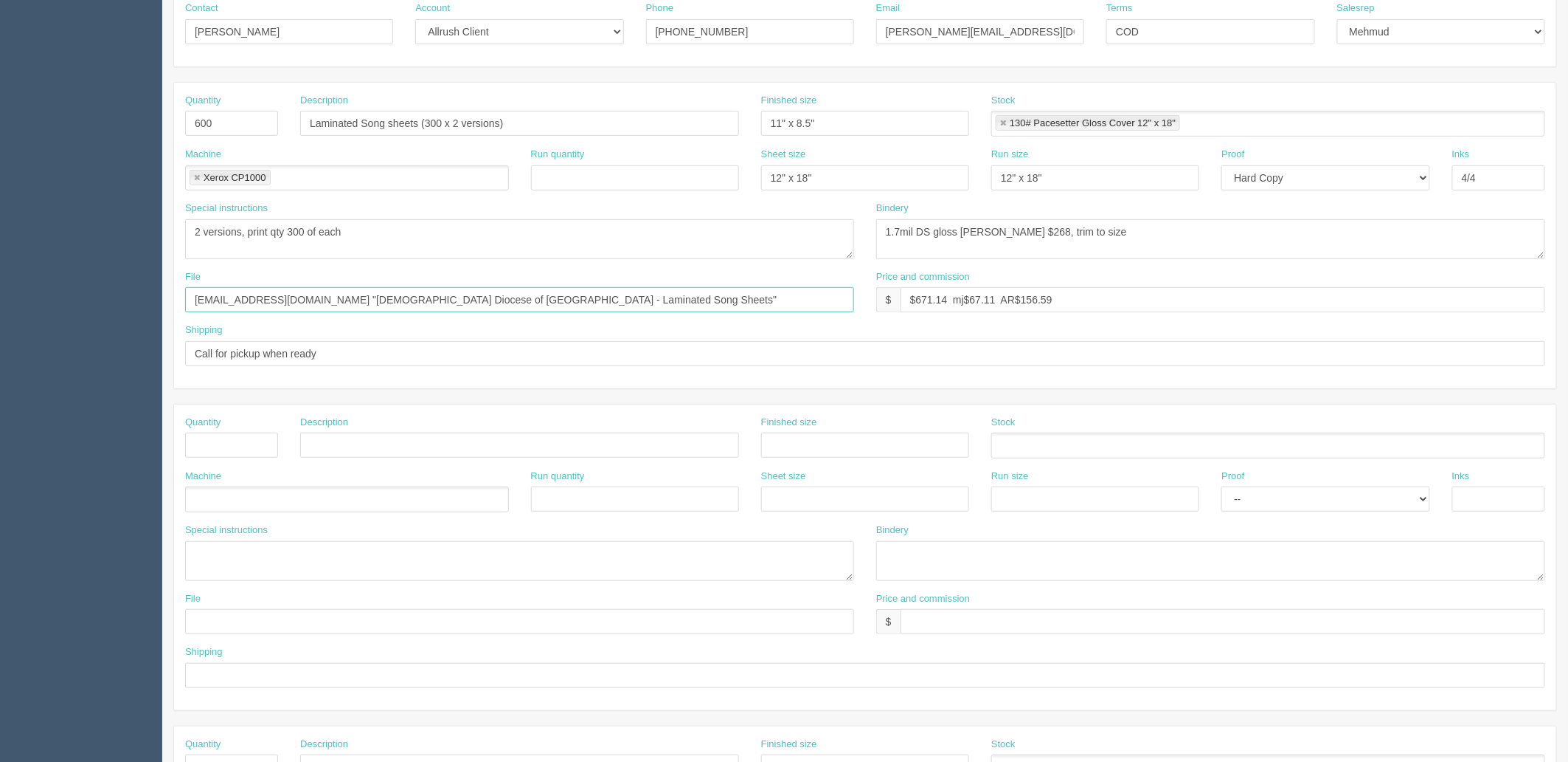
type input "files@allrush.ca "Roman Catholic Diocese of Calgary - Laminated Song Sheets""
click at [370, 348] on input "Call for pickup when ready" at bounding box center [865, 354] width 1361 height 25
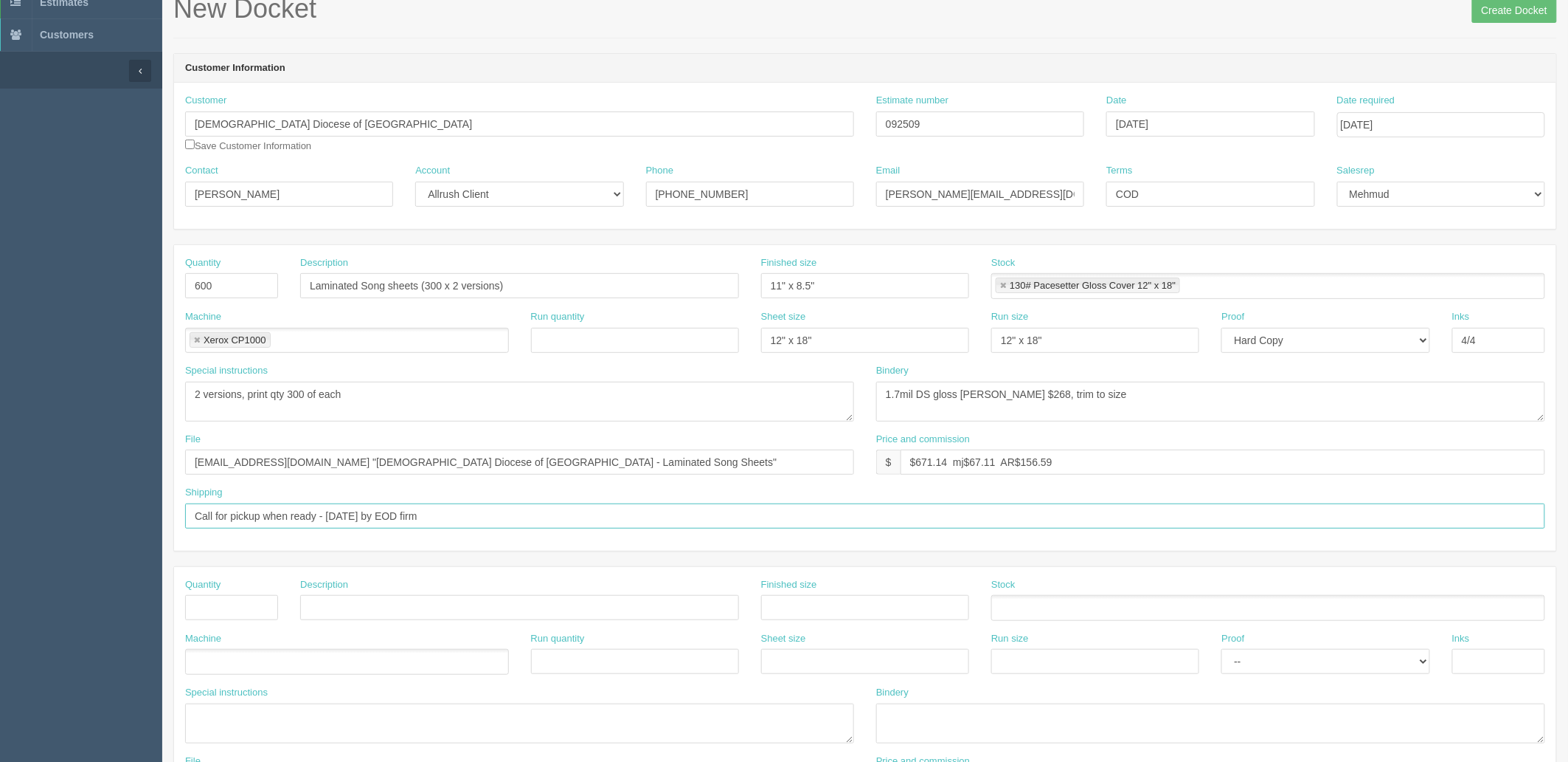
scroll to position [0, 0]
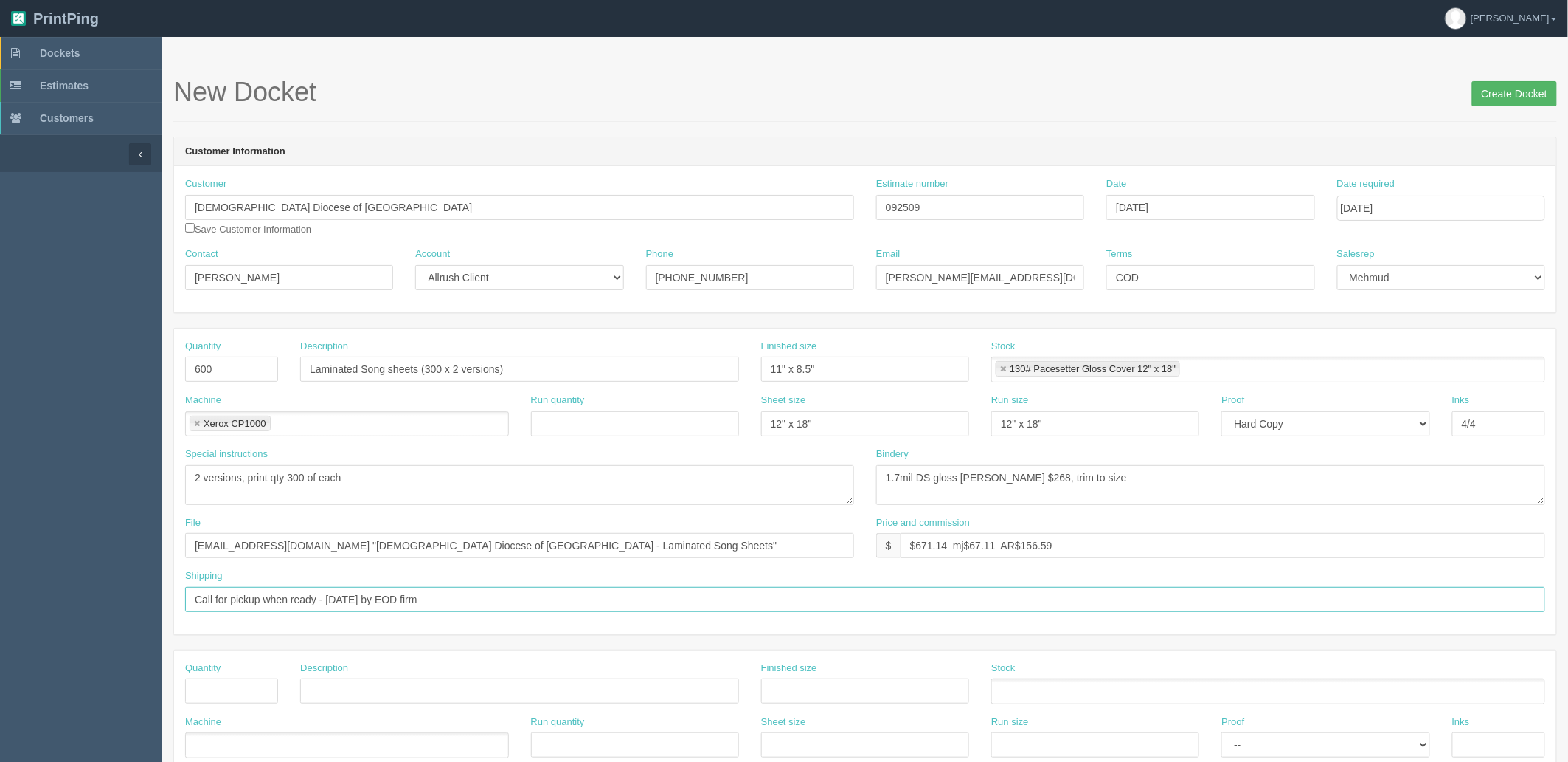
type input "Call for pickup when ready - Monday by EOD firm"
click at [1411, 96] on input "Create Docket" at bounding box center [1515, 94] width 85 height 25
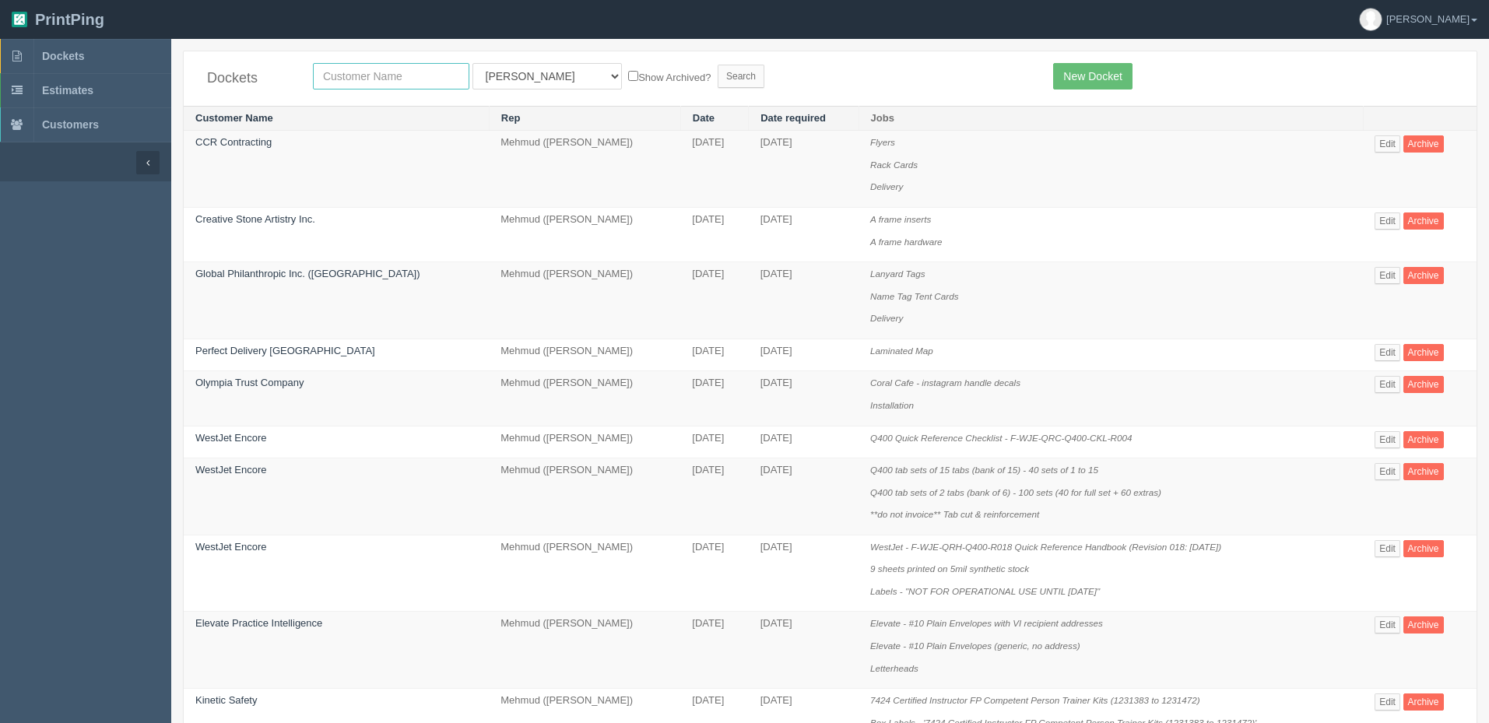
click at [385, 71] on input "text" at bounding box center [391, 76] width 156 height 26
type input "big sky"
click at [718, 65] on input "Search" at bounding box center [741, 76] width 47 height 23
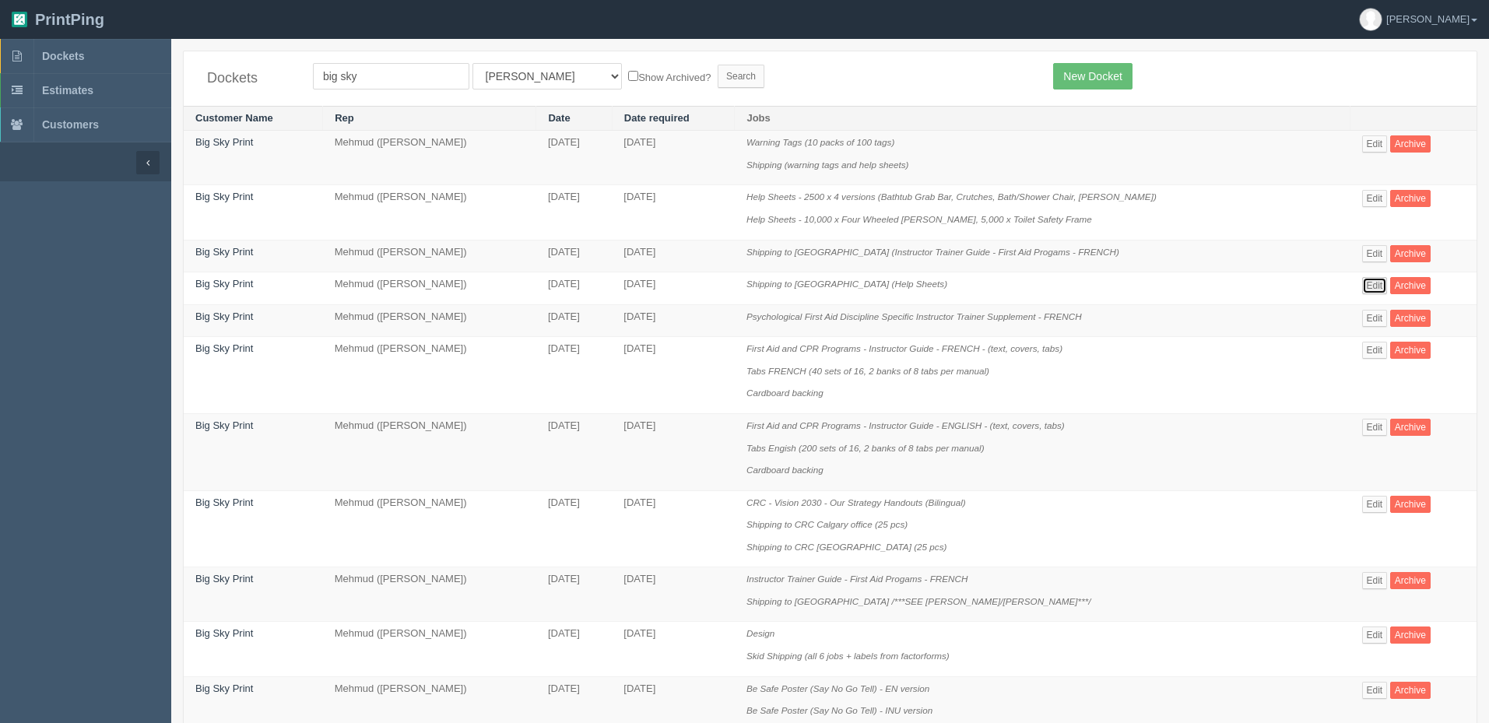
click at [1368, 288] on link "Edit" at bounding box center [1376, 285] width 26 height 17
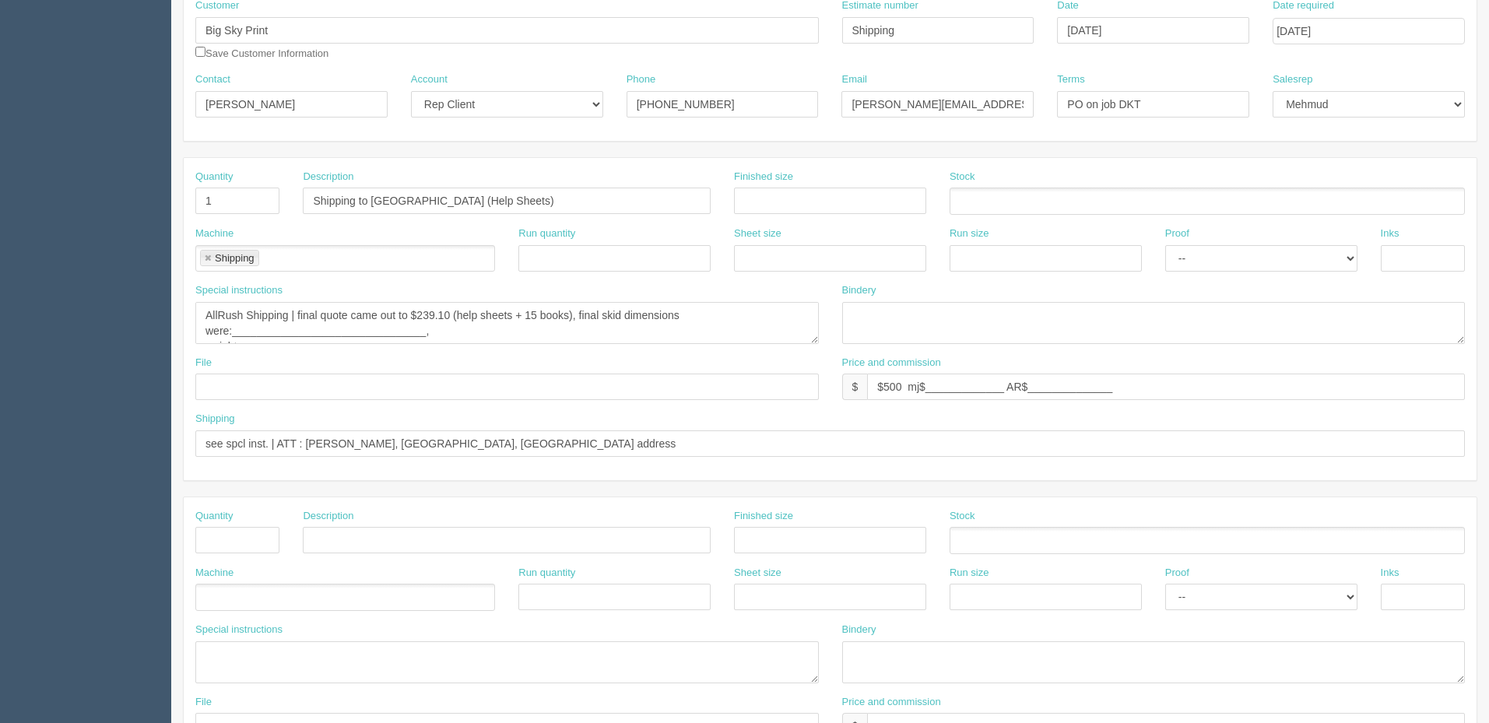
scroll to position [234, 0]
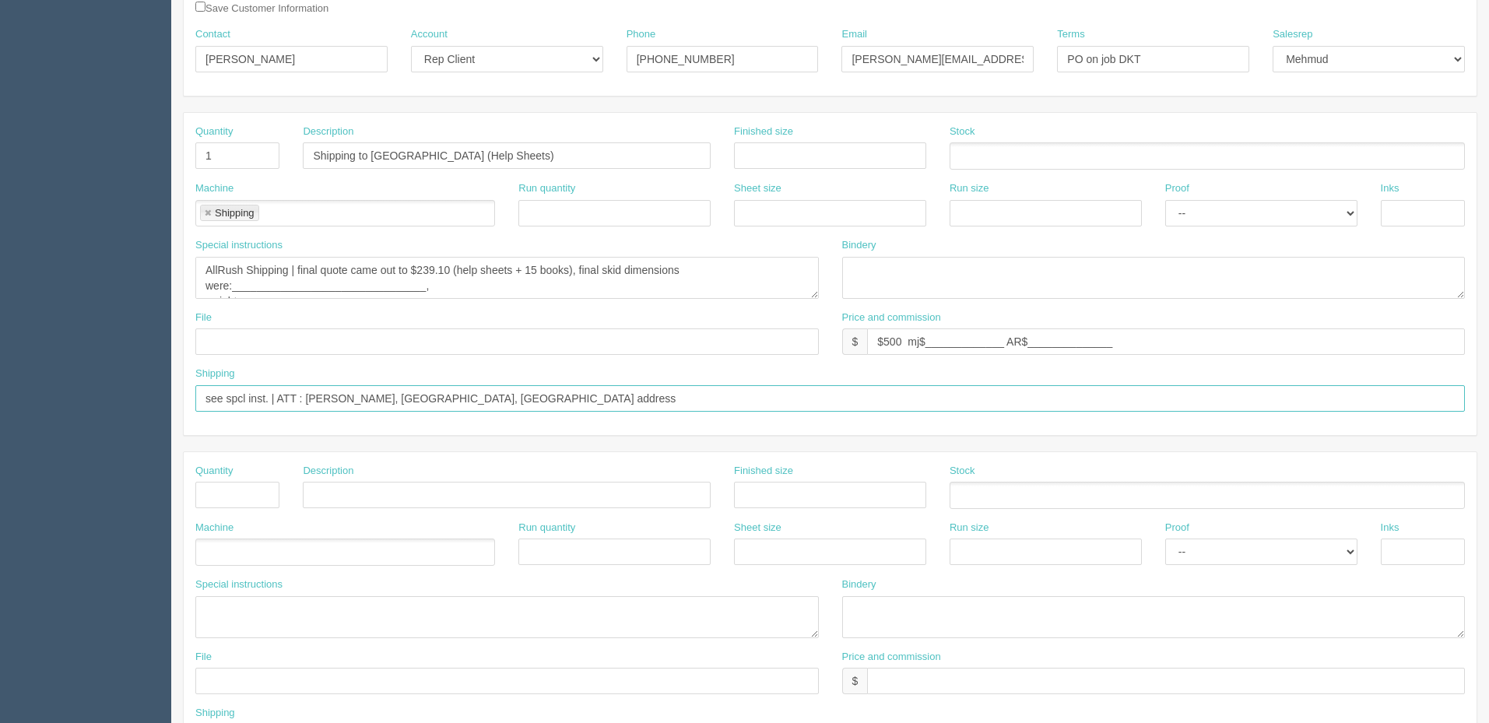
drag, startPoint x: 673, startPoint y: 398, endPoint x: 282, endPoint y: 392, distance: 391.7
click at [282, 392] on input "see spcl inst. | ATT : MEAGAN RAMLOGAN, Canadian Red Cross, Mississauga address" at bounding box center [830, 398] width 1270 height 26
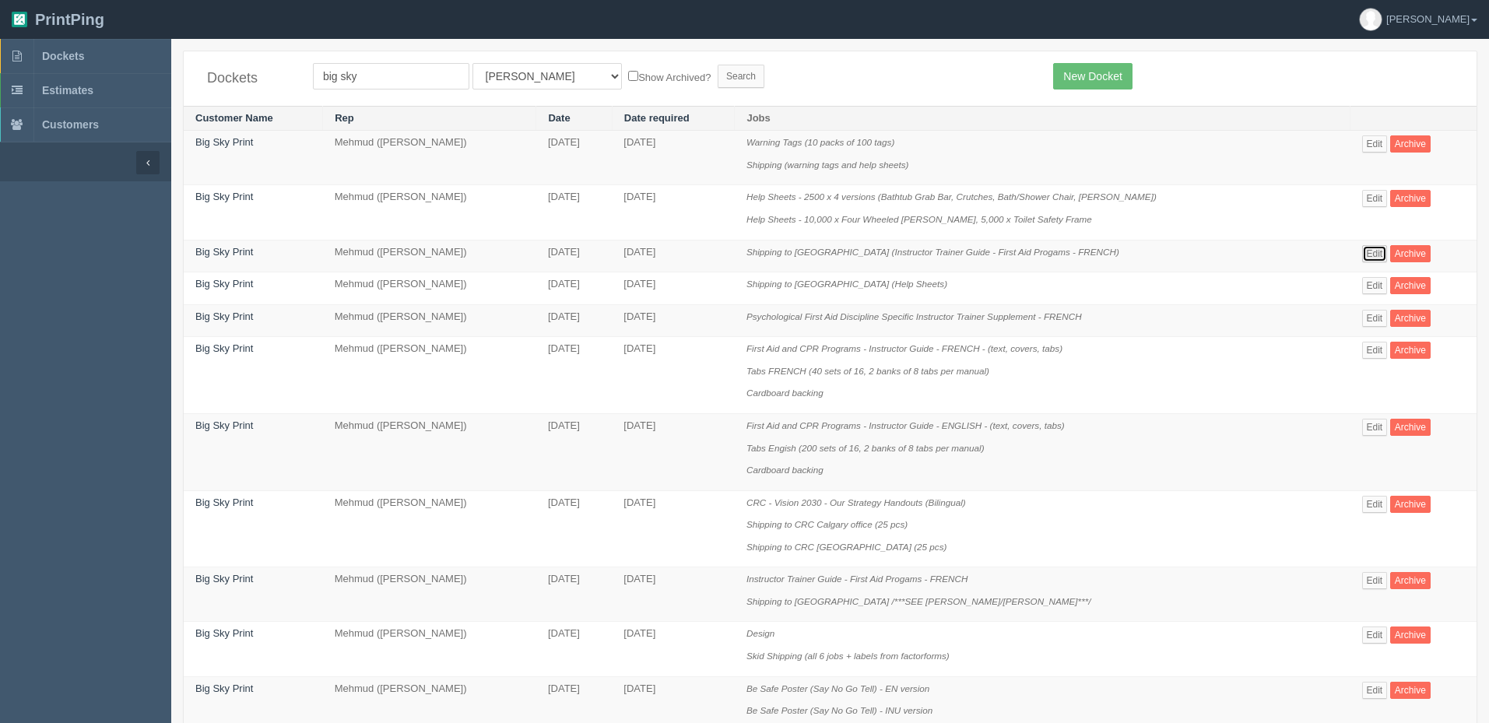
click at [1367, 255] on link "Edit" at bounding box center [1376, 253] width 26 height 17
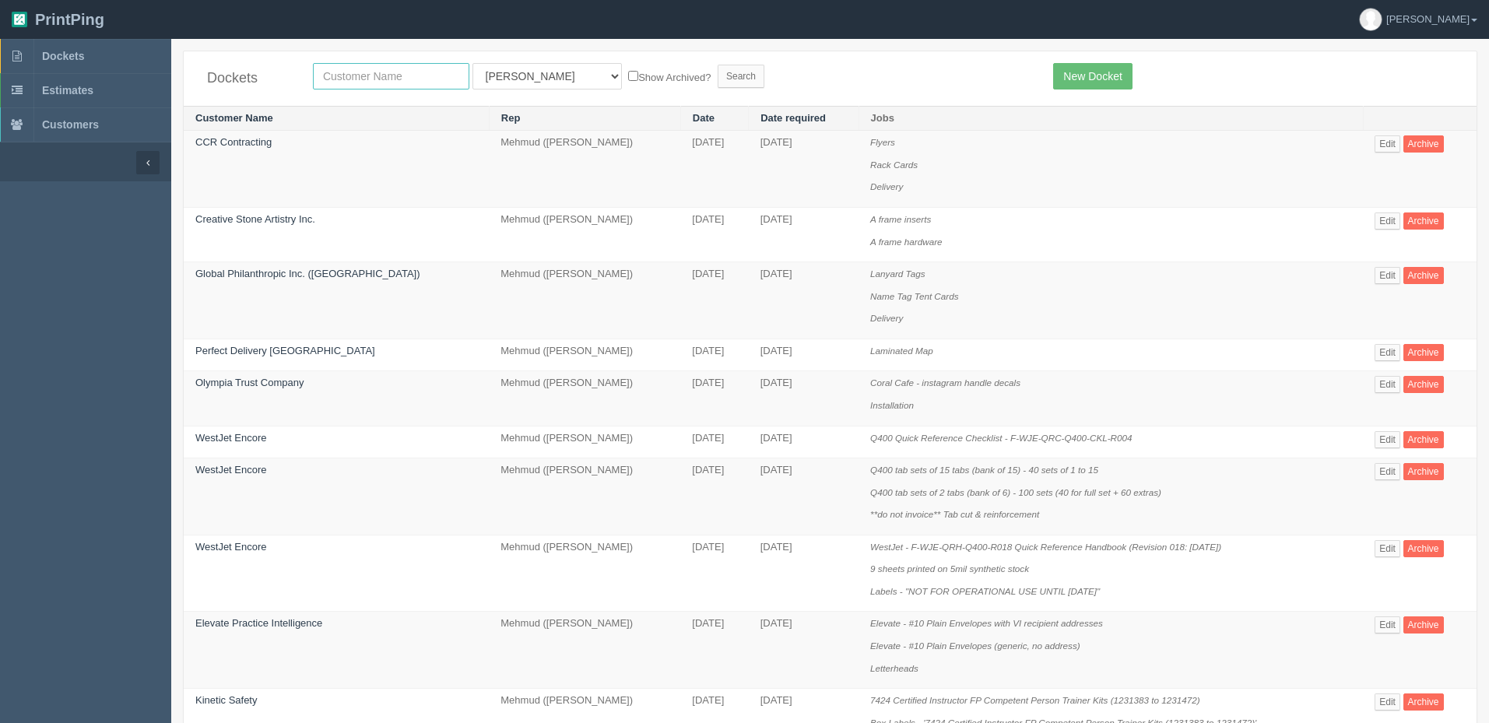
click at [376, 72] on input "text" at bounding box center [391, 76] width 156 height 26
type input "corteva"
click at [718, 65] on input "Search" at bounding box center [741, 76] width 47 height 23
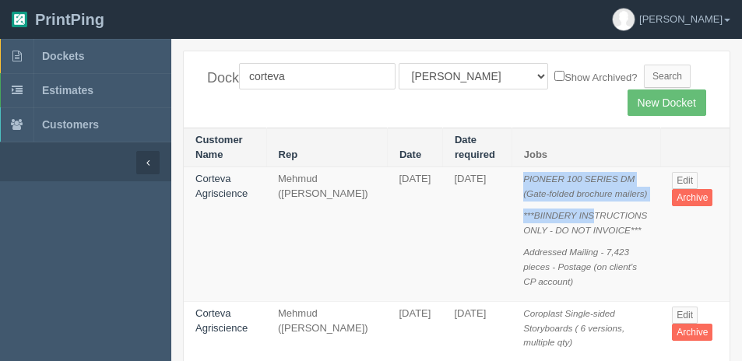
drag, startPoint x: 522, startPoint y: 181, endPoint x: 593, endPoint y: 230, distance: 86.0
click at [593, 230] on td "PIONEER 100 SERIES DM (Gate-folded brochure mailers) ***BIINDERY INSTRUCTIONS O…" at bounding box center [586, 234] width 149 height 135
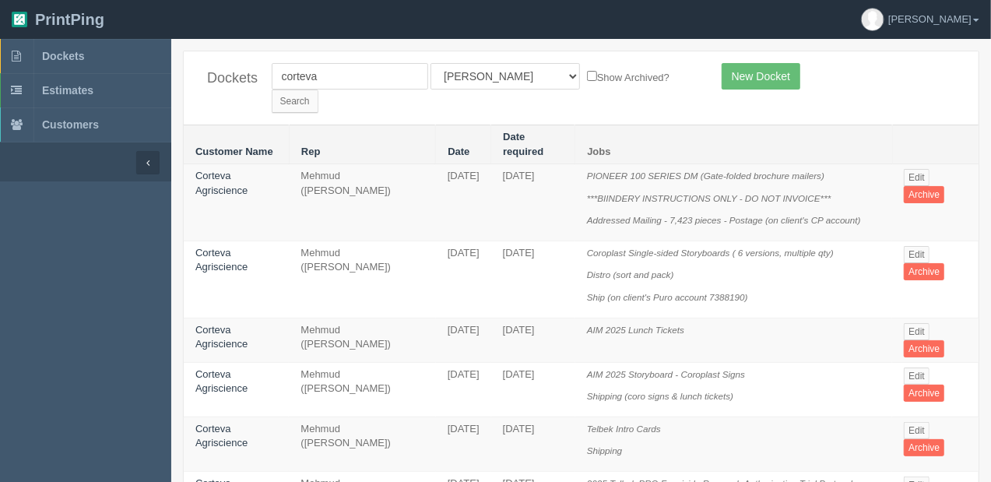
click at [807, 209] on td "PIONEER 100 SERIES DM (Gate-folded brochure mailers) ***BIINDERY INSTRUCTIONS O…" at bounding box center [733, 202] width 317 height 77
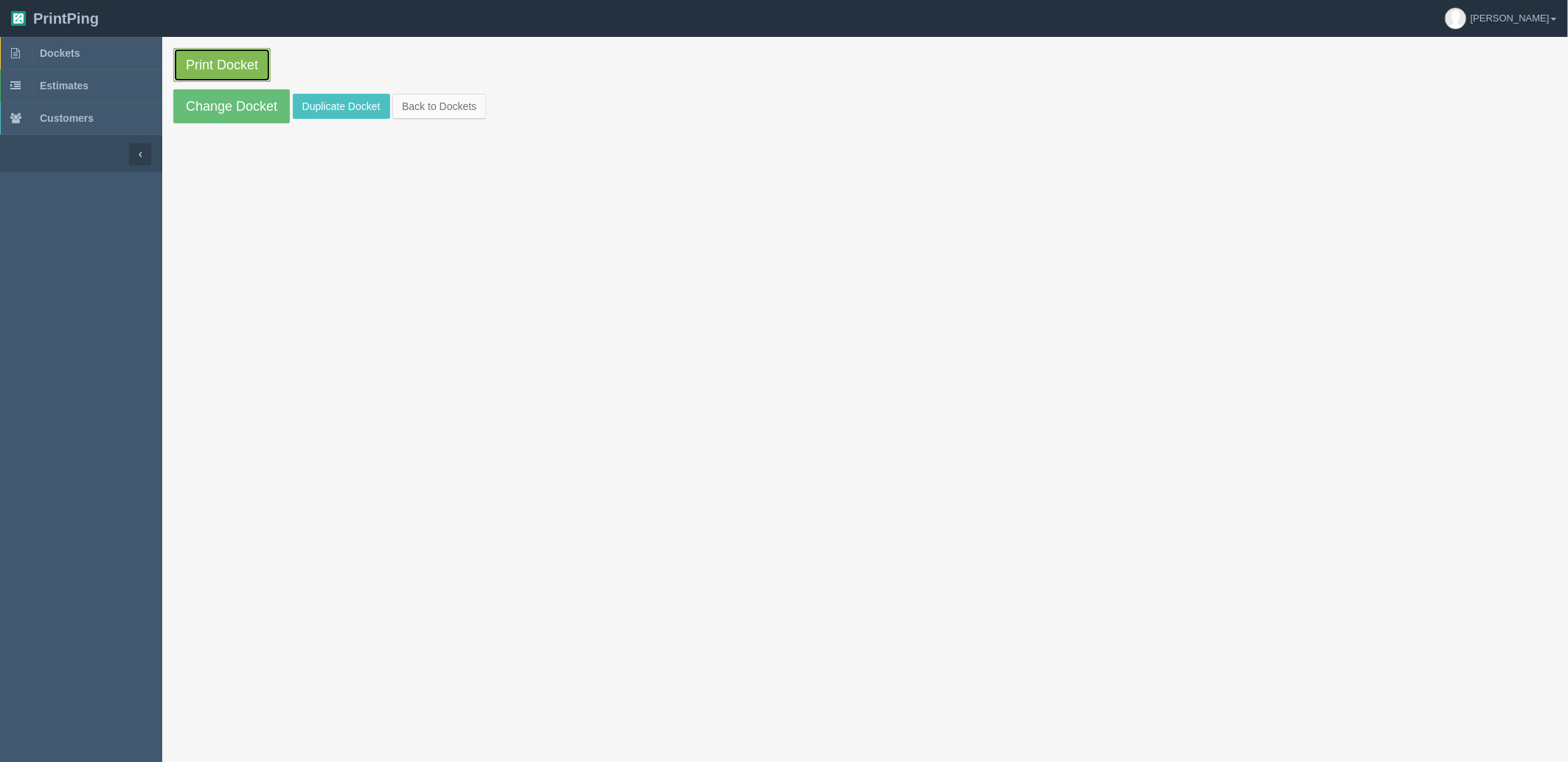
click at [268, 70] on link "Print Docket" at bounding box center [222, 65] width 98 height 34
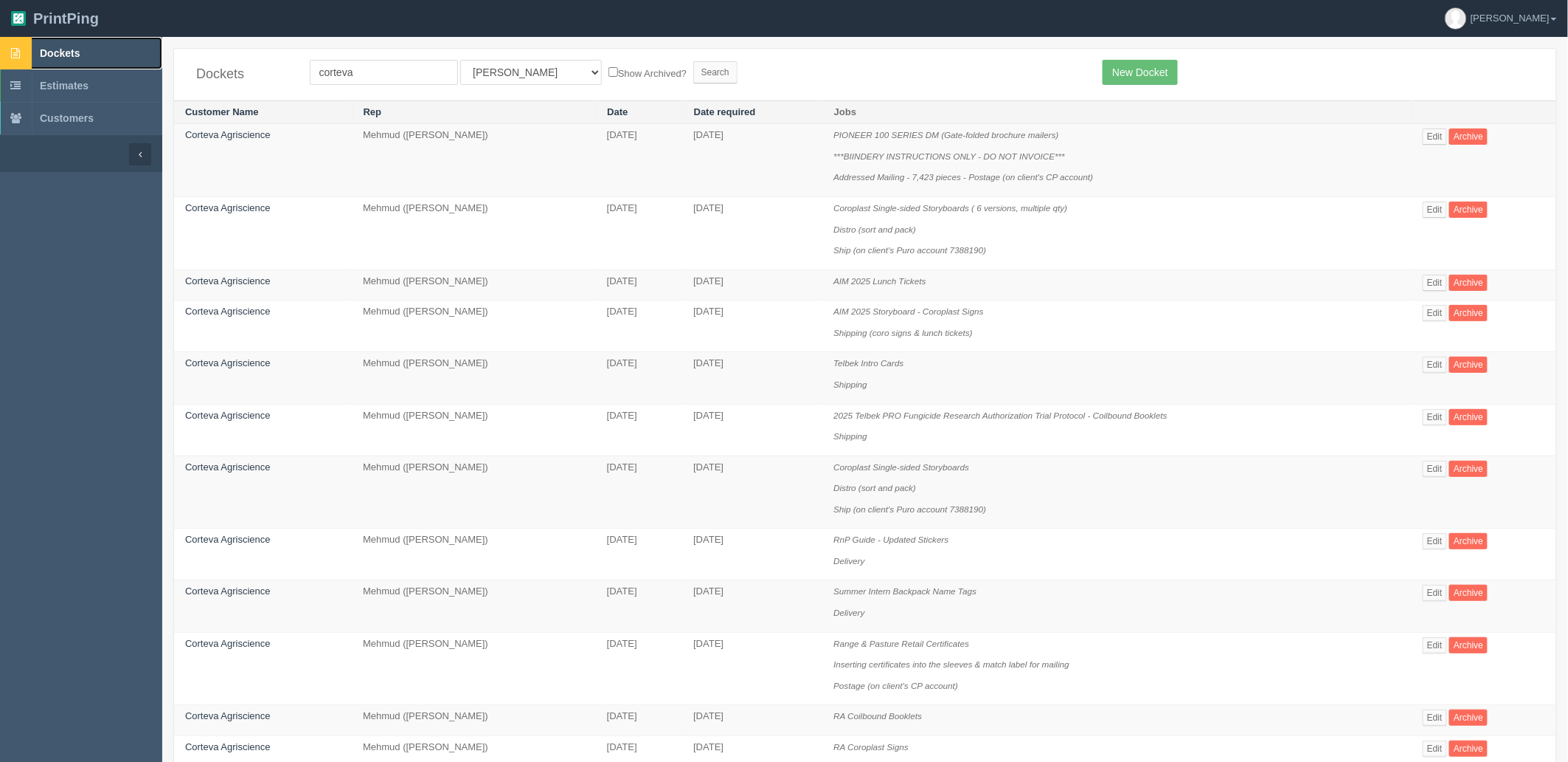
click at [80, 42] on link "Dockets" at bounding box center [81, 53] width 162 height 32
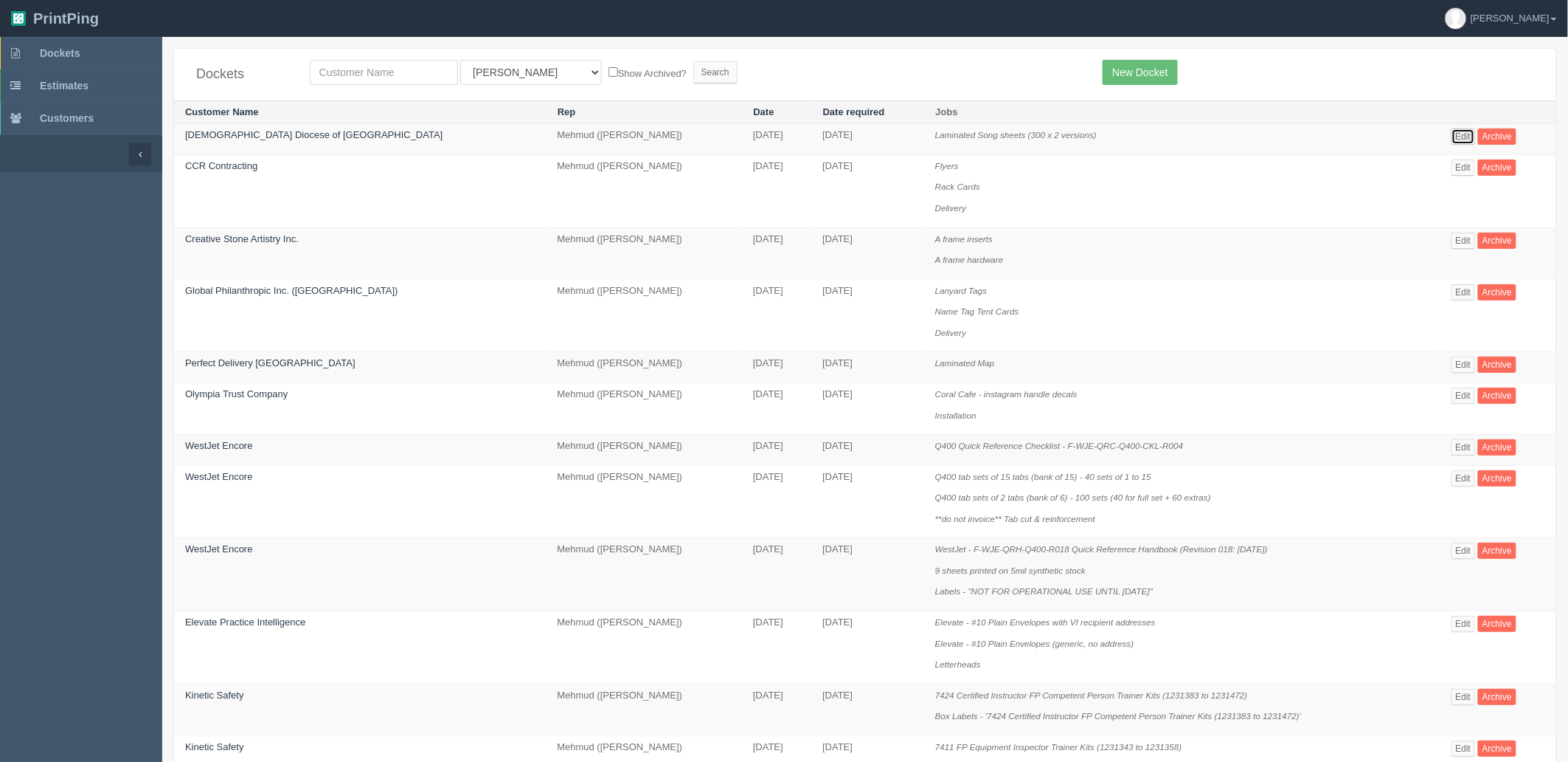
click at [1451, 132] on link "Edit" at bounding box center [1464, 136] width 25 height 16
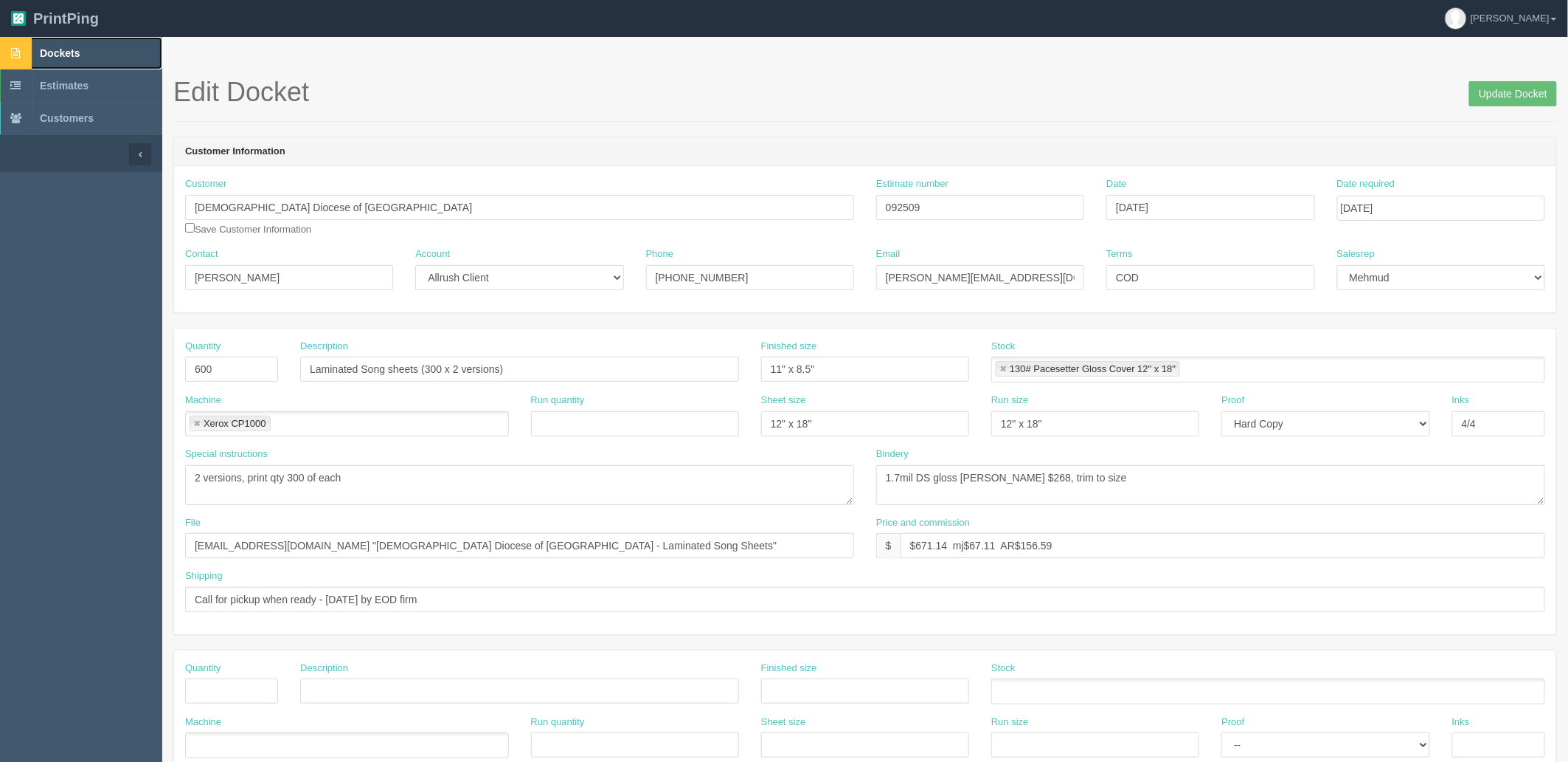
click at [125, 50] on link "Dockets" at bounding box center [81, 53] width 162 height 32
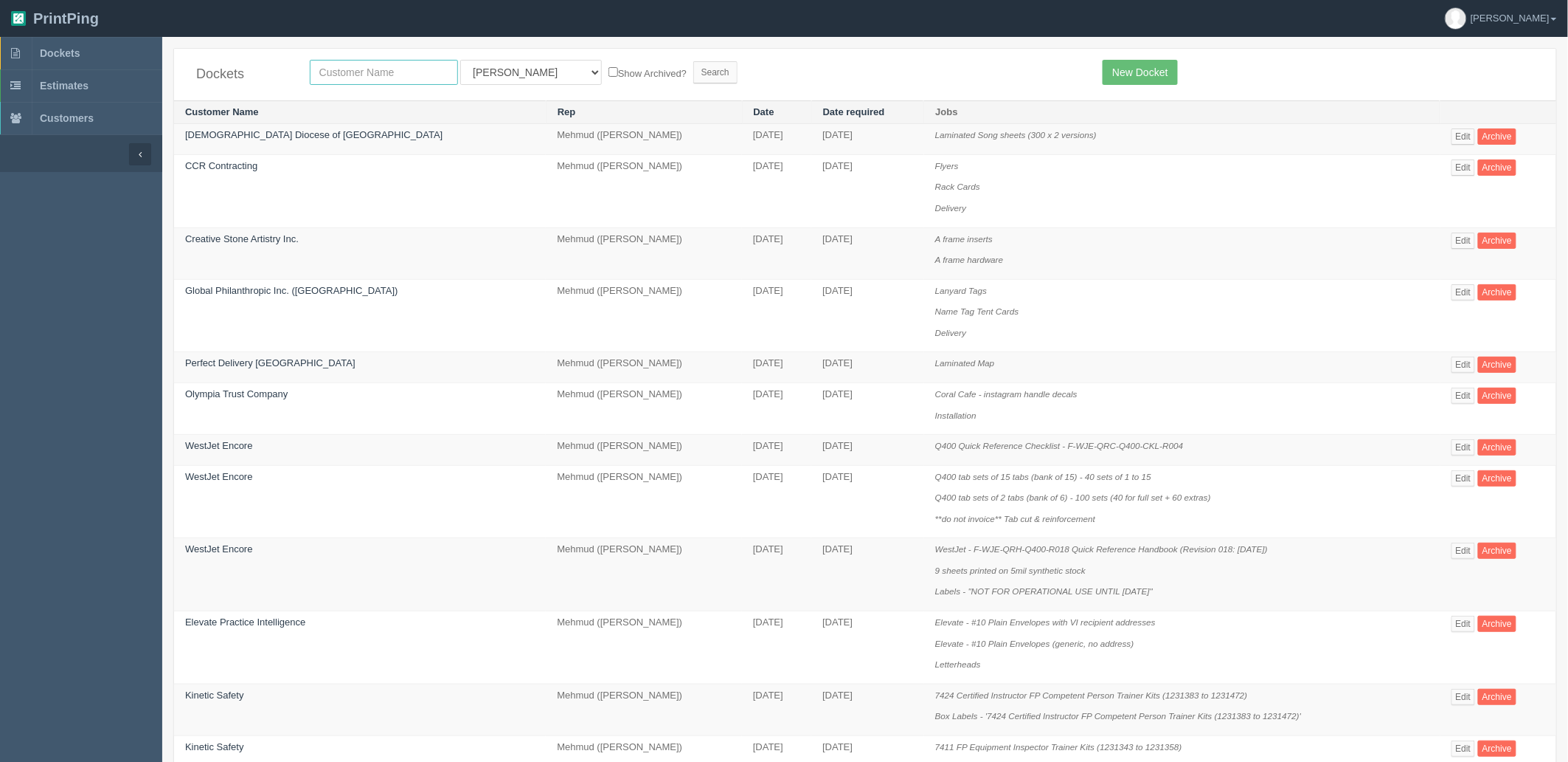
click at [343, 70] on input "text" at bounding box center [384, 72] width 148 height 25
type input "energy [PERSON_NAME]"
click at [694, 62] on input "Search" at bounding box center [715, 72] width 45 height 22
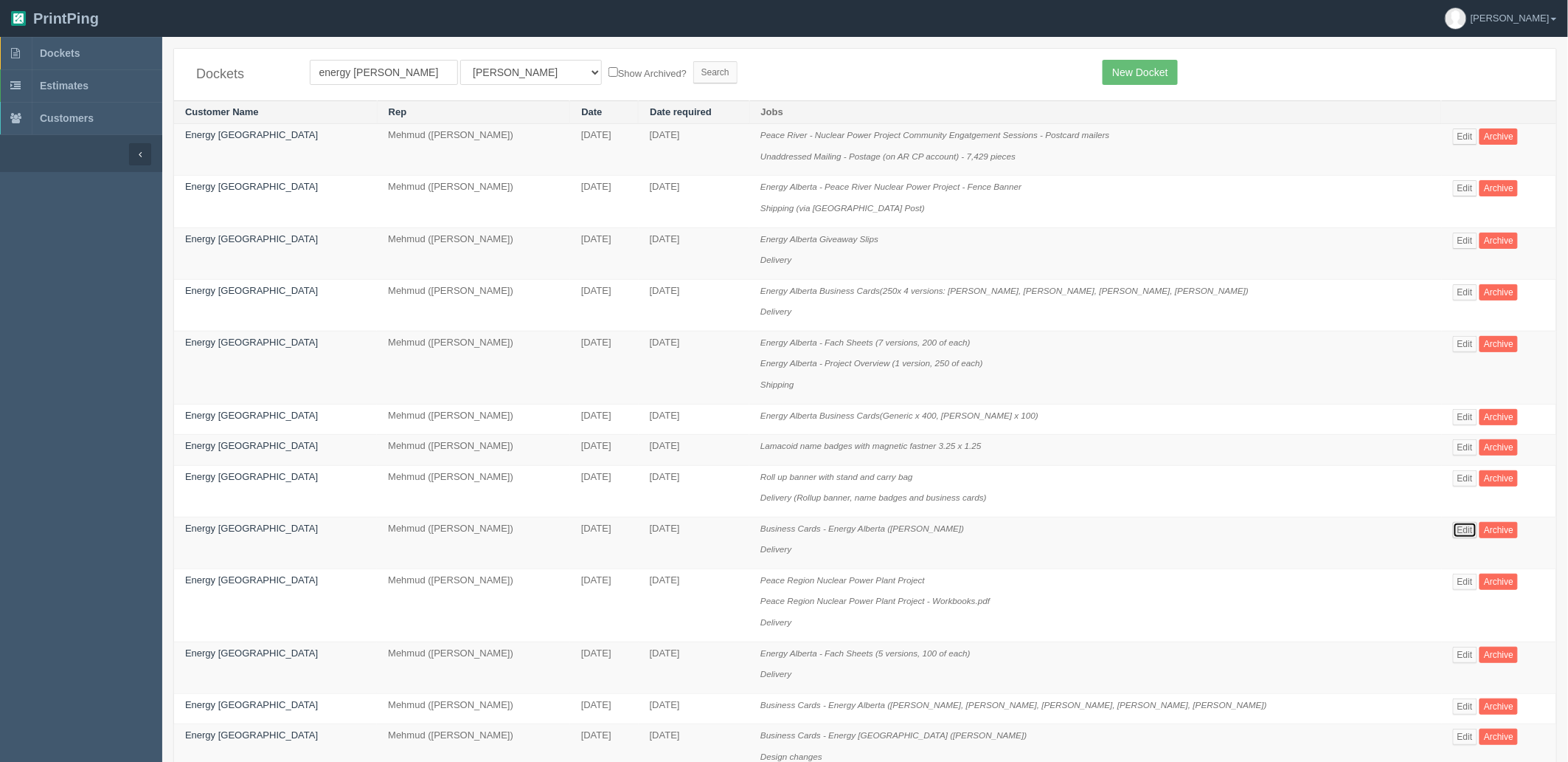
click at [1457, 533] on link "Edit" at bounding box center [1466, 529] width 25 height 16
click at [1457, 292] on link "Edit" at bounding box center [1466, 292] width 25 height 16
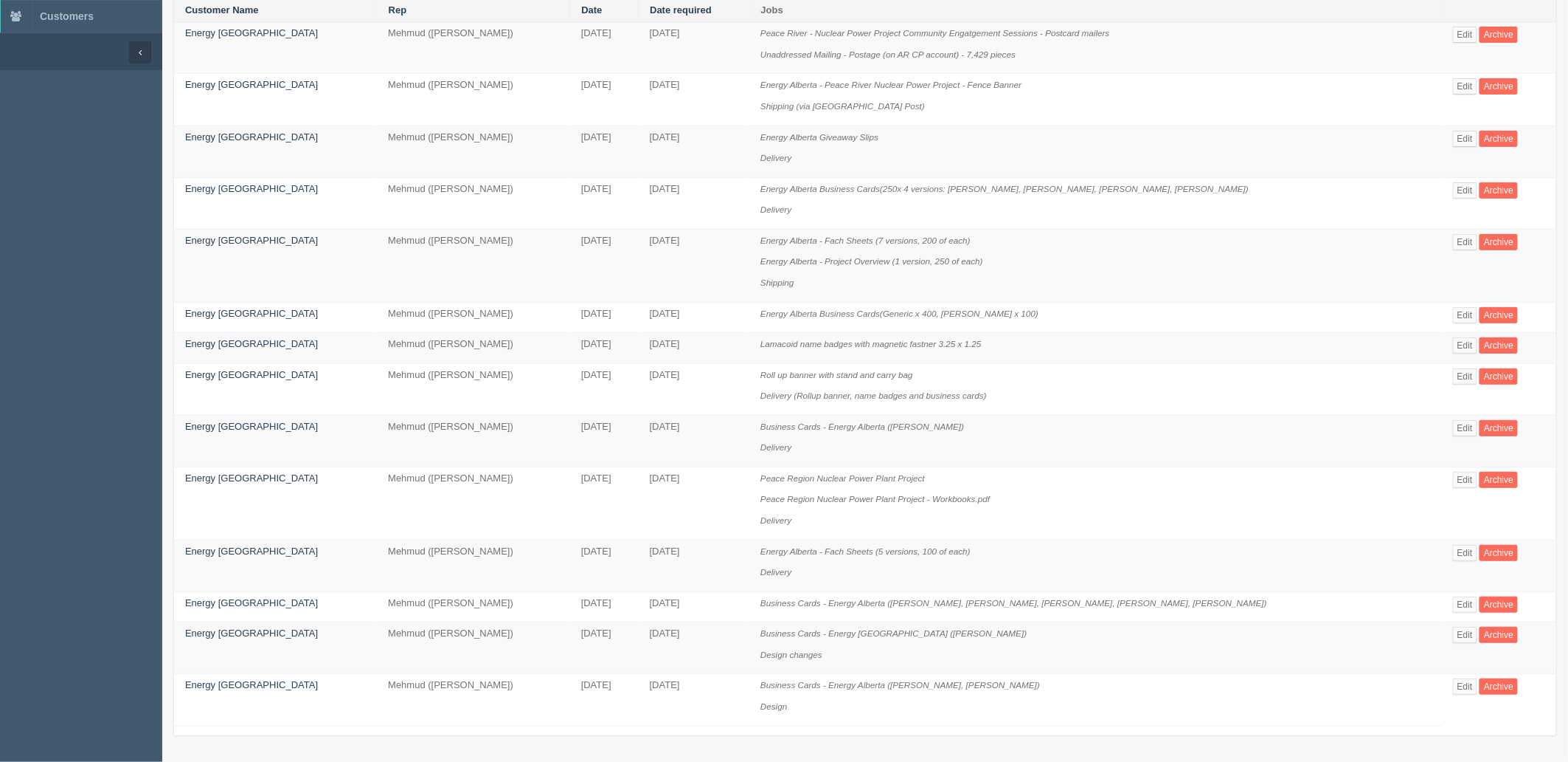
scroll to position [109, 0]
click at [1455, 632] on link "Edit" at bounding box center [1466, 634] width 25 height 16
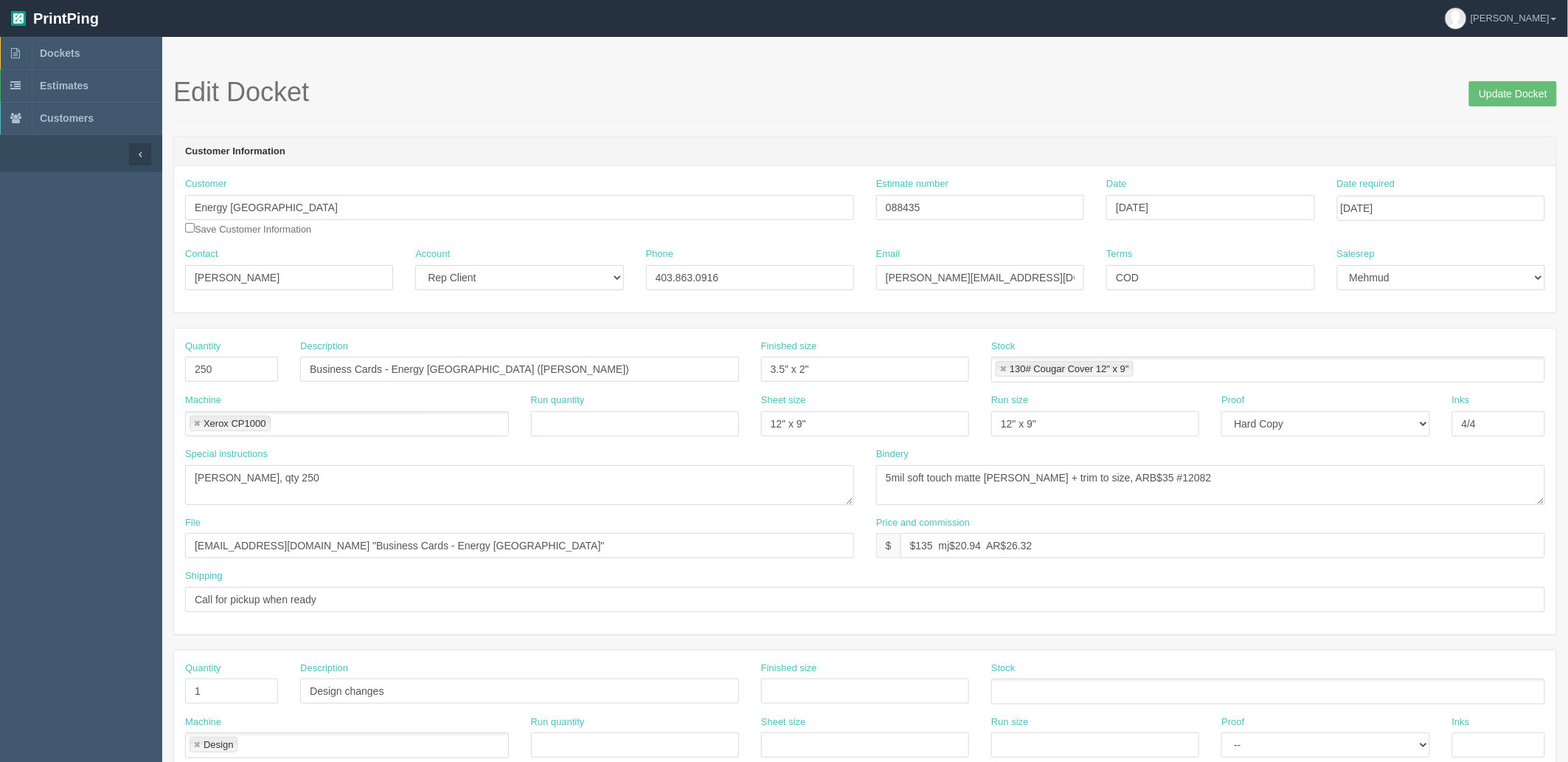
scroll to position [109, 0]
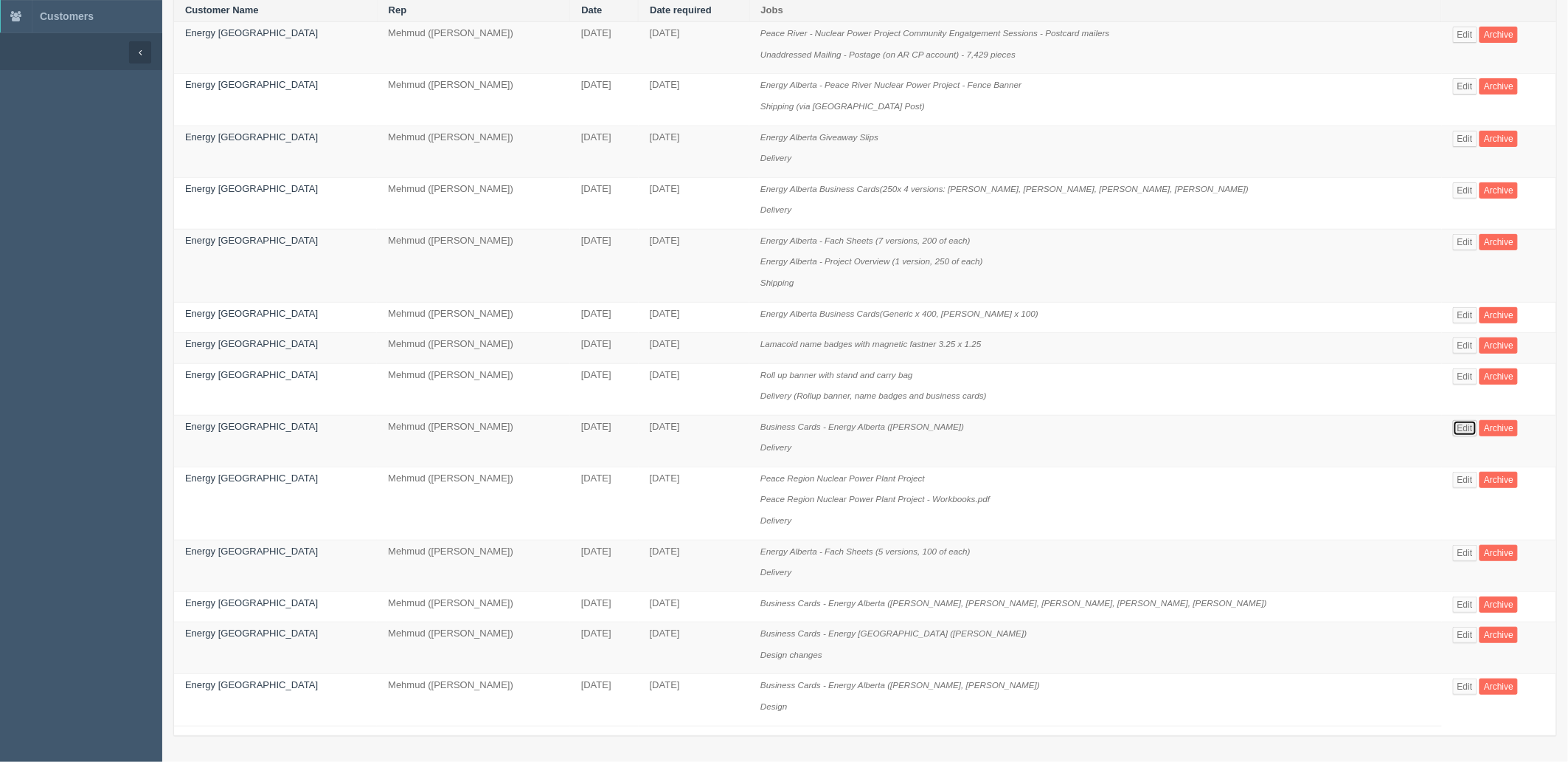
click at [1453, 423] on link "Edit" at bounding box center [1466, 427] width 25 height 16
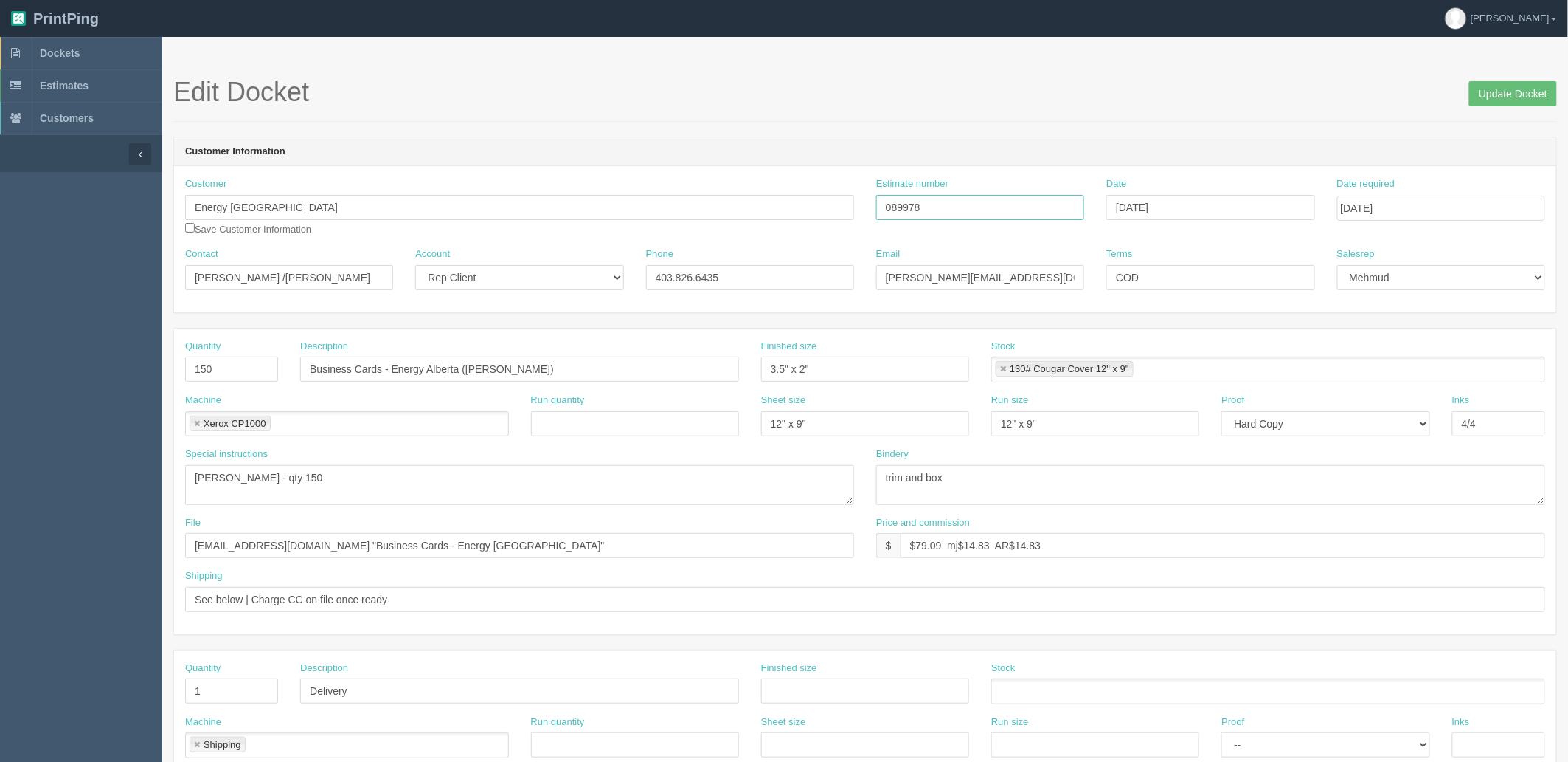
drag, startPoint x: 946, startPoint y: 209, endPoint x: 608, endPoint y: 238, distance: 339.2
click at [608, 238] on div "Customer Energy [GEOGRAPHIC_DATA] Save Customer Information Estimate number 089…" at bounding box center [865, 212] width 1382 height 70
